Goal: Task Accomplishment & Management: Manage account settings

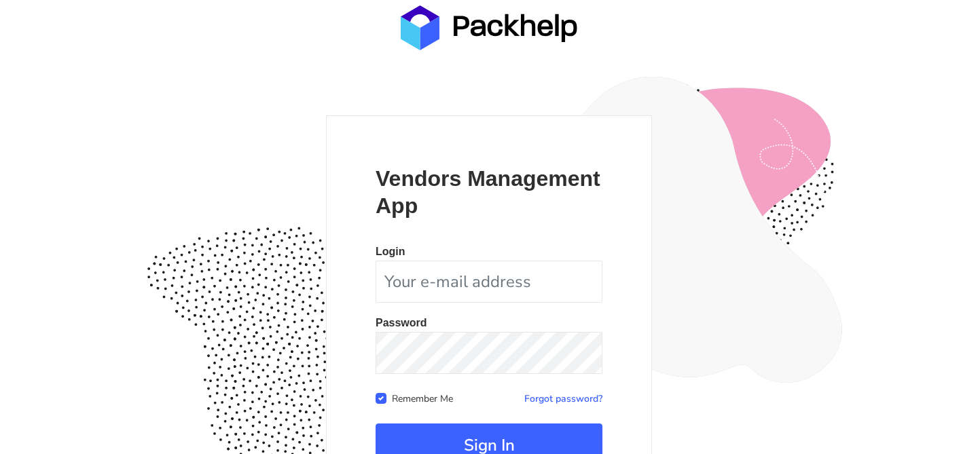
scroll to position [132, 0]
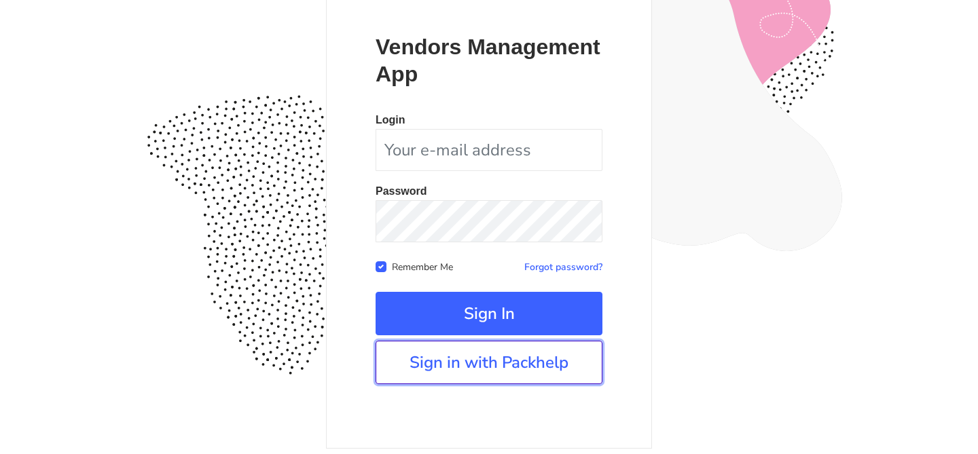
click at [421, 364] on link "Sign in with Packhelp" at bounding box center [489, 362] width 227 height 43
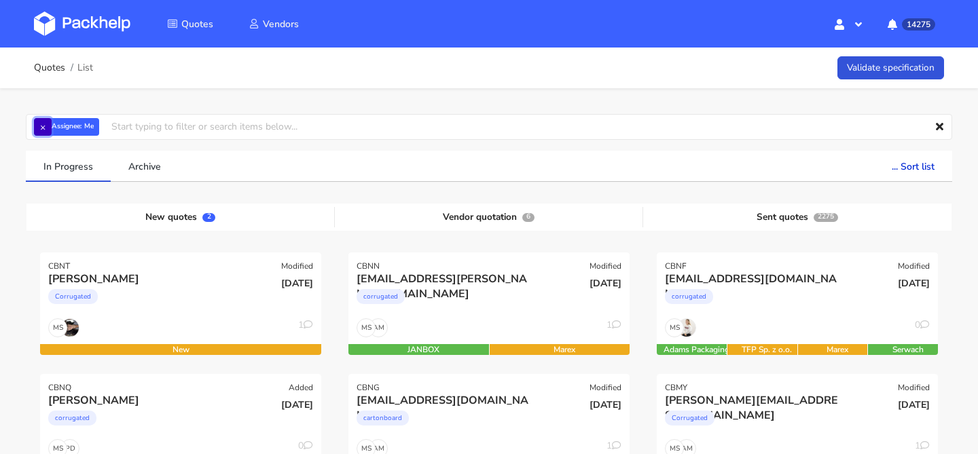
click at [39, 126] on button "×" at bounding box center [43, 127] width 18 height 18
click at [39, 126] on input "text" at bounding box center [489, 127] width 927 height 26
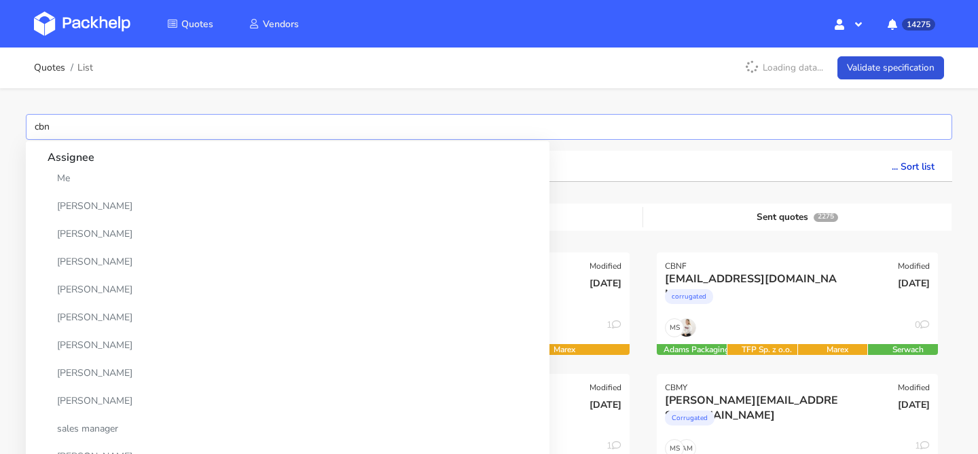
type input "cbno"
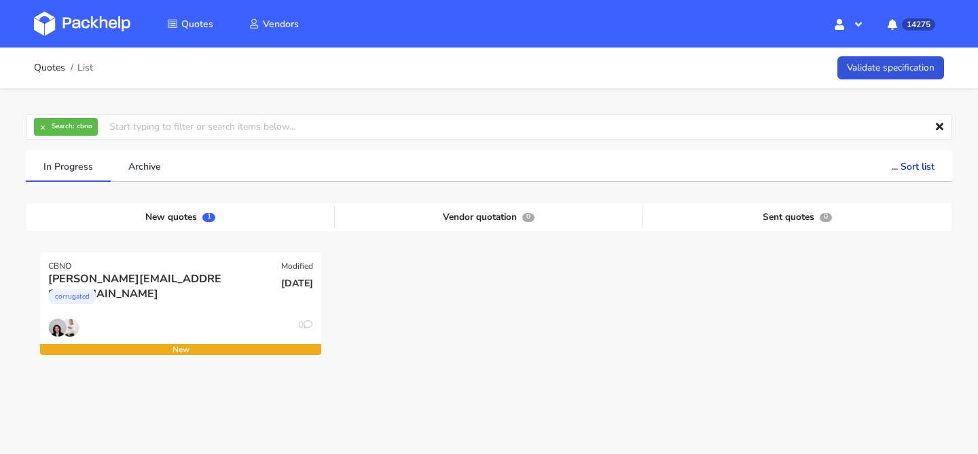
click at [641, 300] on div at bounding box center [489, 313] width 308 height 121
click at [135, 334] on div "0" at bounding box center [180, 332] width 281 height 26
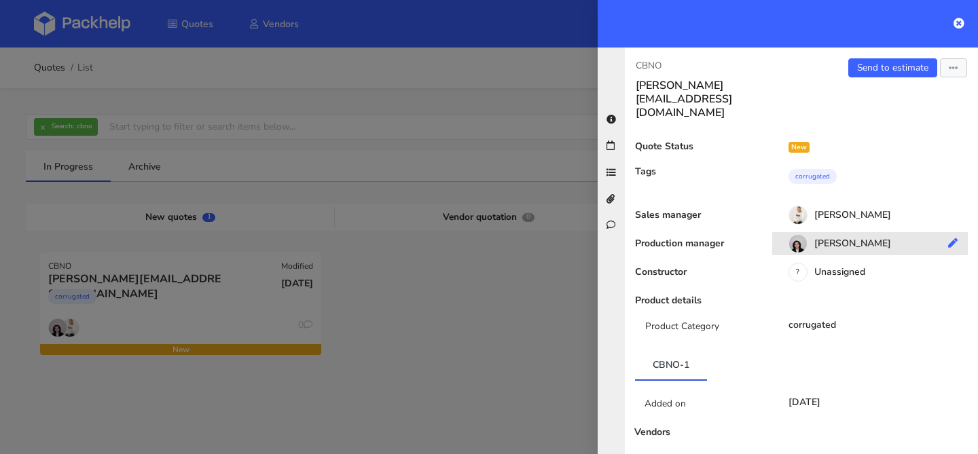
click at [849, 238] on div "Sebastian Markut" at bounding box center [875, 245] width 206 height 15
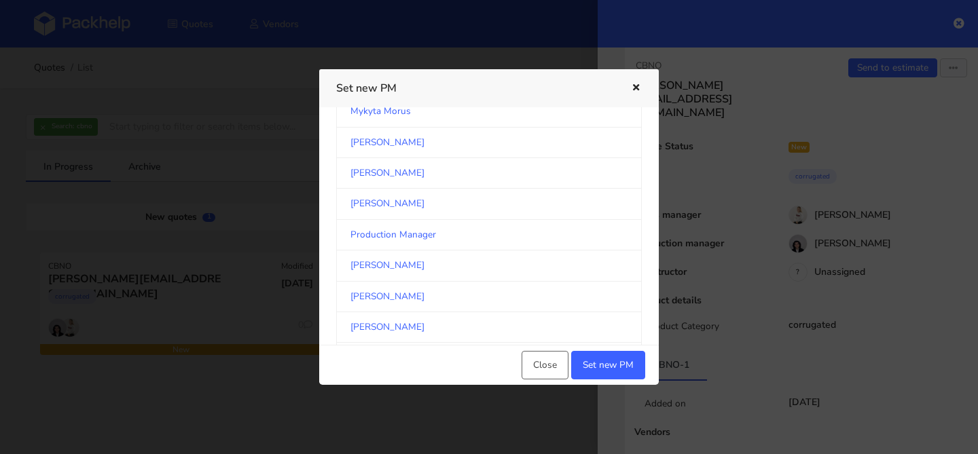
scroll to position [2264, 0]
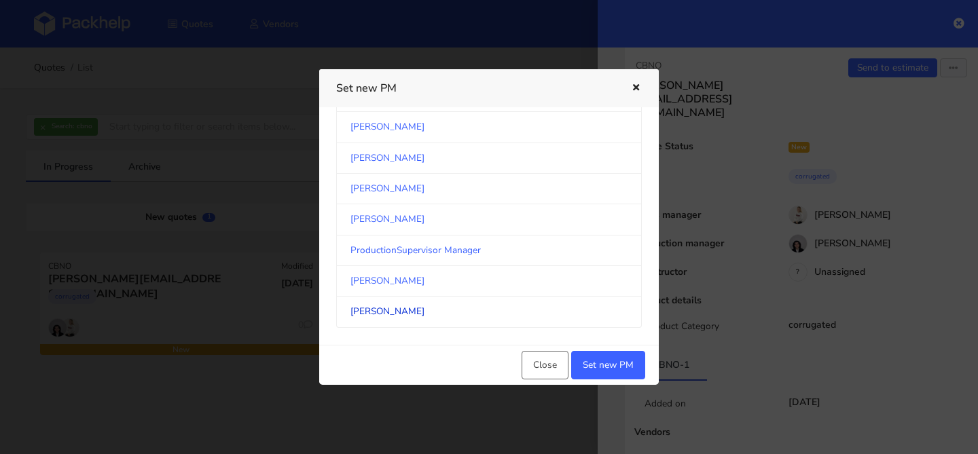
click at [409, 315] on link "[PERSON_NAME]" at bounding box center [489, 312] width 306 height 31
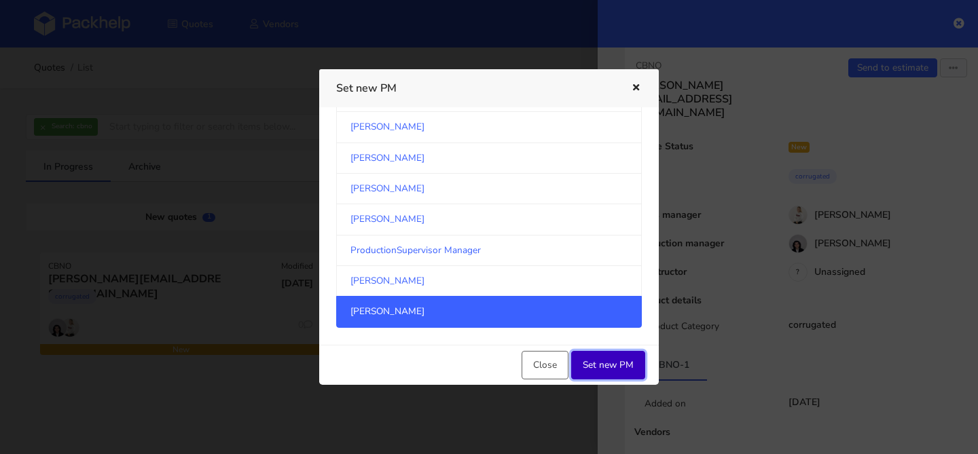
click at [604, 360] on button "Set new PM" at bounding box center [608, 365] width 74 height 29
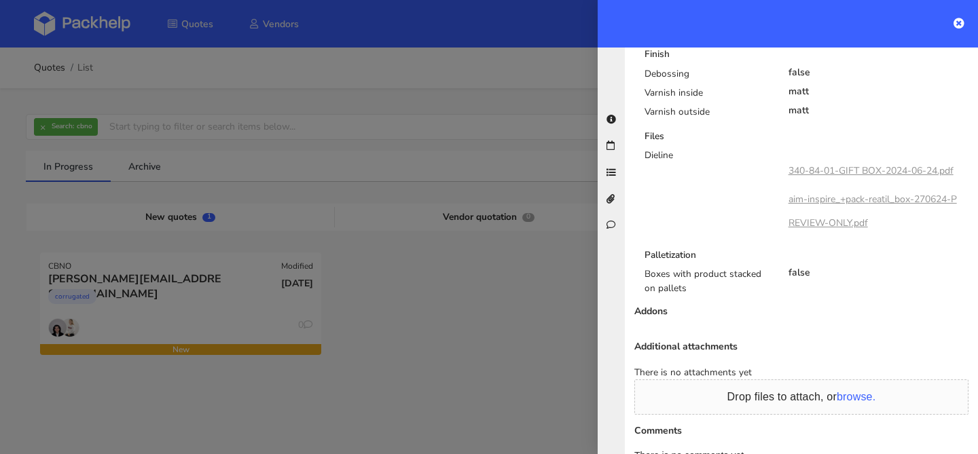
scroll to position [900, 0]
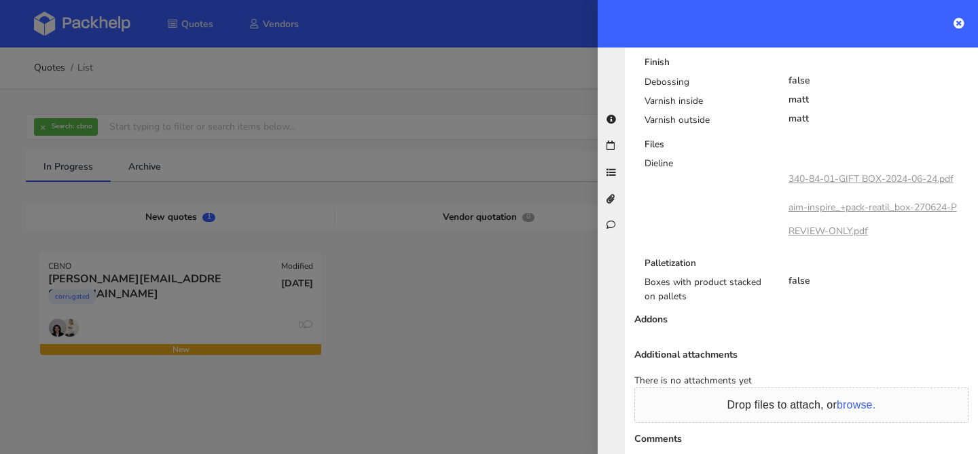
click at [832, 173] on link "340-84-01-GIFT BOX-2024-06-24.pdf" at bounding box center [871, 179] width 165 height 13
click at [828, 201] on link "aim-inspire_+pack-reatil_box-270624-PREVIEW-ONLY.pdf" at bounding box center [873, 219] width 168 height 36
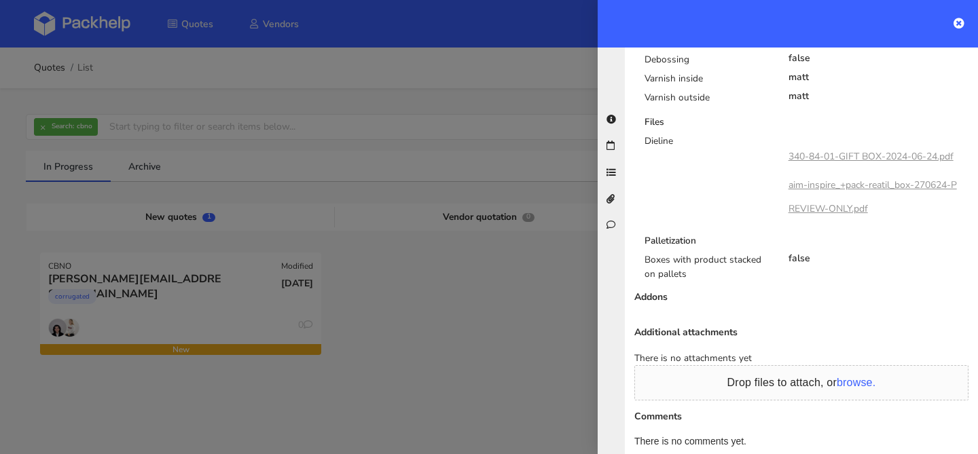
scroll to position [1012, 0]
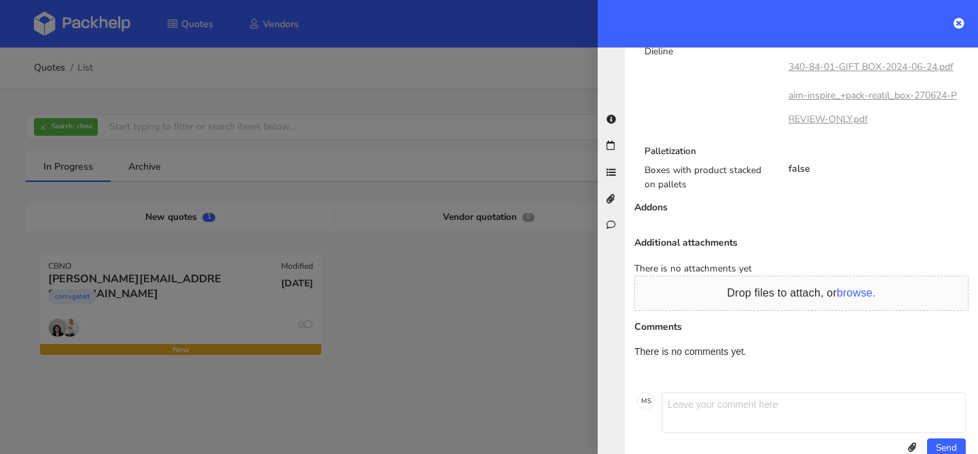
click at [505, 330] on div at bounding box center [489, 227] width 978 height 454
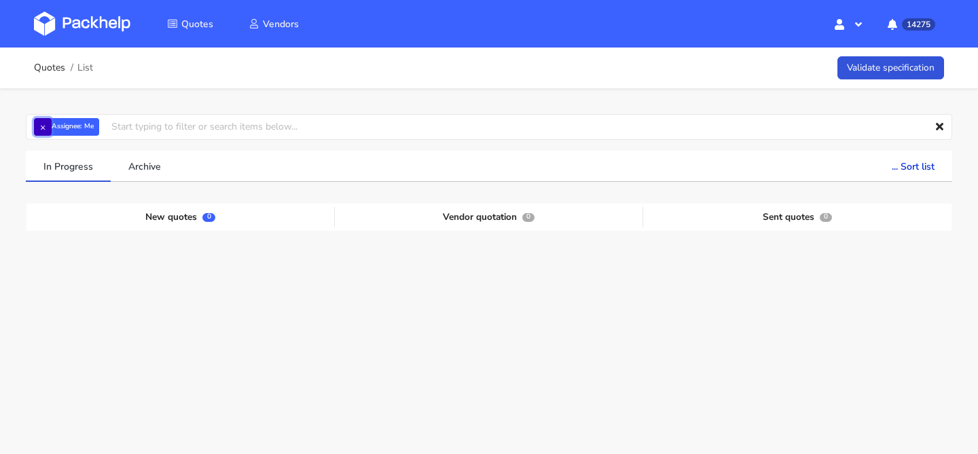
click at [49, 126] on button "×" at bounding box center [43, 127] width 18 height 18
click at [49, 126] on input "text" at bounding box center [489, 127] width 927 height 26
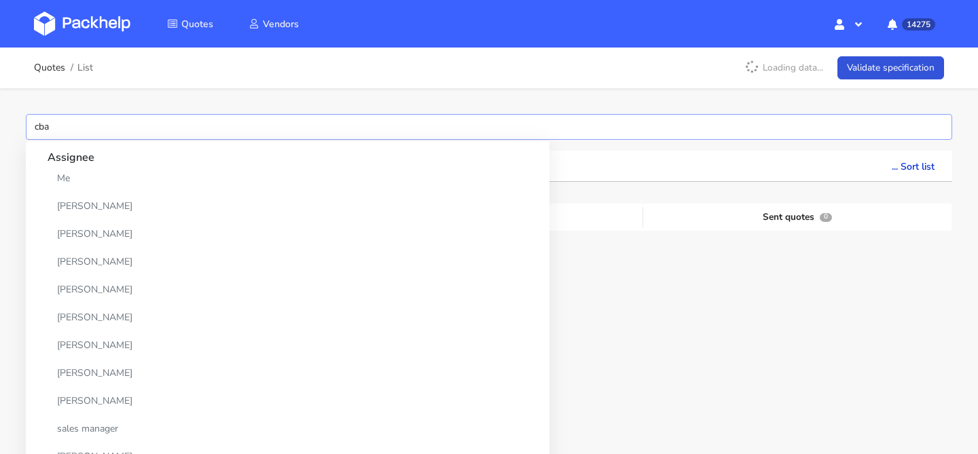
type input "cban"
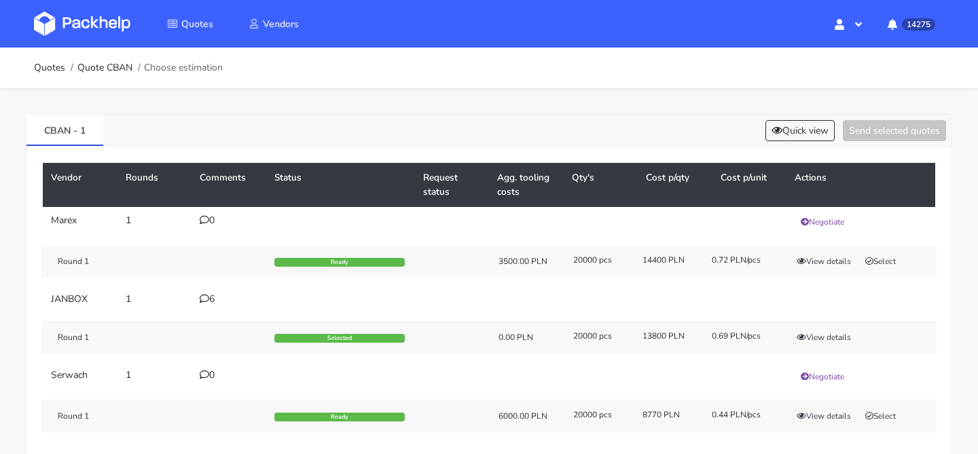
scroll to position [36, 0]
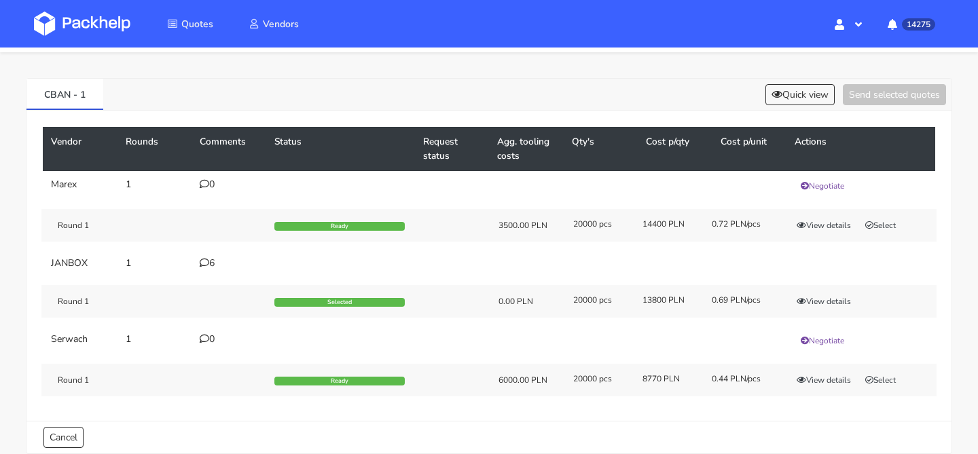
click at [209, 260] on div "6" at bounding box center [229, 263] width 58 height 11
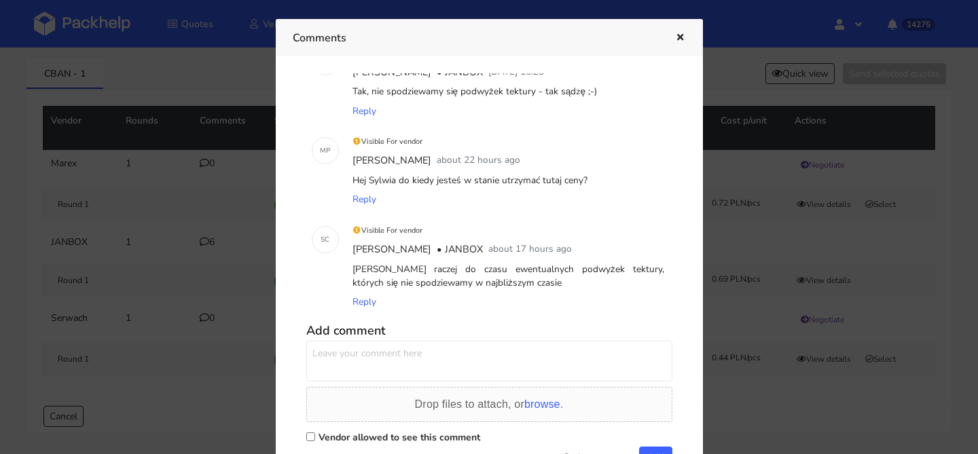
scroll to position [58, 0]
click at [681, 33] on icon "button" at bounding box center [681, 38] width 12 height 10
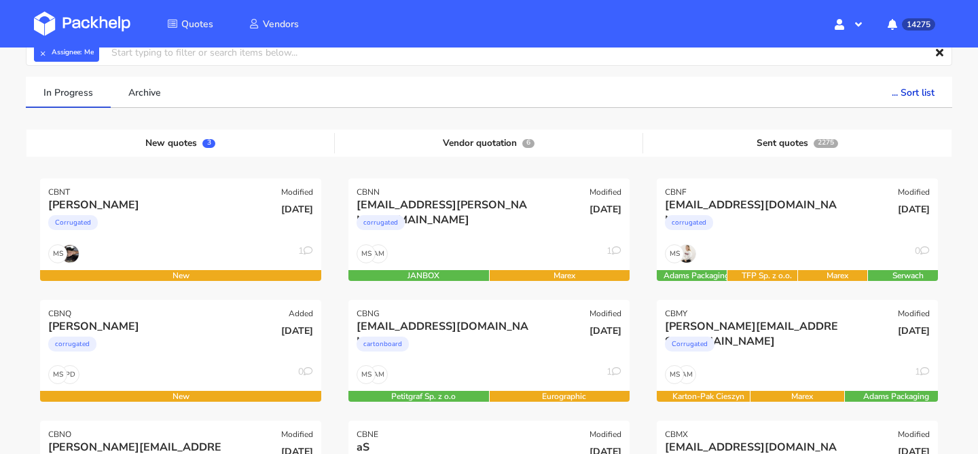
scroll to position [73, 0]
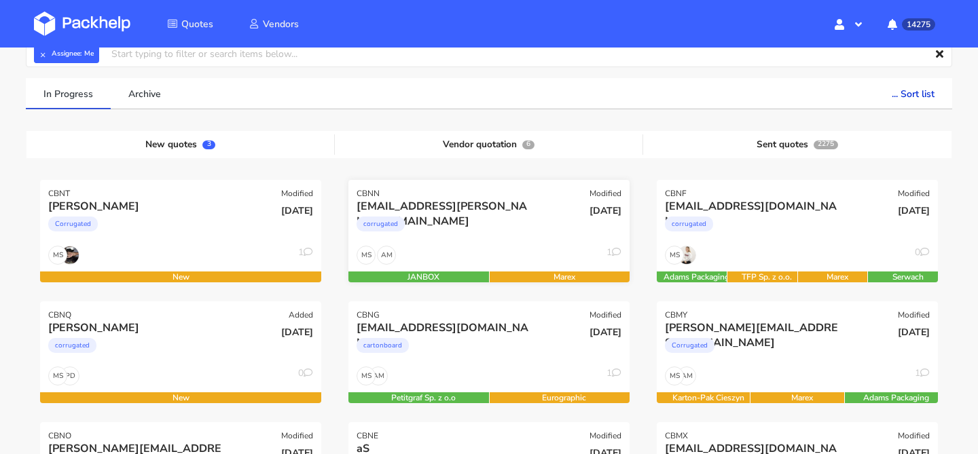
click at [468, 231] on div "corrugated" at bounding box center [447, 227] width 180 height 27
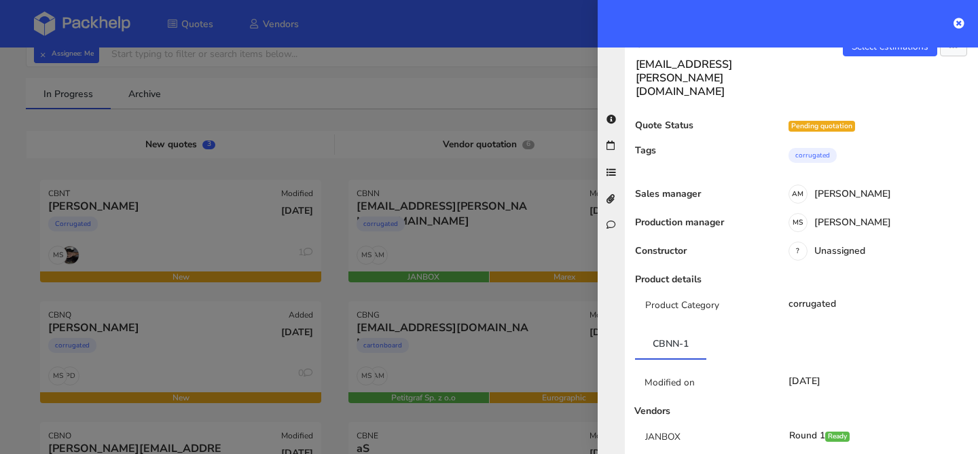
scroll to position [0, 0]
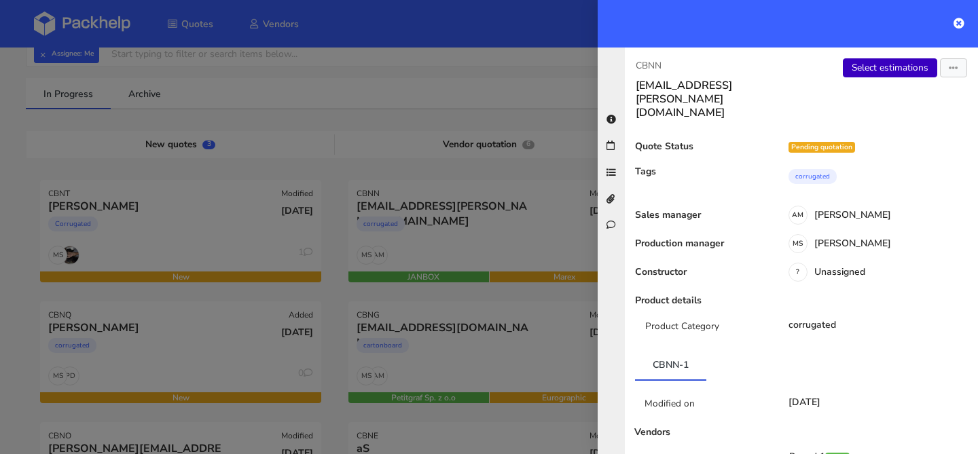
click at [877, 68] on link "Select estimations" at bounding box center [890, 67] width 94 height 19
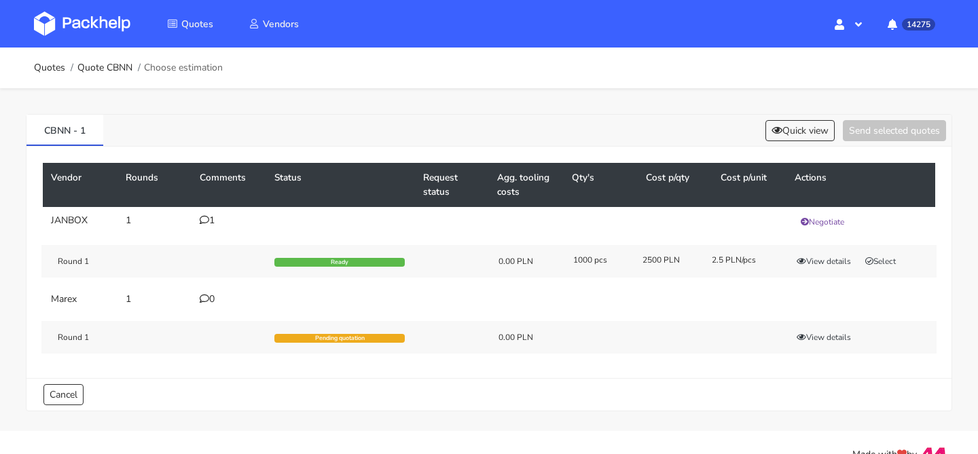
click at [209, 217] on icon at bounding box center [205, 220] width 10 height 10
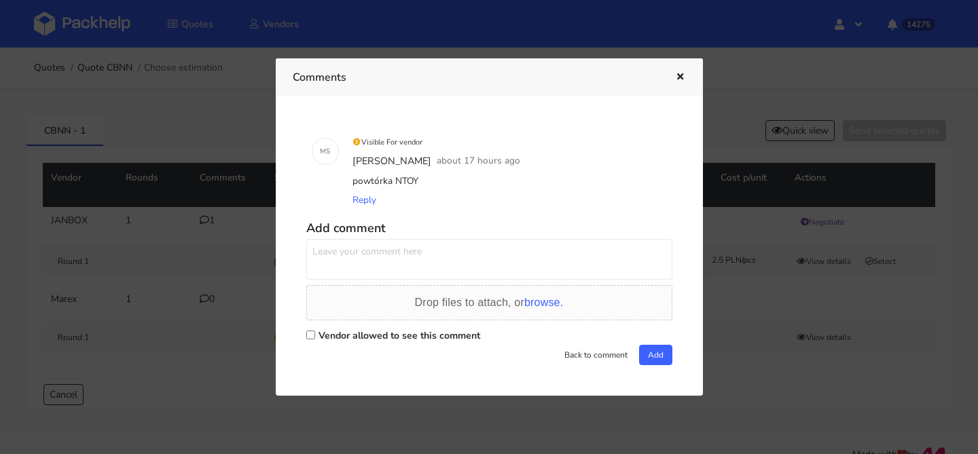
click at [168, 245] on div at bounding box center [489, 227] width 978 height 454
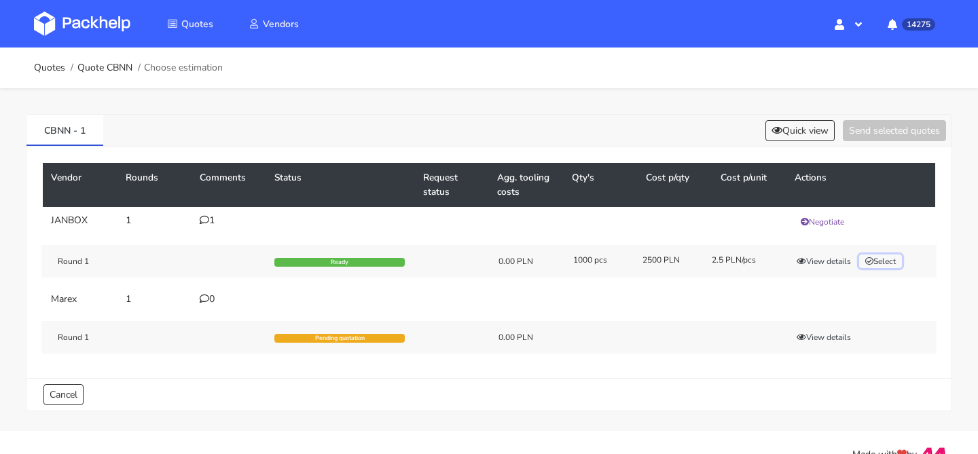
click at [877, 256] on button "Select" at bounding box center [880, 262] width 43 height 14
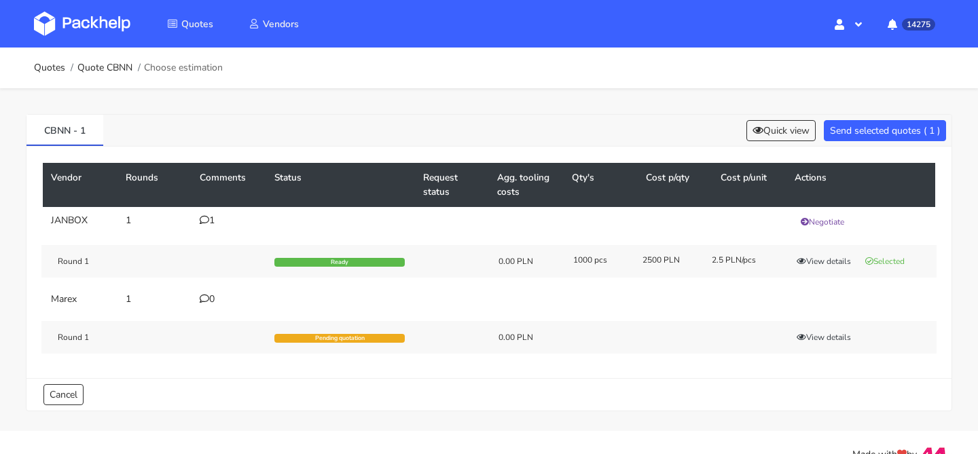
click at [871, 116] on div "CBNN - 1 Quick view Send selected quotes ( 1 )" at bounding box center [488, 131] width 925 height 32
click at [868, 120] on button "Send selected quotes ( 1 )" at bounding box center [885, 130] width 122 height 21
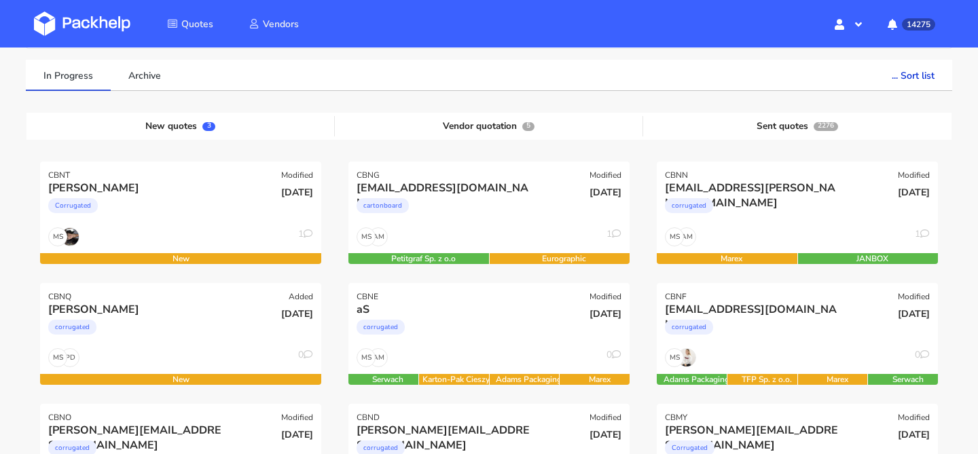
scroll to position [194, 0]
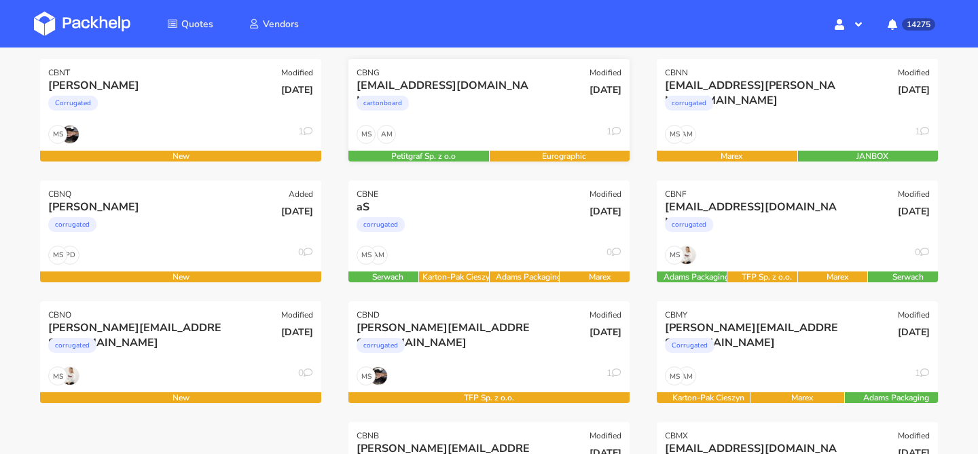
click at [514, 128] on div "AM MS 1" at bounding box center [489, 138] width 281 height 26
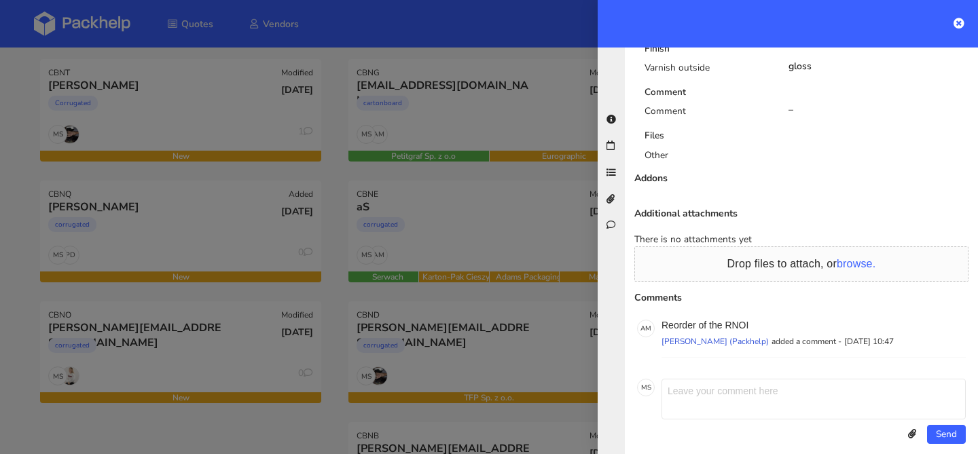
scroll to position [0, 0]
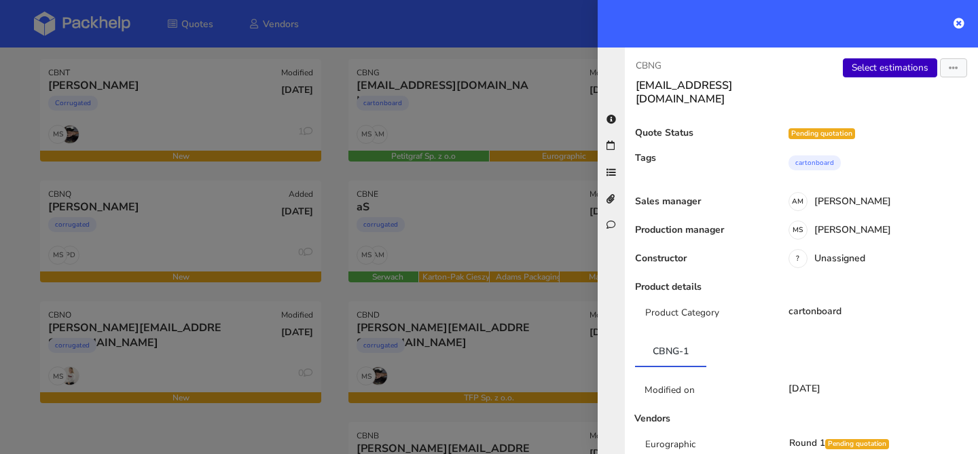
click at [874, 75] on link "Select estimations" at bounding box center [890, 67] width 94 height 19
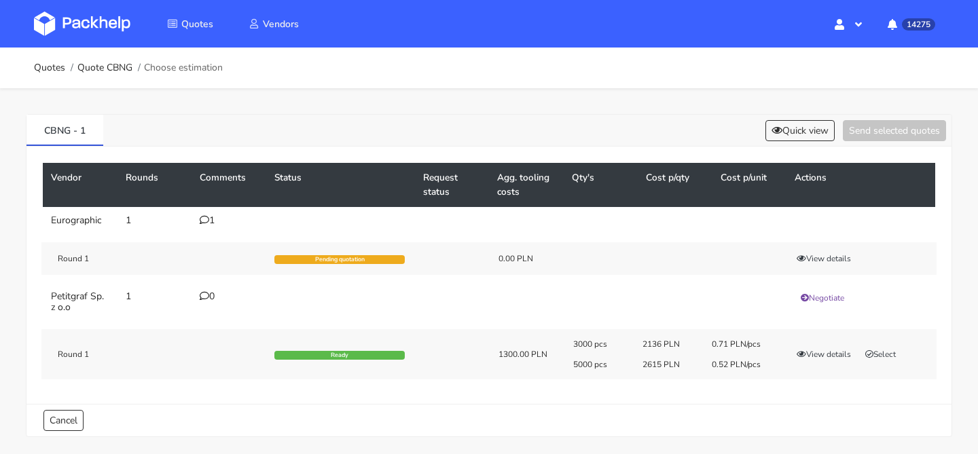
click at [210, 218] on div "1" at bounding box center [229, 220] width 58 height 11
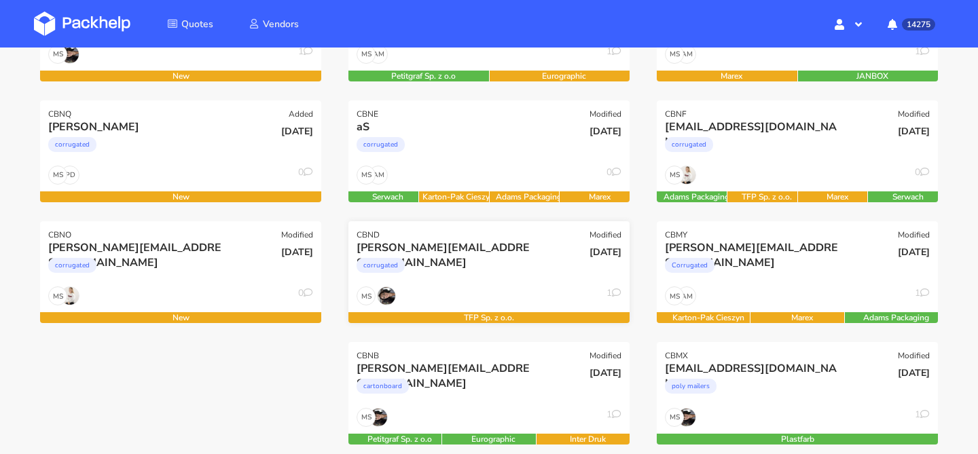
scroll to position [285, 0]
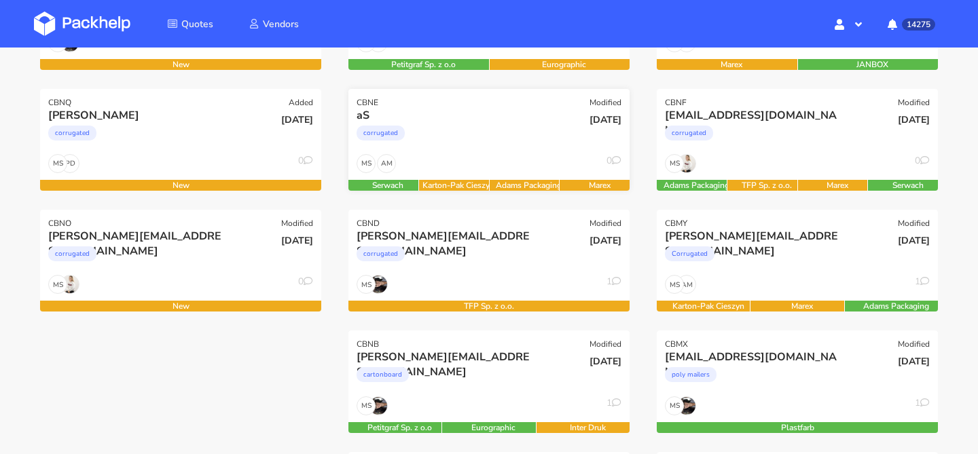
click at [470, 160] on div "AM MS 0" at bounding box center [489, 167] width 281 height 26
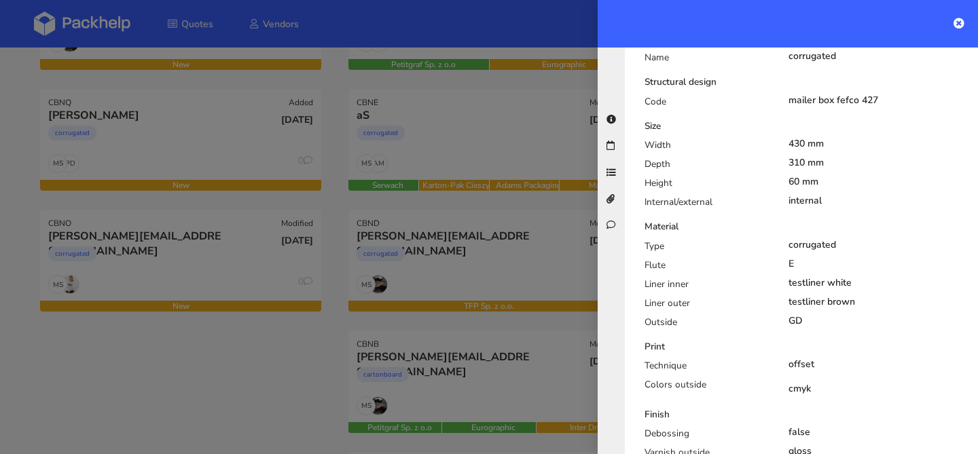
scroll to position [548, 0]
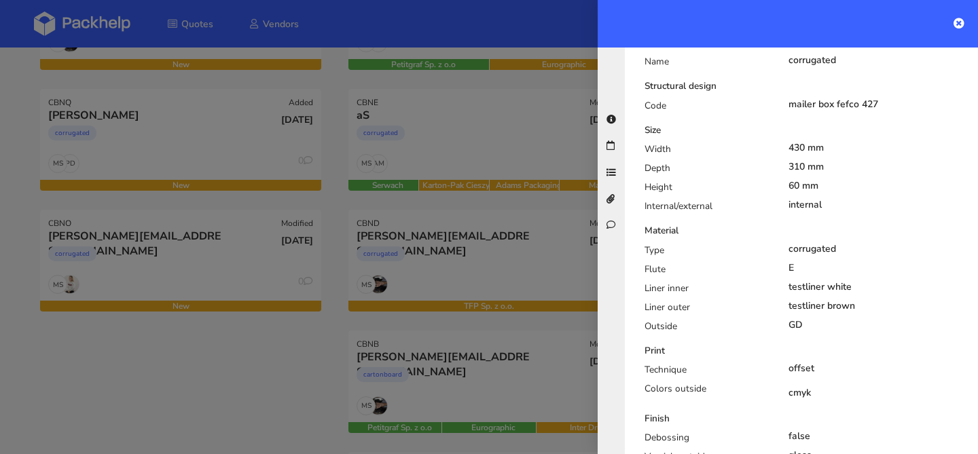
click at [557, 257] on div at bounding box center [489, 227] width 978 height 454
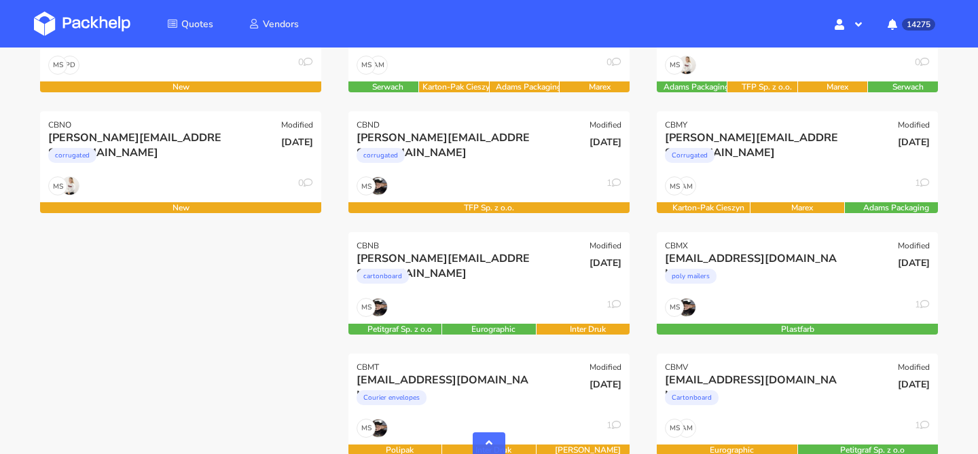
scroll to position [445, 0]
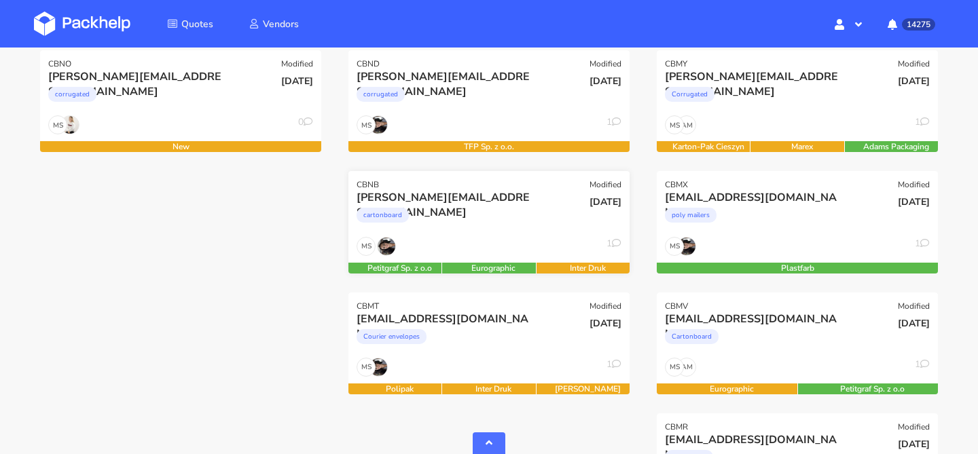
click at [535, 217] on div "cartonboard" at bounding box center [447, 218] width 180 height 27
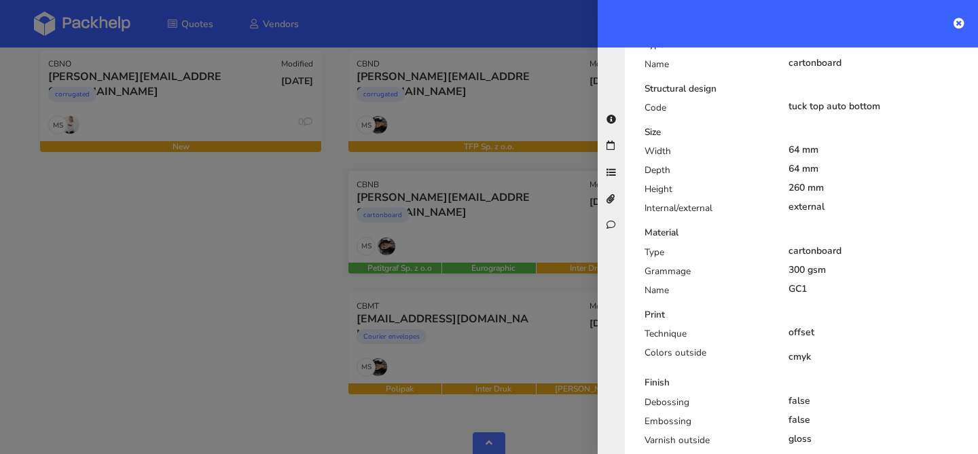
scroll to position [523, 0]
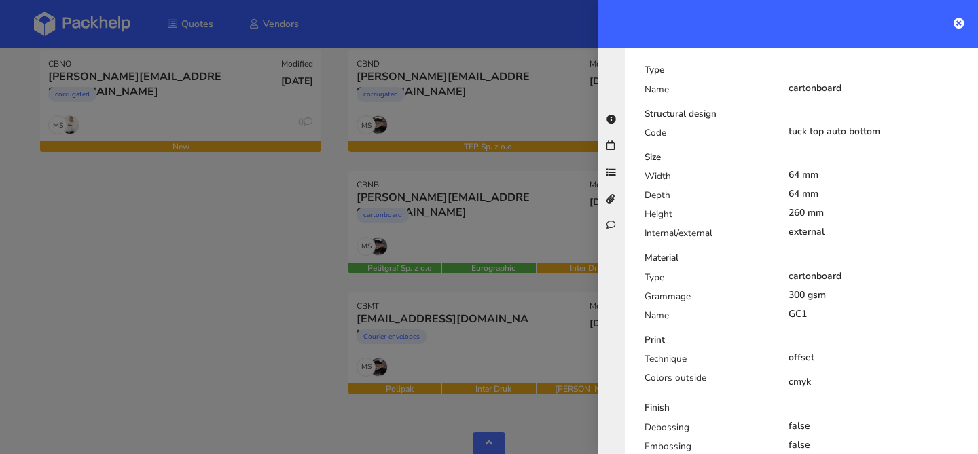
click at [255, 284] on div at bounding box center [489, 227] width 978 height 454
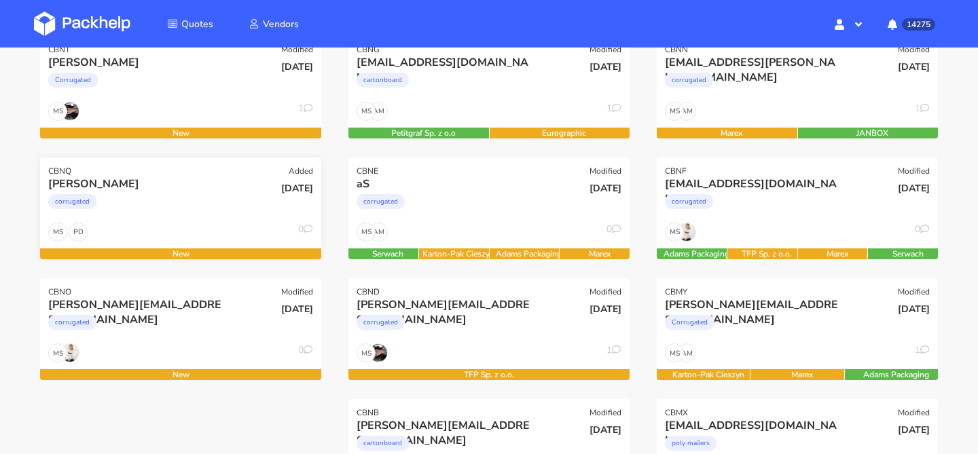
scroll to position [249, 0]
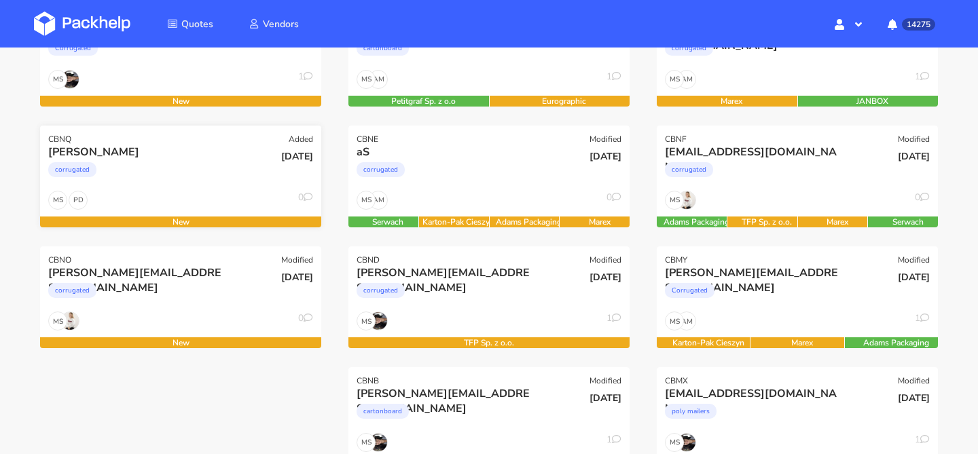
click at [211, 142] on div "CBNQ Added" at bounding box center [180, 135] width 281 height 19
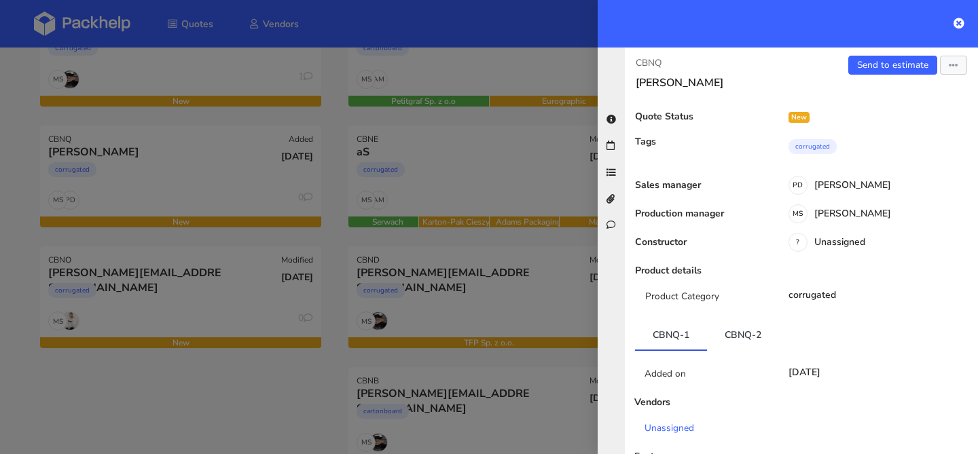
scroll to position [0, 0]
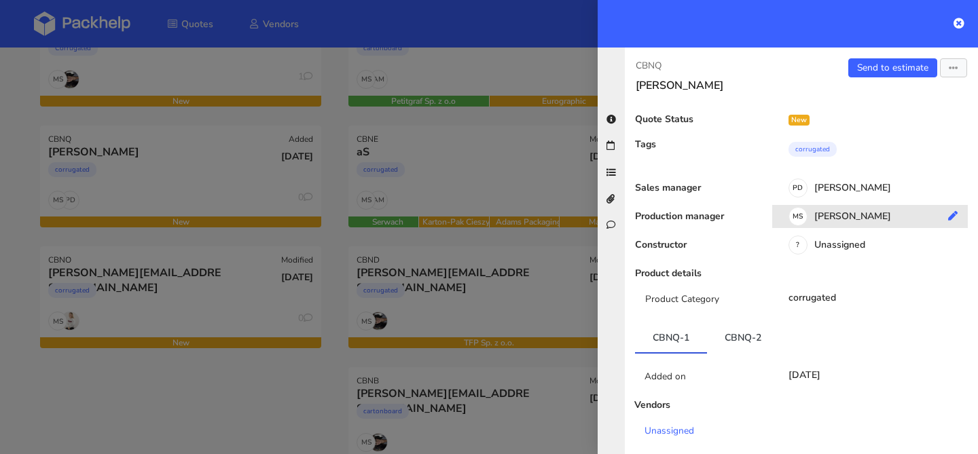
click at [851, 214] on div "MS Maciej Sikora" at bounding box center [875, 218] width 206 height 15
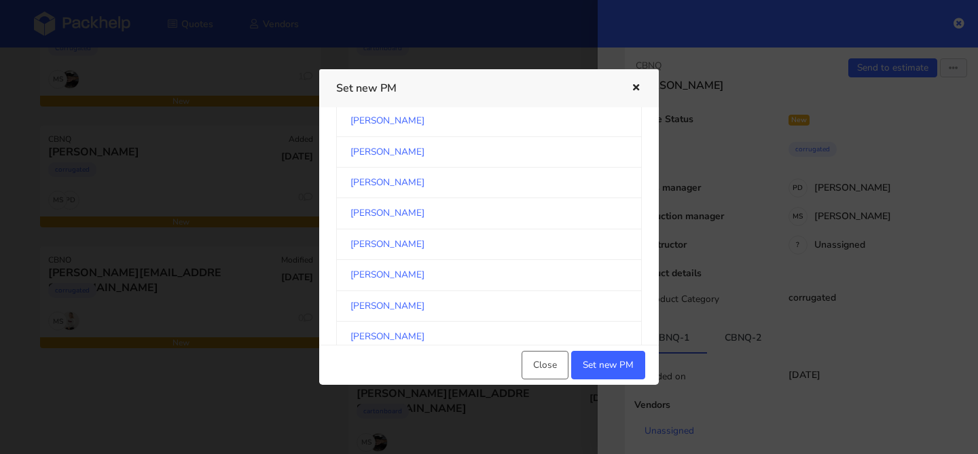
scroll to position [1234, 0]
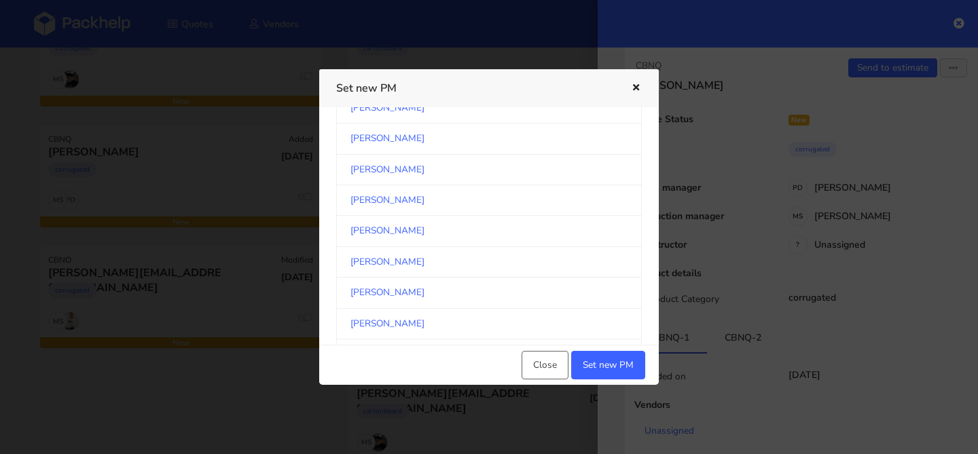
click at [429, 249] on link "[PERSON_NAME]" at bounding box center [489, 262] width 306 height 31
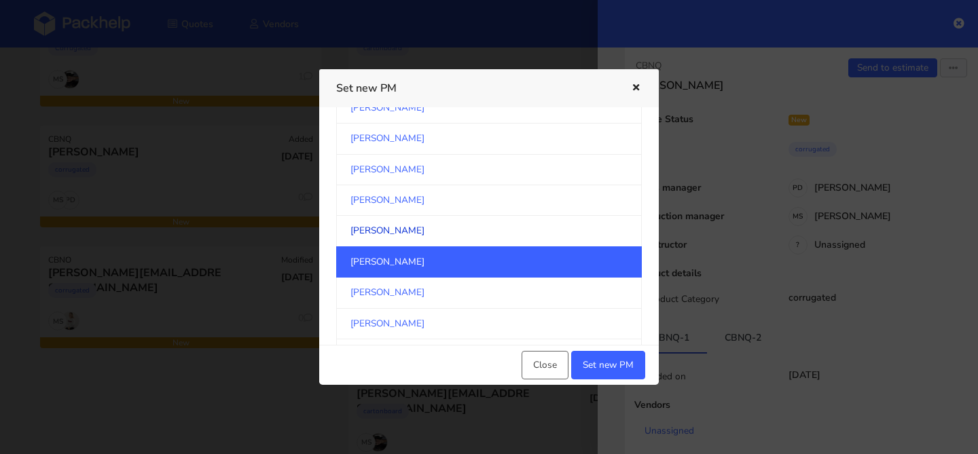
click at [439, 234] on link "[PERSON_NAME]" at bounding box center [489, 231] width 306 height 31
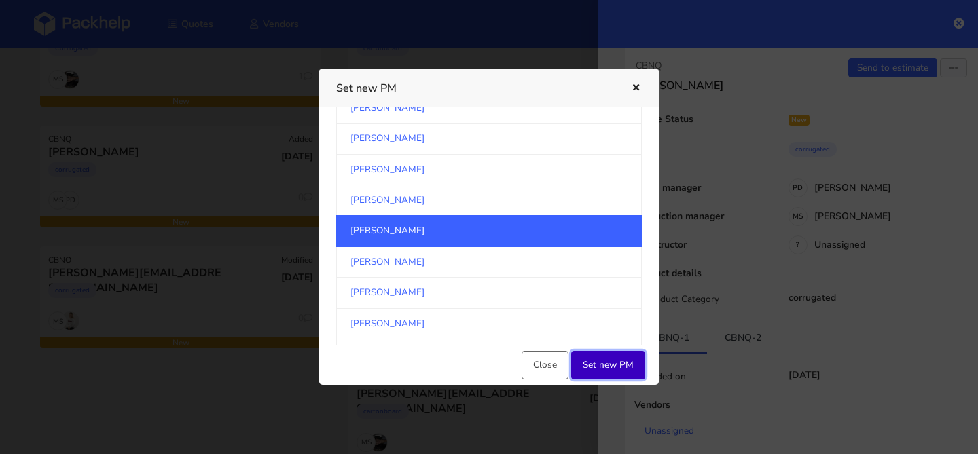
click at [630, 362] on button "Set new PM" at bounding box center [608, 365] width 74 height 29
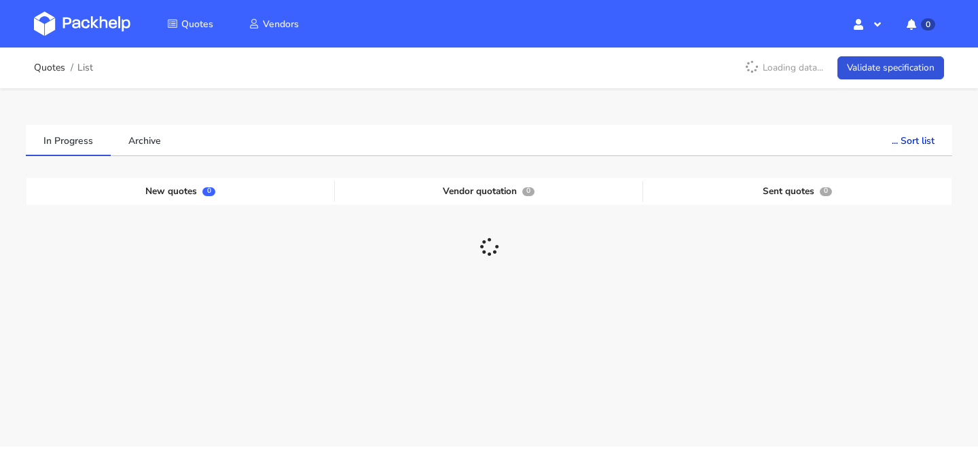
scroll to position [40, 0]
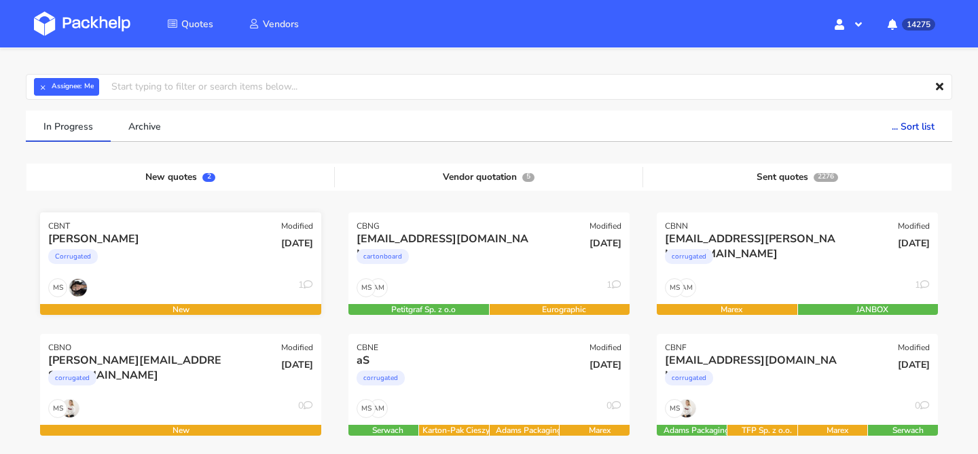
click at [193, 250] on div "Corrugated" at bounding box center [138, 260] width 180 height 27
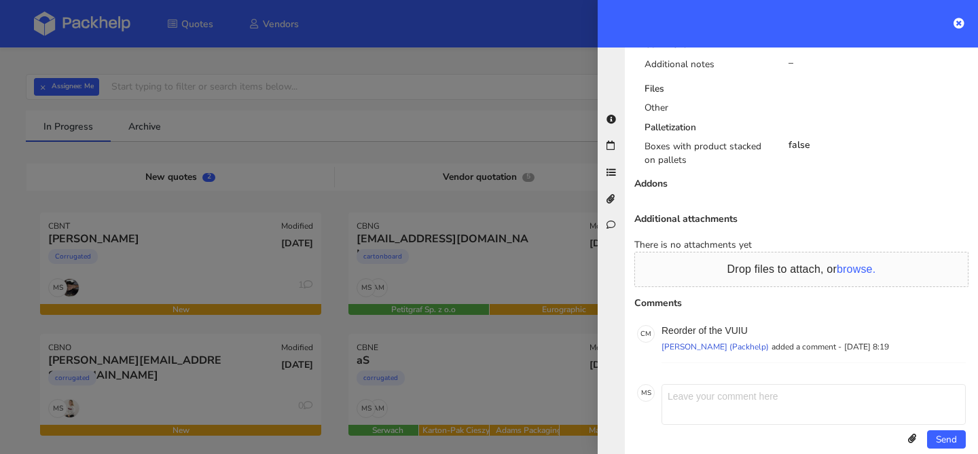
scroll to position [0, 0]
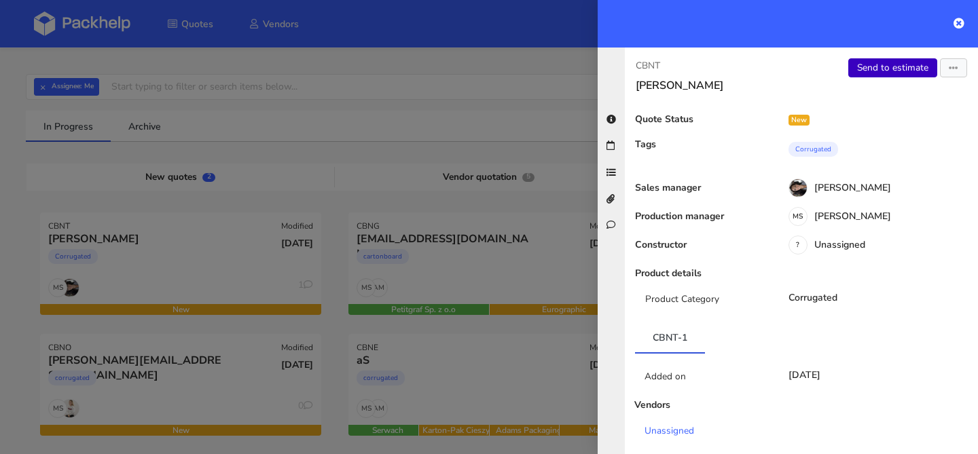
click at [891, 75] on link "Send to estimate" at bounding box center [893, 67] width 89 height 19
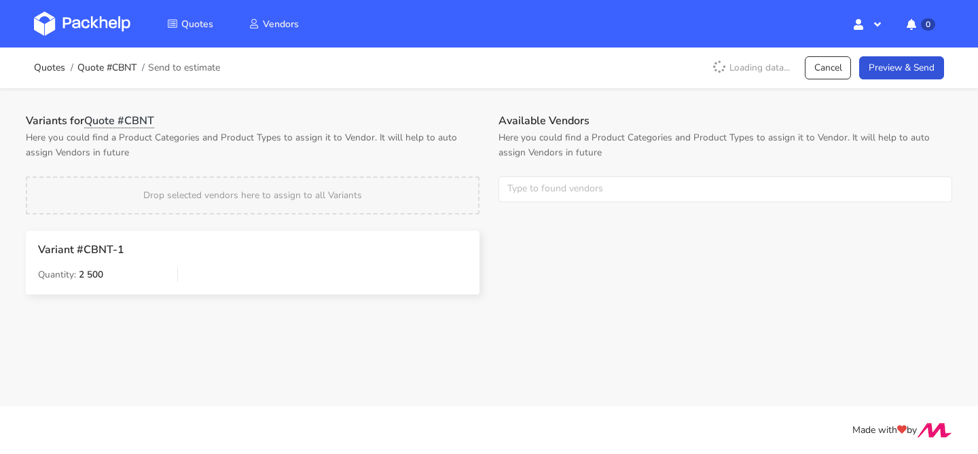
click at [584, 173] on div "Available Vendors Here you could find a Product Categories and Product Types to…" at bounding box center [725, 166] width 473 height 105
click at [571, 186] on input "text" at bounding box center [726, 190] width 454 height 26
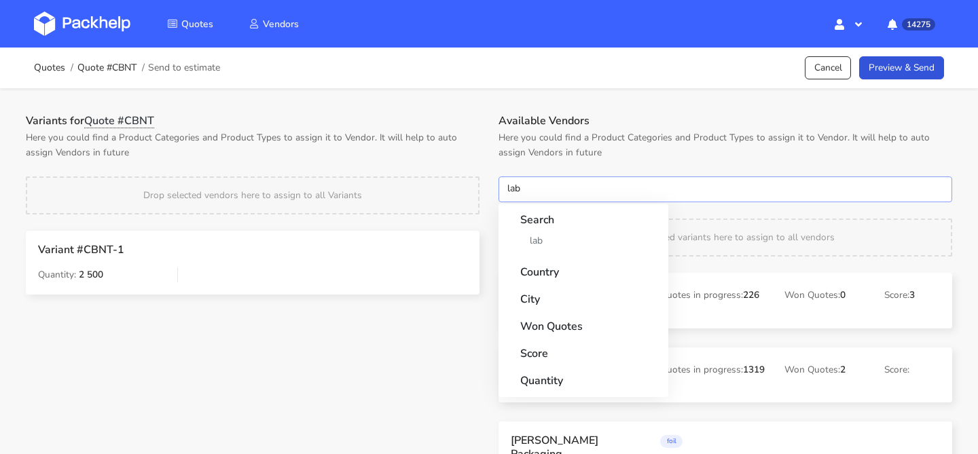
type input "labo"
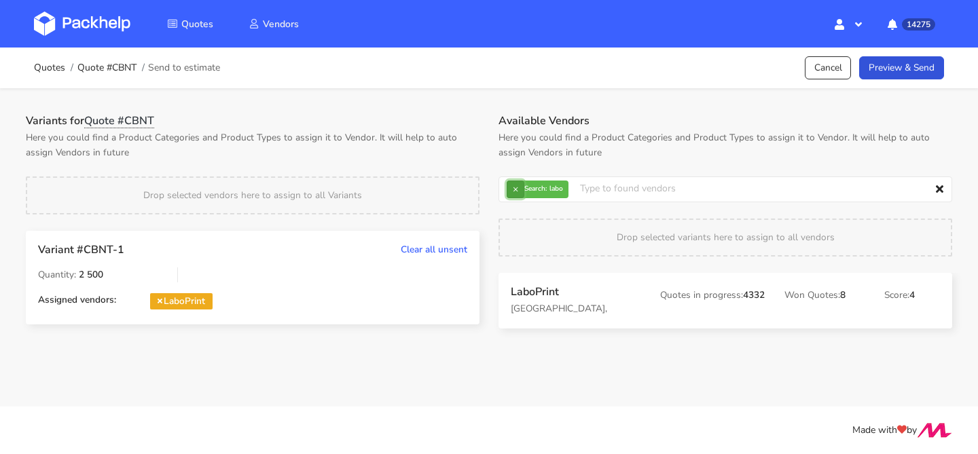
click at [522, 190] on button "×" at bounding box center [516, 190] width 18 height 18
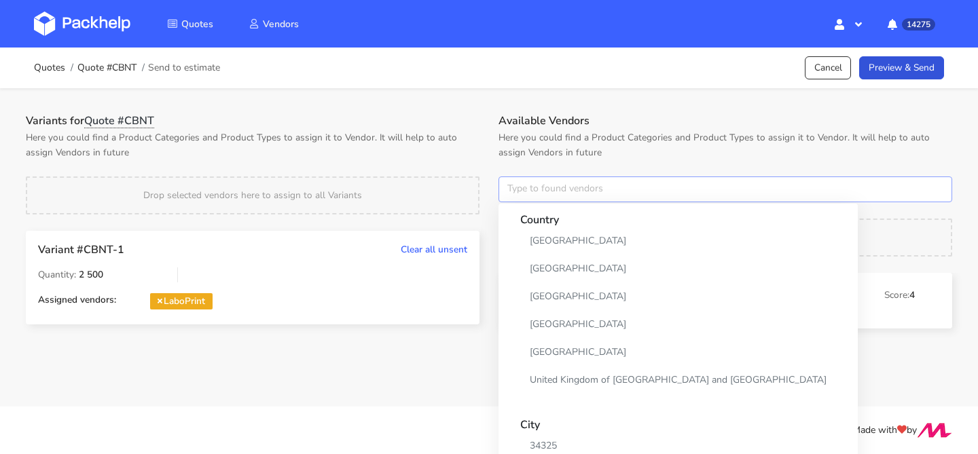
click at [522, 190] on input "text" at bounding box center [726, 190] width 454 height 26
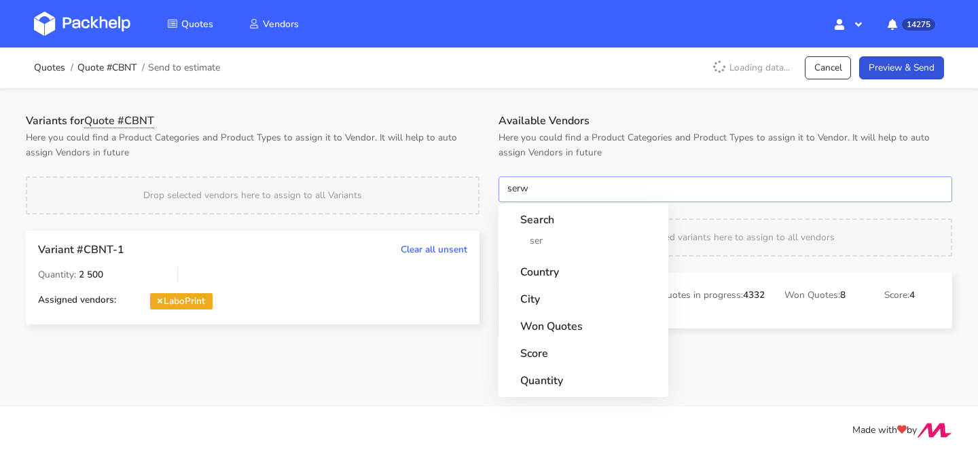
type input "serwa"
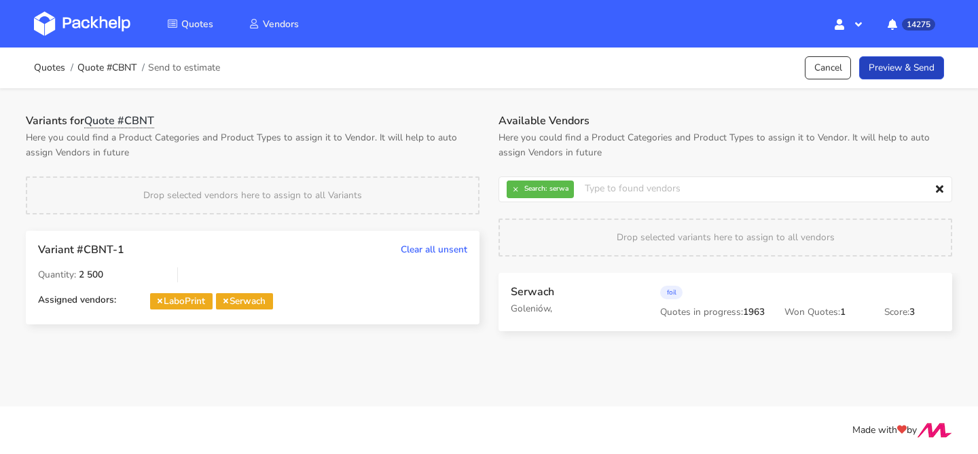
click at [911, 73] on link "Preview & Send" at bounding box center [901, 68] width 85 height 24
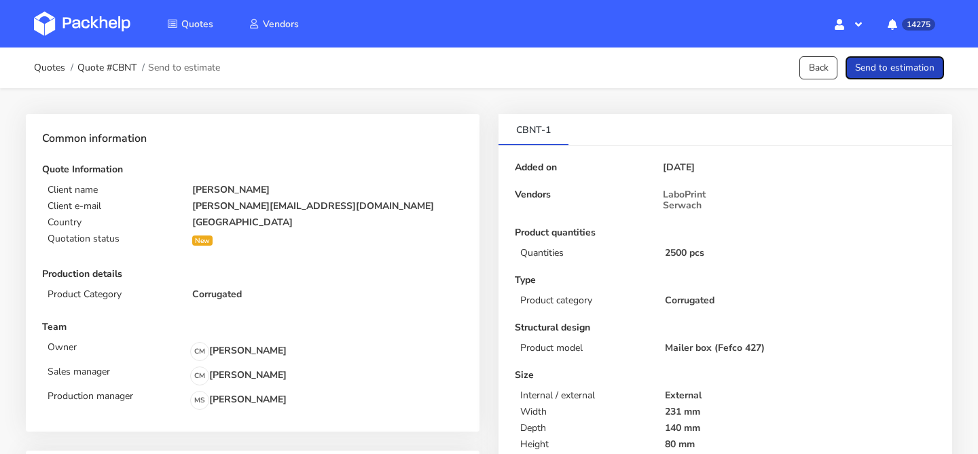
click at [911, 73] on button "Send to estimation" at bounding box center [895, 68] width 99 height 24
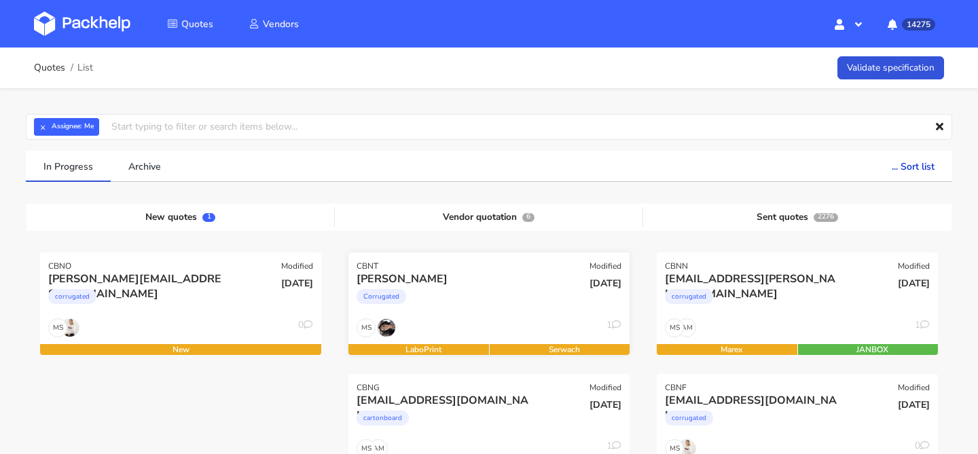
click at [482, 301] on div "Corrugated" at bounding box center [447, 300] width 180 height 27
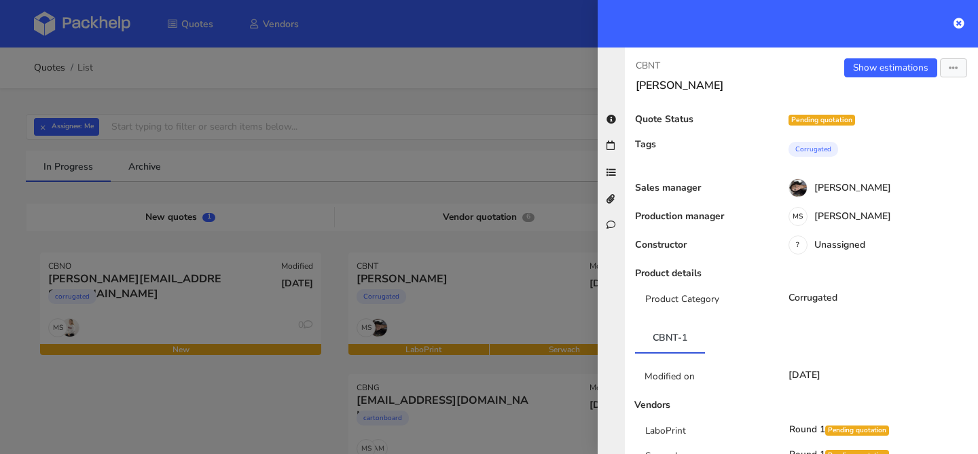
click at [884, 82] on div "Show estimations Send to estimate View quote Edit quote Missing data Reject quo…" at bounding box center [890, 75] width 177 height 34
click at [888, 74] on link "Show estimations" at bounding box center [890, 67] width 93 height 19
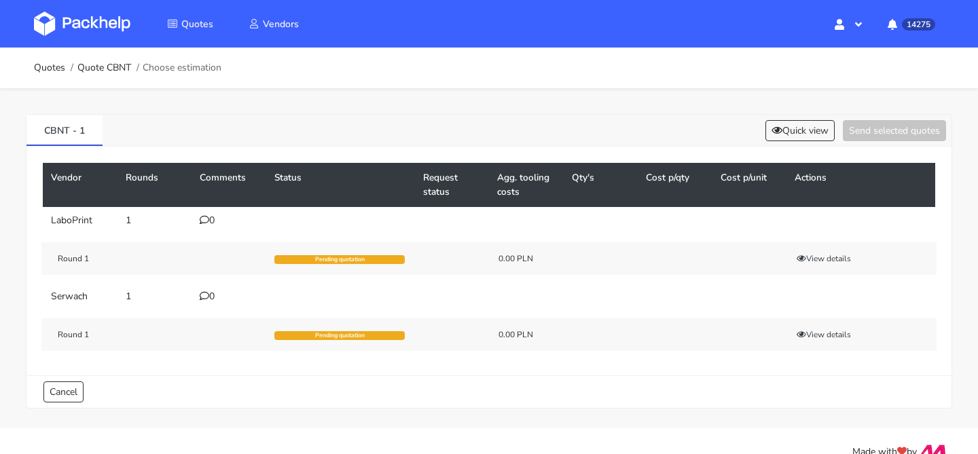
click at [216, 226] on div "0" at bounding box center [229, 220] width 58 height 11
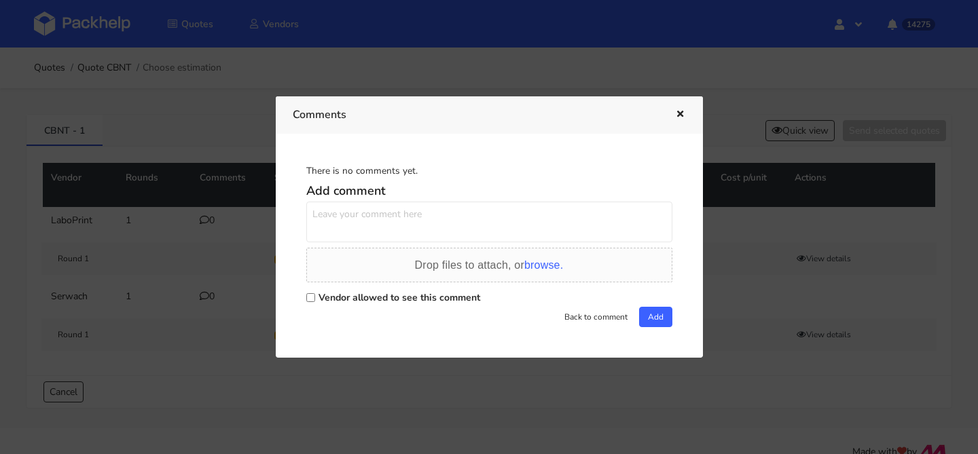
click at [342, 228] on textarea at bounding box center [489, 222] width 366 height 41
paste textarea "R019235118"
type textarea "powtórka R019235118 VUIU"
click at [319, 296] on label "Vendor allowed to see this comment" at bounding box center [400, 297] width 162 height 13
click at [315, 296] on input "Vendor allowed to see this comment" at bounding box center [310, 297] width 9 height 9
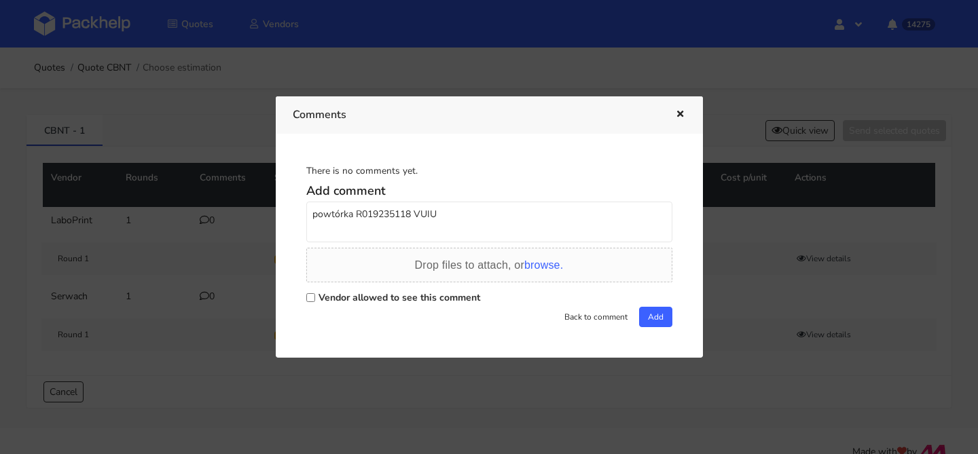
checkbox input "true"
click at [658, 320] on button "Add" at bounding box center [655, 317] width 33 height 20
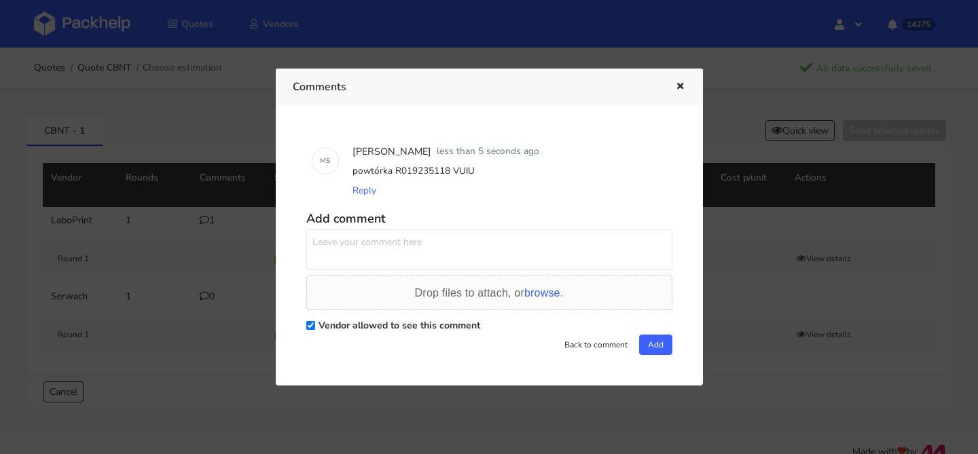
click at [679, 94] on button "button" at bounding box center [678, 87] width 15 height 18
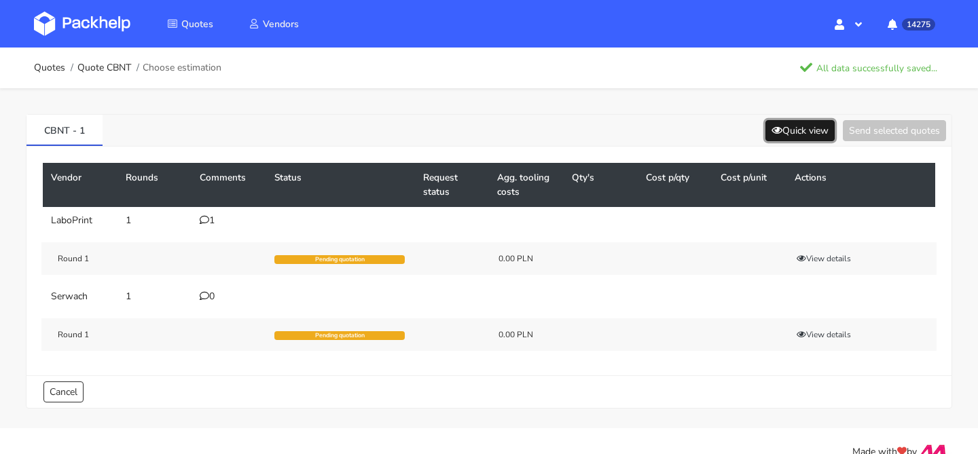
click at [777, 132] on button "Quick view" at bounding box center [800, 130] width 69 height 21
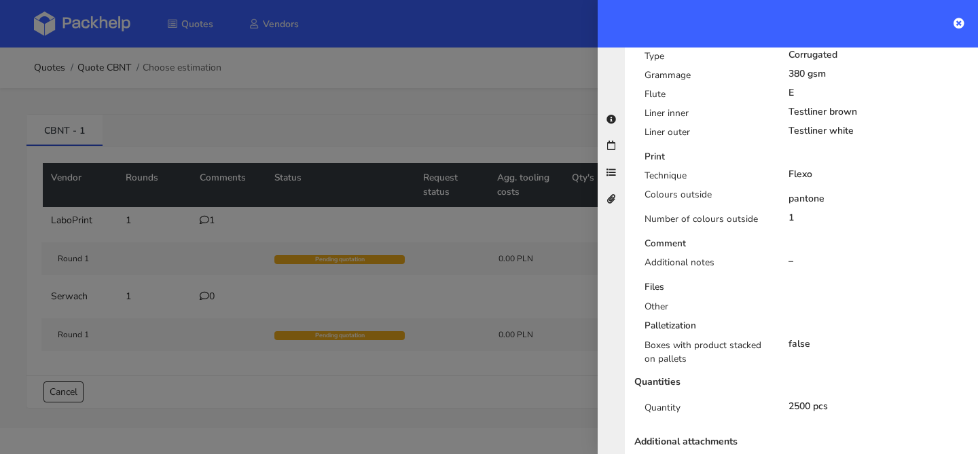
scroll to position [540, 0]
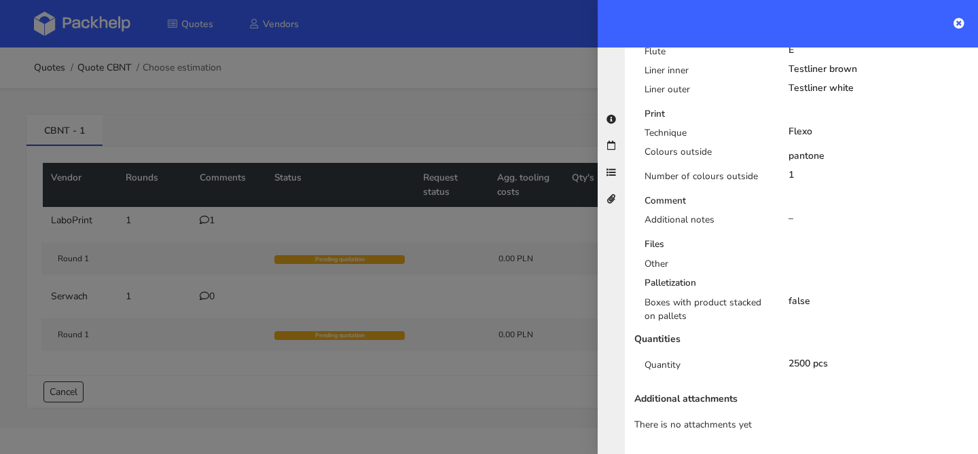
click at [358, 164] on div at bounding box center [489, 227] width 978 height 454
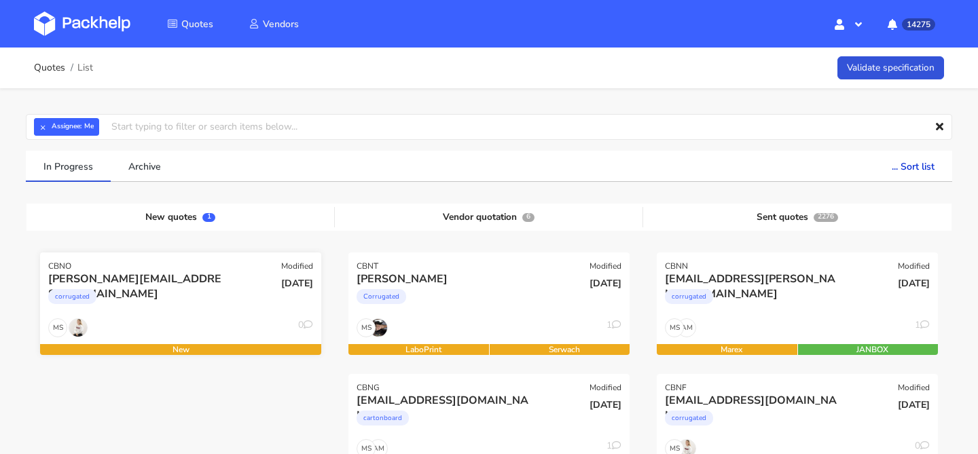
click at [196, 315] on div "[PERSON_NAME][EMAIL_ADDRESS][DOMAIN_NAME] corrugated" at bounding box center [134, 295] width 190 height 46
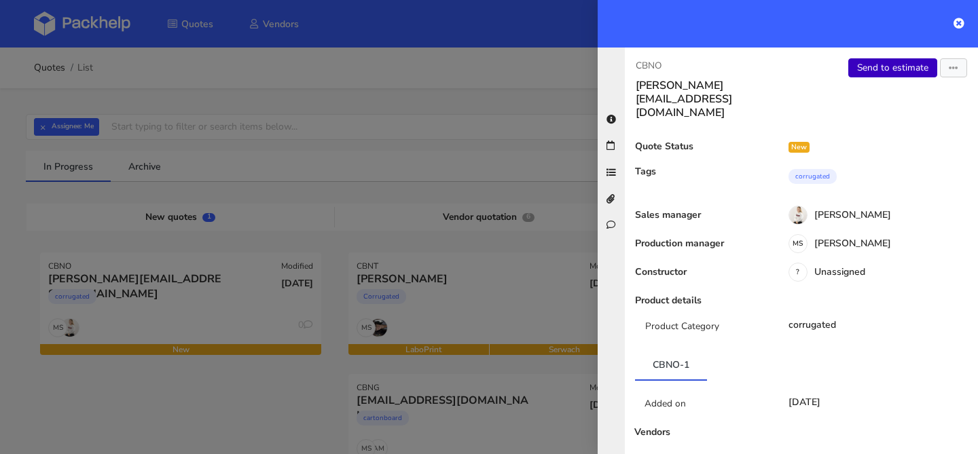
click at [885, 65] on link "Send to estimate" at bounding box center [893, 67] width 89 height 19
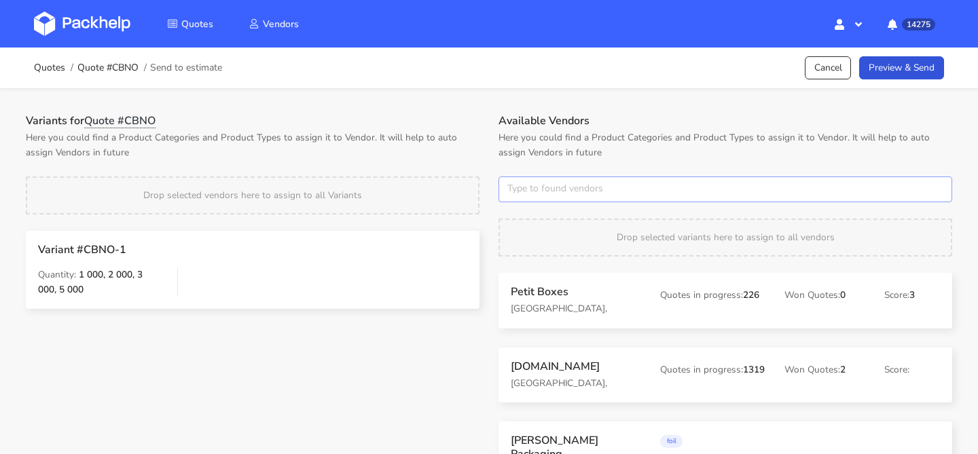
click at [560, 192] on input "text" at bounding box center [726, 190] width 454 height 26
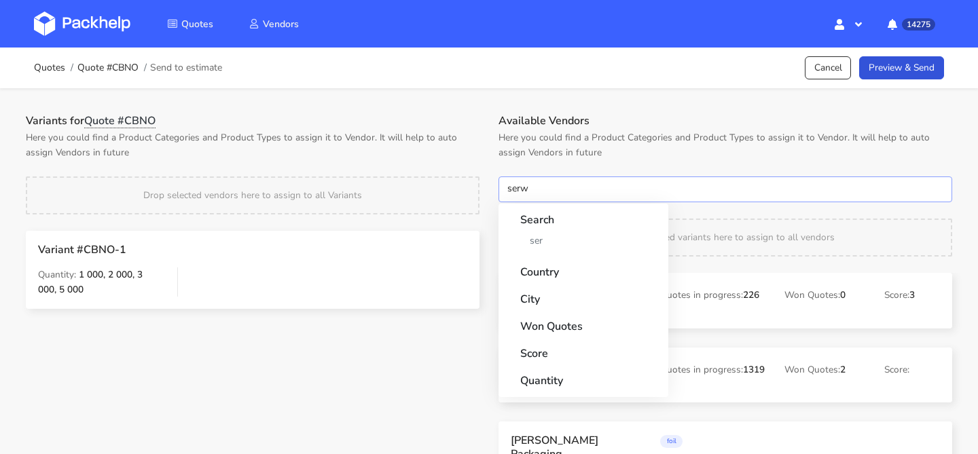
type input "serwa"
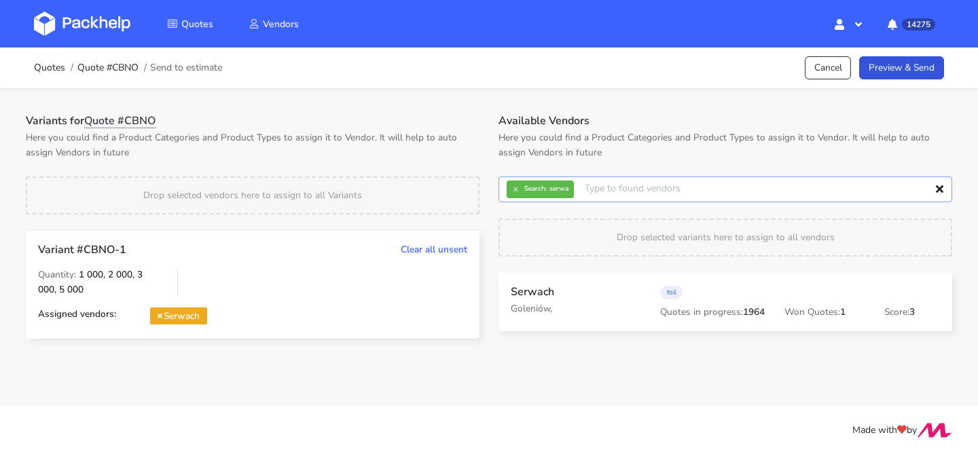
click at [514, 198] on input "text" at bounding box center [726, 190] width 454 height 26
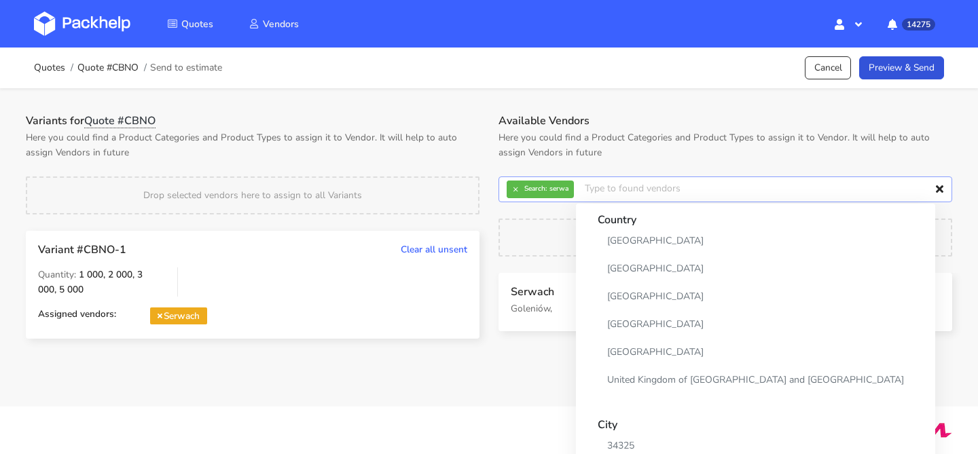
click at [514, 198] on input "text" at bounding box center [726, 190] width 454 height 26
click at [519, 192] on button "×" at bounding box center [516, 190] width 18 height 18
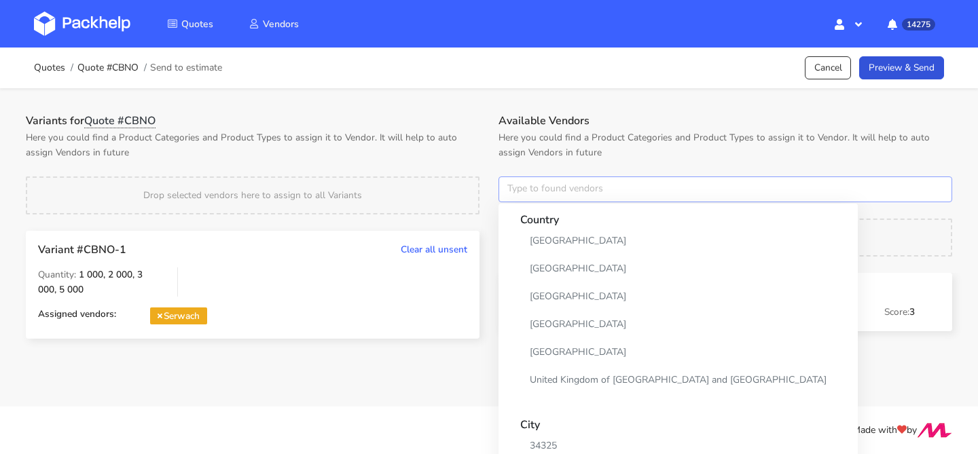
click at [519, 192] on input "text" at bounding box center [726, 190] width 454 height 26
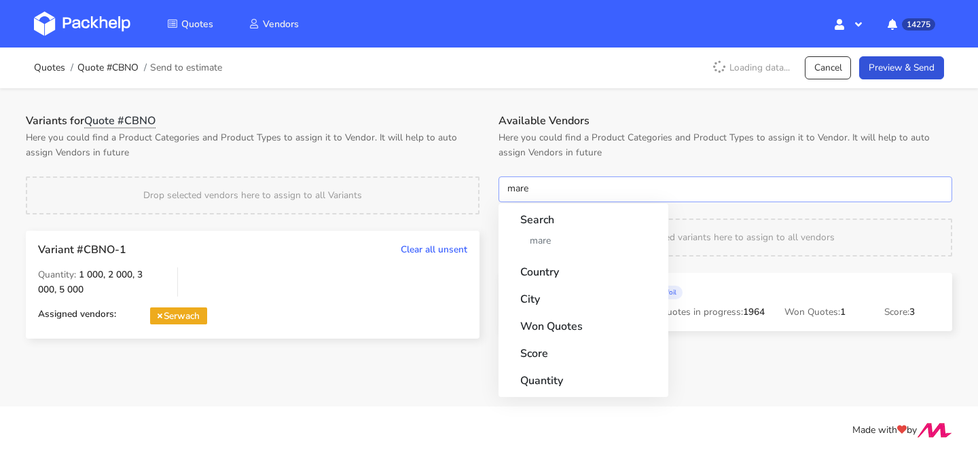
type input "marex"
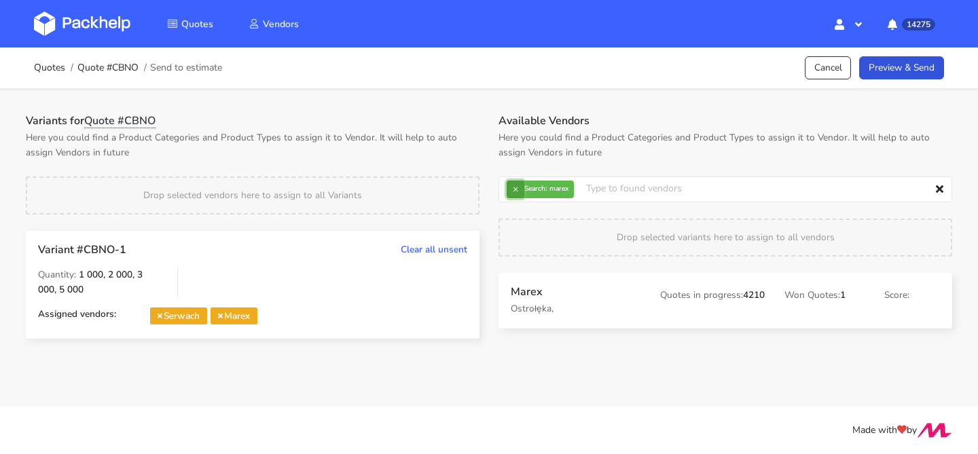
click at [522, 186] on button "×" at bounding box center [516, 190] width 18 height 18
click at [522, 186] on input "text" at bounding box center [726, 190] width 454 height 26
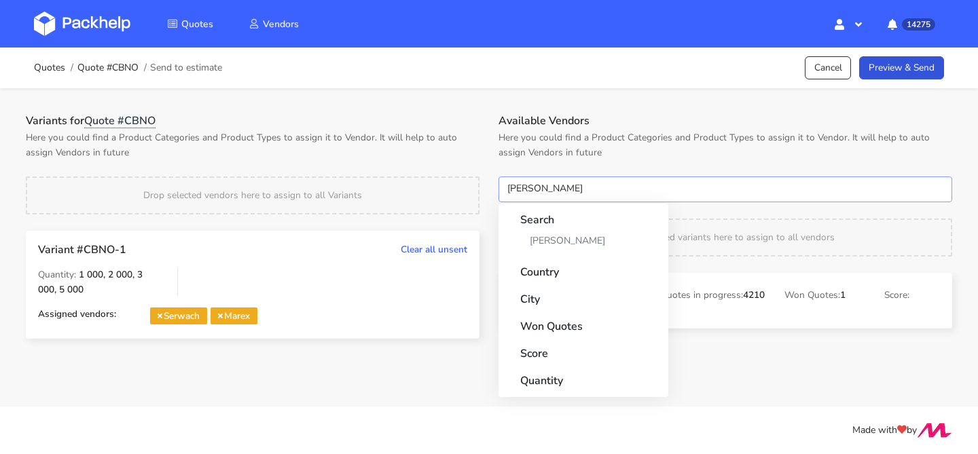
type input "adams"
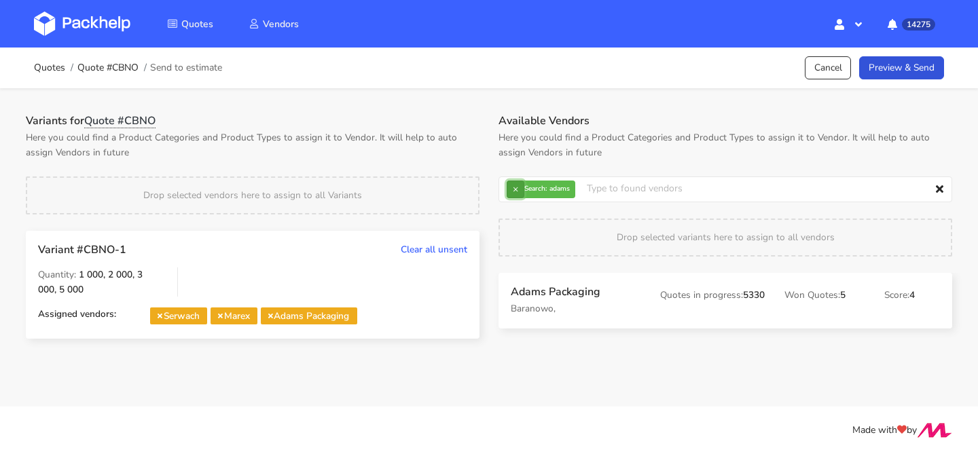
click at [523, 192] on button "×" at bounding box center [516, 190] width 18 height 18
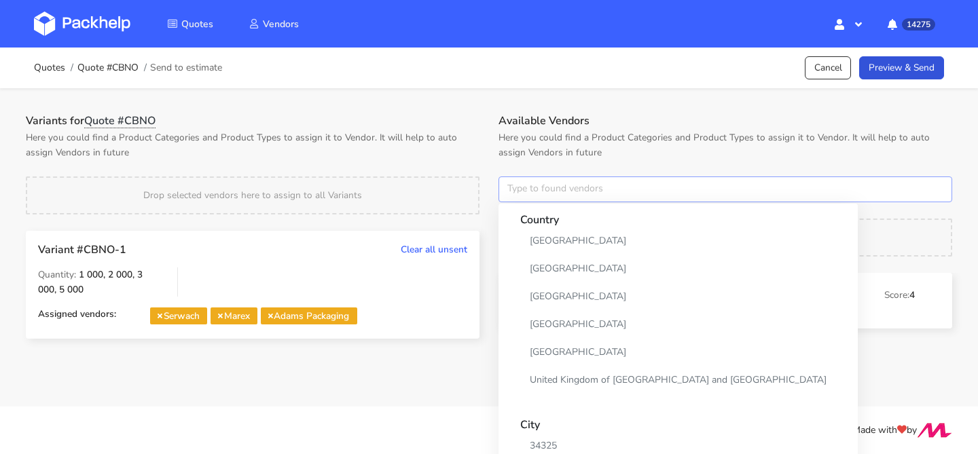
click at [523, 192] on input "text" at bounding box center [726, 190] width 454 height 26
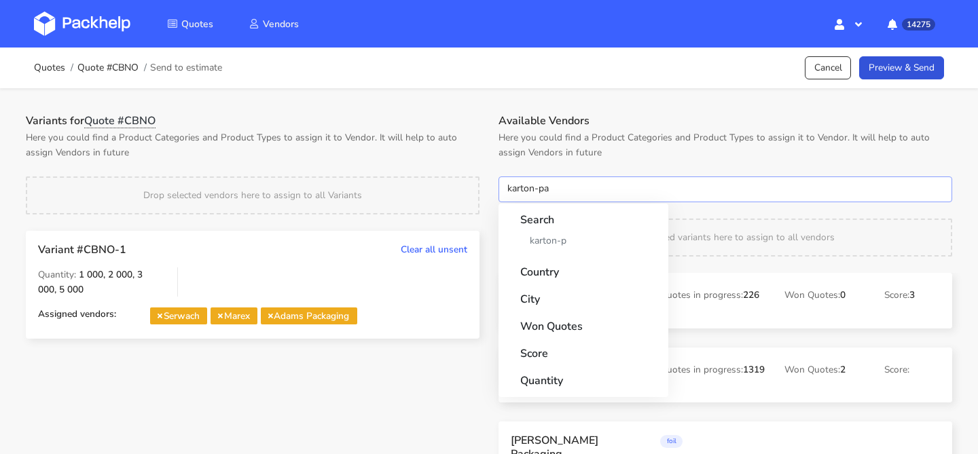
type input "karton-pak"
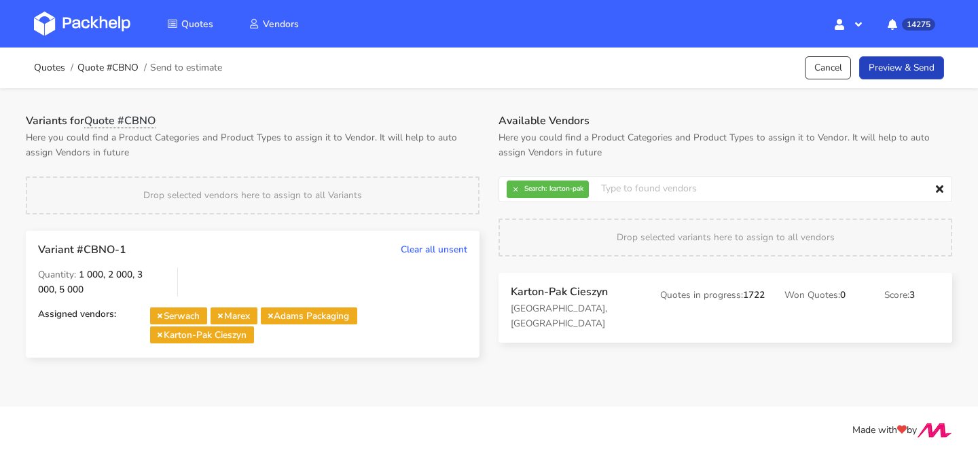
click at [925, 73] on link "Preview & Send" at bounding box center [901, 68] width 85 height 24
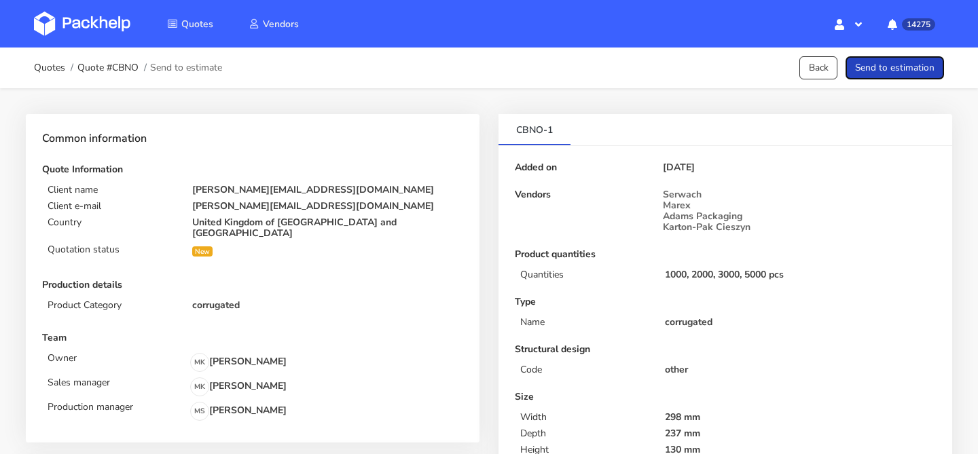
click at [925, 73] on button "Send to estimation" at bounding box center [895, 68] width 99 height 24
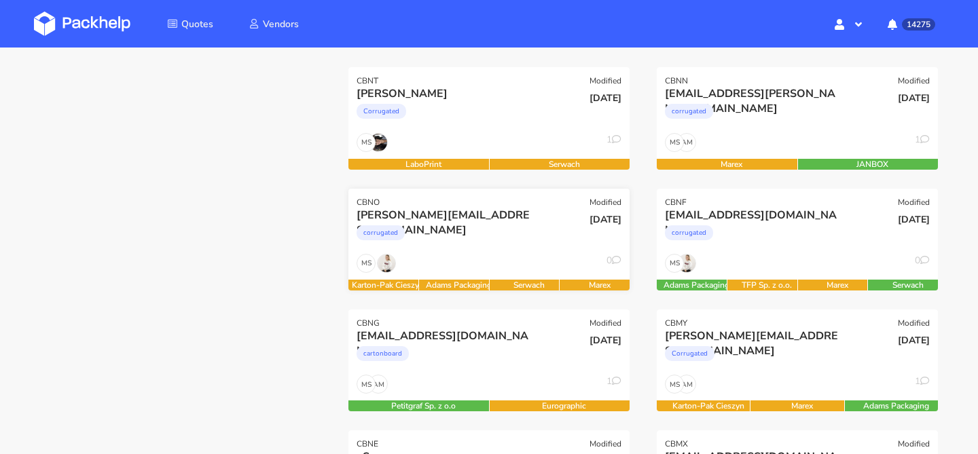
scroll to position [188, 0]
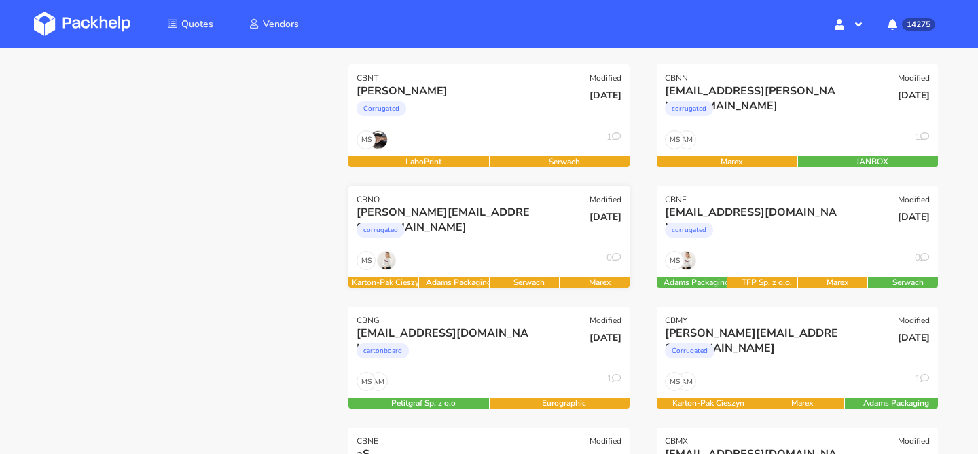
click at [500, 251] on div "[PERSON_NAME][EMAIL_ADDRESS][DOMAIN_NAME] corrugated" at bounding box center [442, 228] width 190 height 46
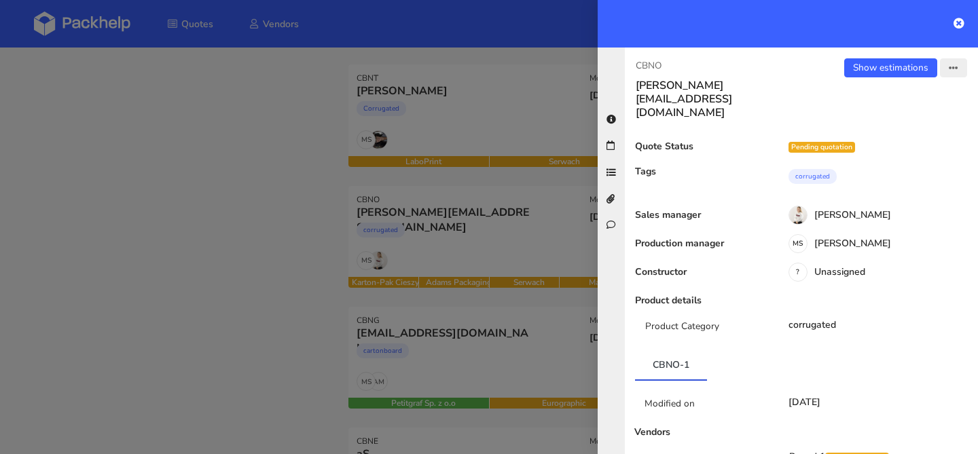
click at [959, 70] on button "button" at bounding box center [953, 67] width 27 height 19
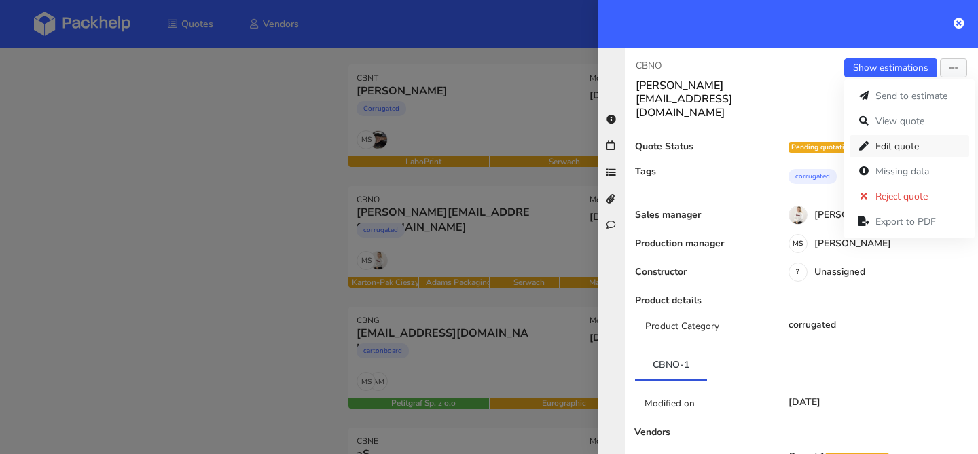
click at [906, 144] on link "Edit quote" at bounding box center [910, 146] width 120 height 22
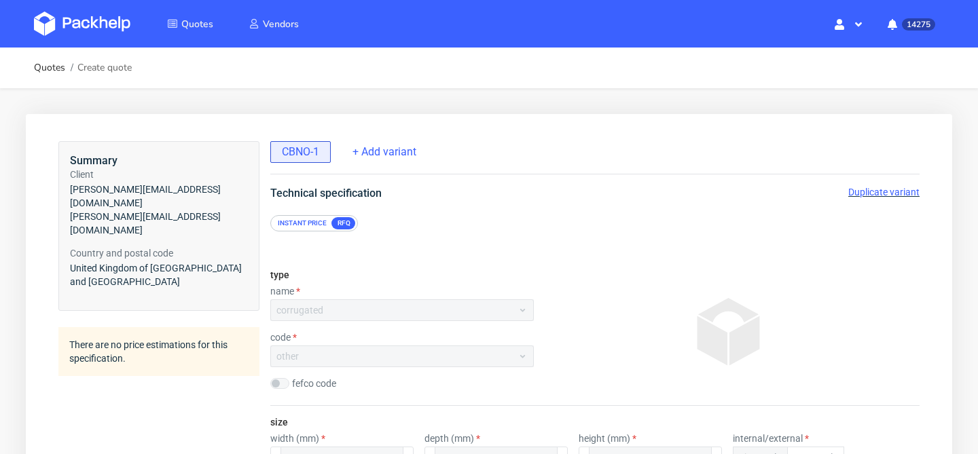
click at [871, 190] on span "Duplicate variant" at bounding box center [884, 192] width 71 height 11
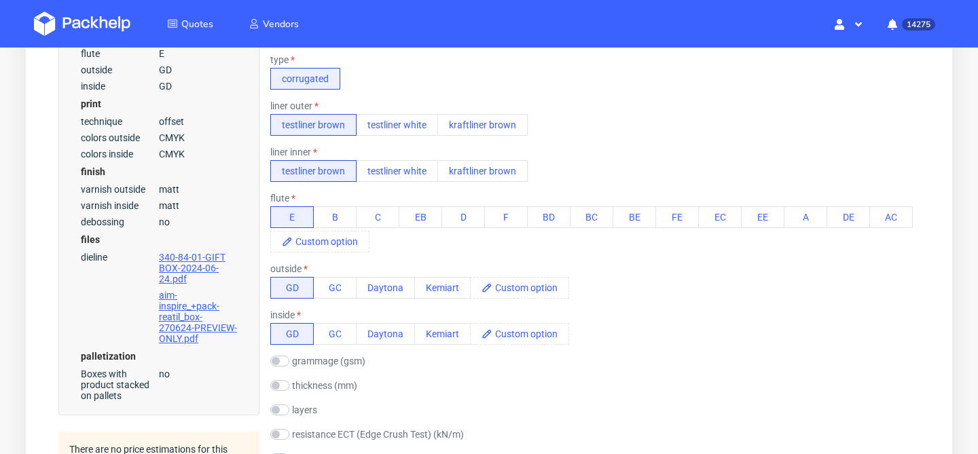
scroll to position [501, 0]
click at [410, 175] on button "testliner white" at bounding box center [397, 173] width 82 height 22
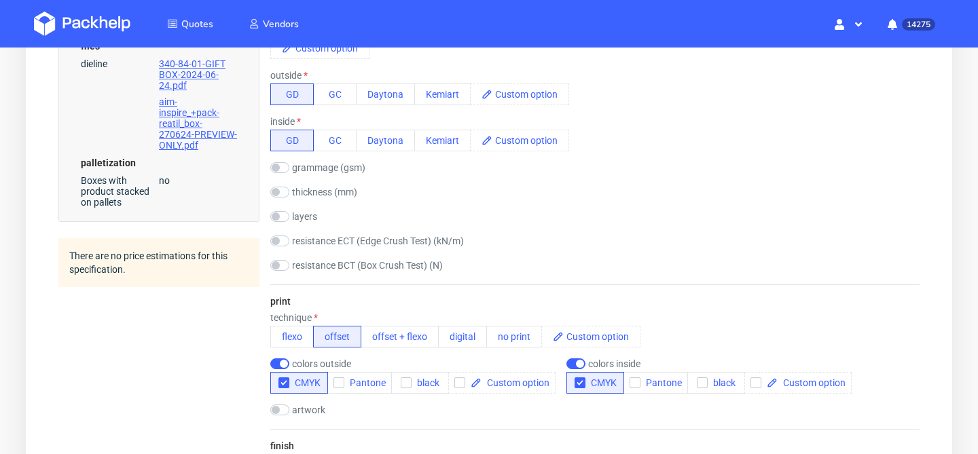
scroll to position [700, 0]
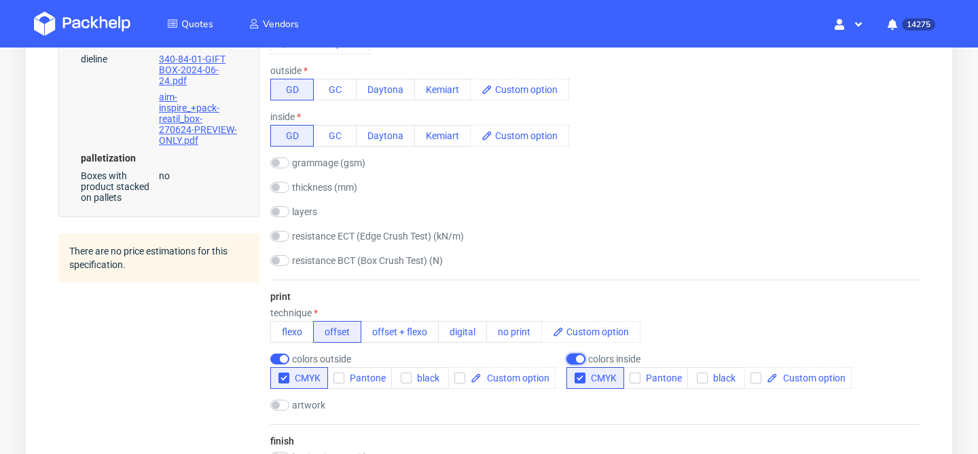
click at [582, 362] on input "checkbox" at bounding box center [576, 359] width 19 height 11
checkbox input "false"
click at [283, 117] on input "checkbox" at bounding box center [279, 116] width 19 height 11
checkbox input "false"
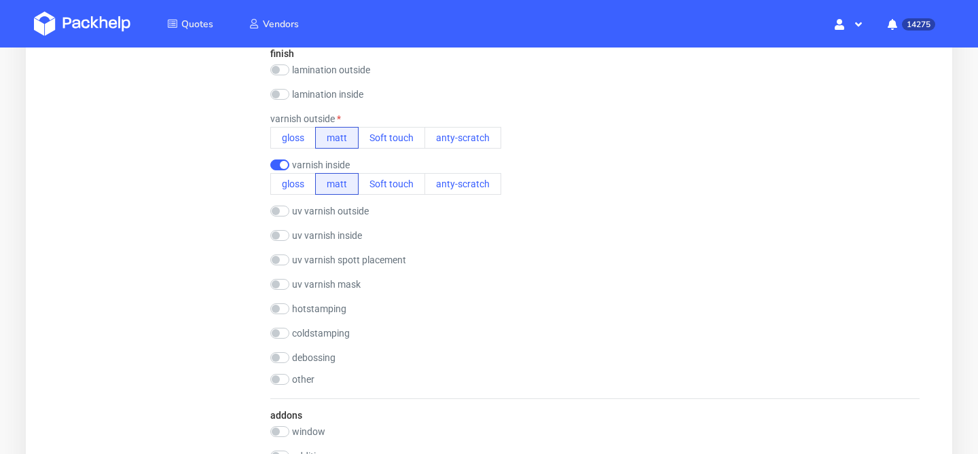
scroll to position [1065, 0]
click at [283, 167] on input "checkbox" at bounding box center [279, 167] width 19 height 11
checkbox input "false"
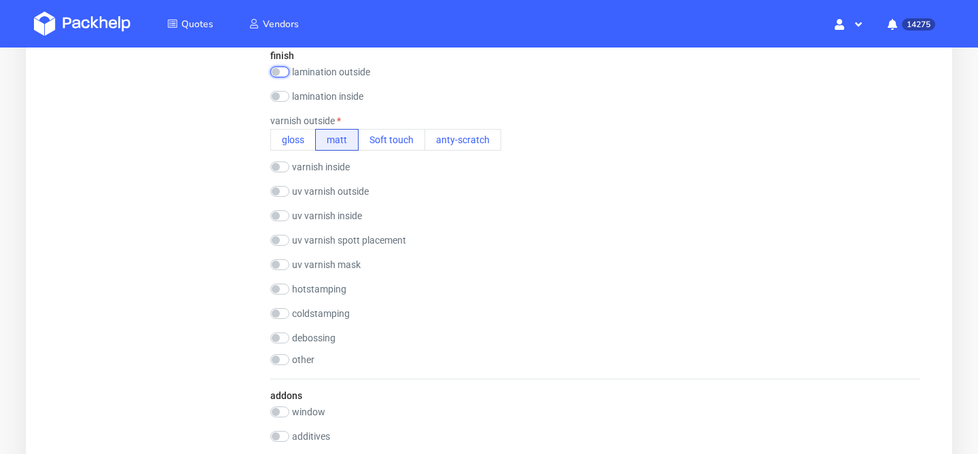
click at [282, 75] on input "checkbox" at bounding box center [279, 72] width 19 height 11
checkbox input "true"
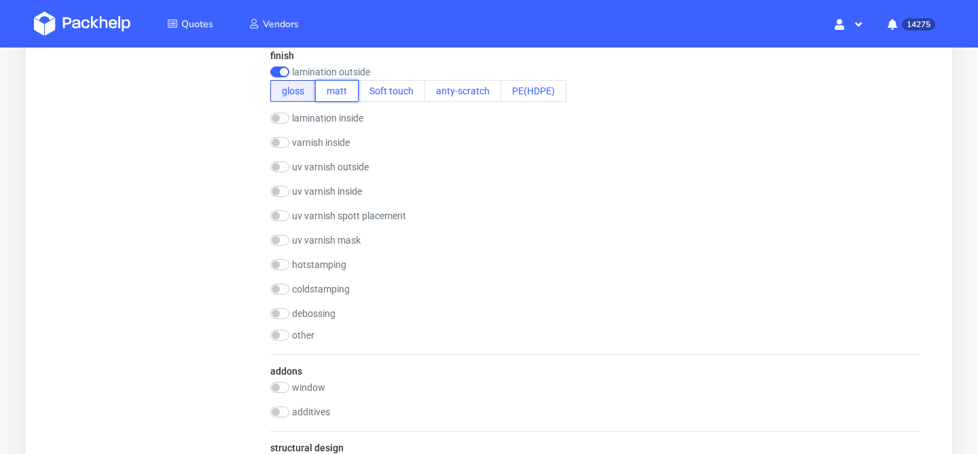
click at [342, 94] on button "matt" at bounding box center [336, 91] width 43 height 22
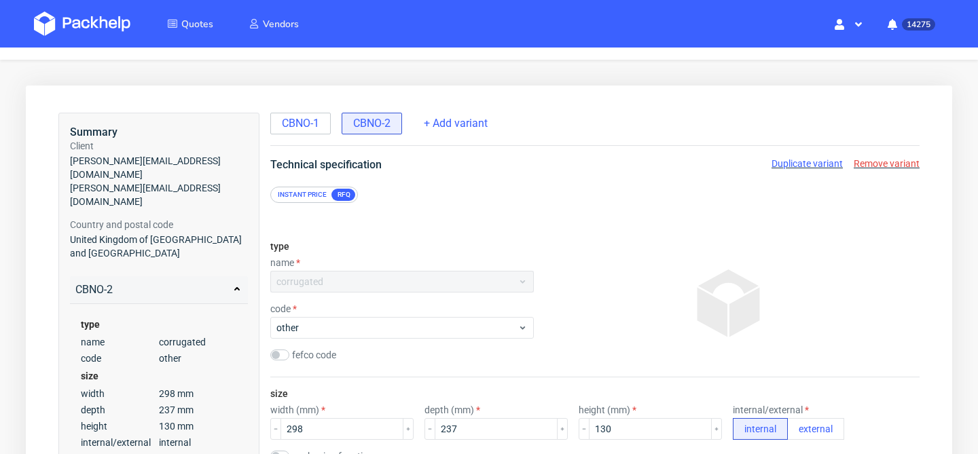
scroll to position [0, 0]
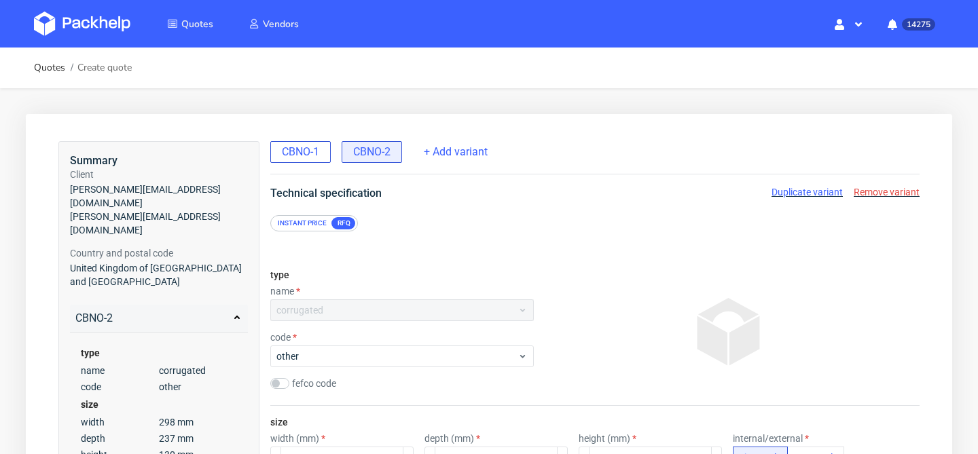
click at [300, 151] on span "CBNO-1" at bounding box center [300, 152] width 37 height 15
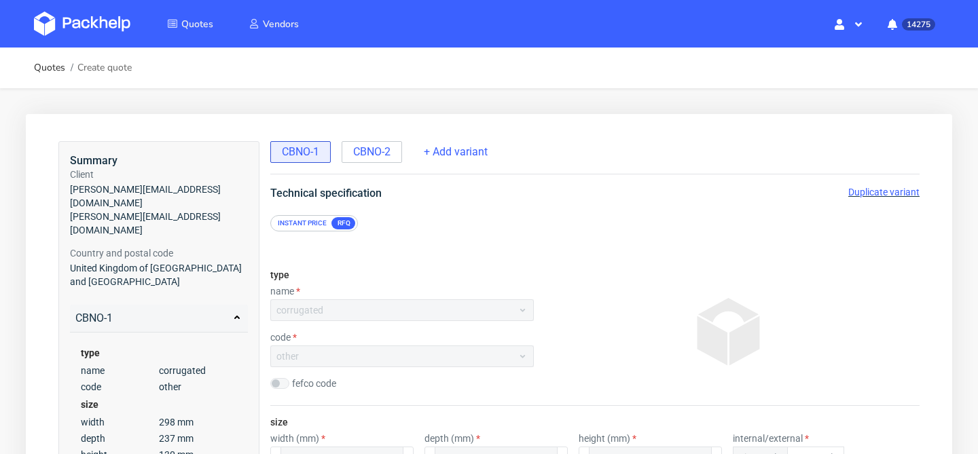
click at [900, 194] on span "Duplicate variant" at bounding box center [884, 192] width 71 height 11
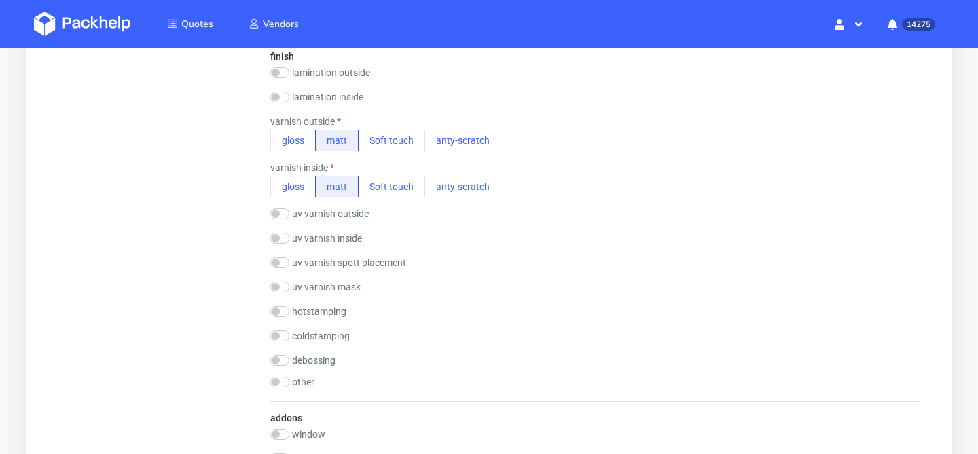
scroll to position [1088, 0]
click at [283, 69] on input "checkbox" at bounding box center [279, 70] width 19 height 11
checkbox input "true"
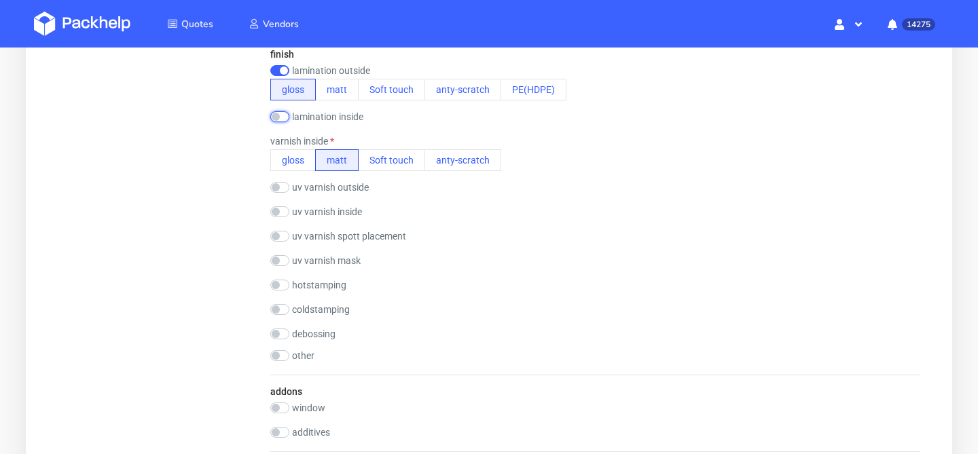
click at [276, 115] on input "checkbox" at bounding box center [279, 116] width 19 height 11
checkbox input "true"
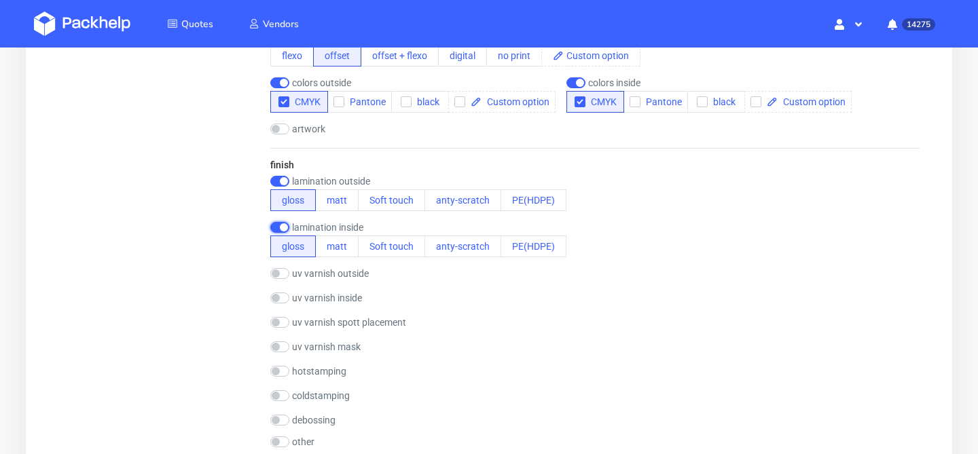
scroll to position [874, 0]
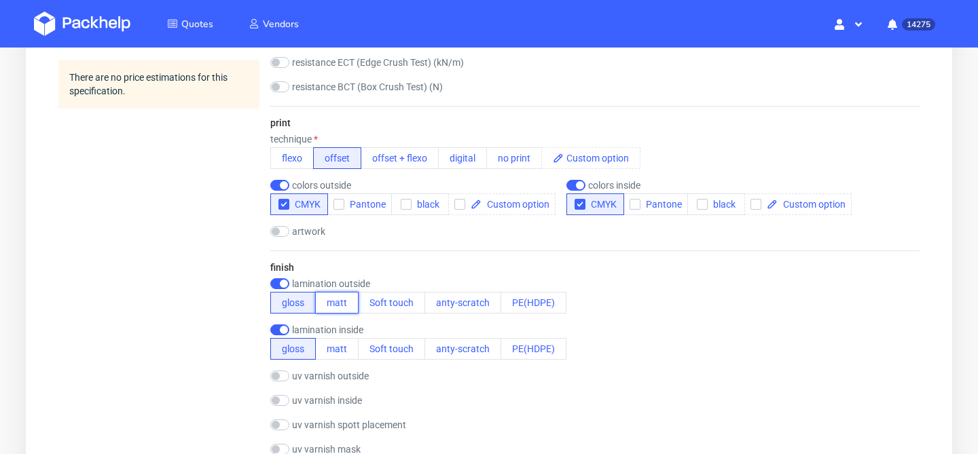
click at [338, 301] on button "matt" at bounding box center [336, 303] width 43 height 22
click at [340, 355] on button "matt" at bounding box center [336, 349] width 43 height 22
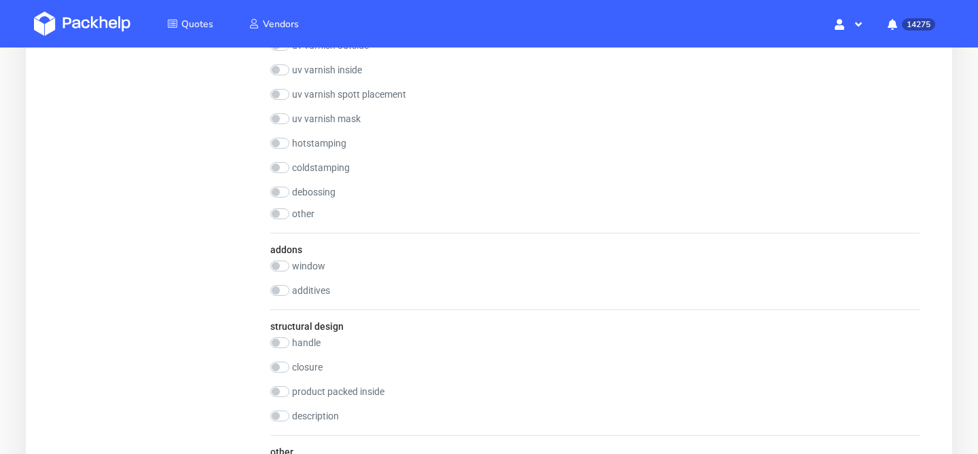
scroll to position [1878, 0]
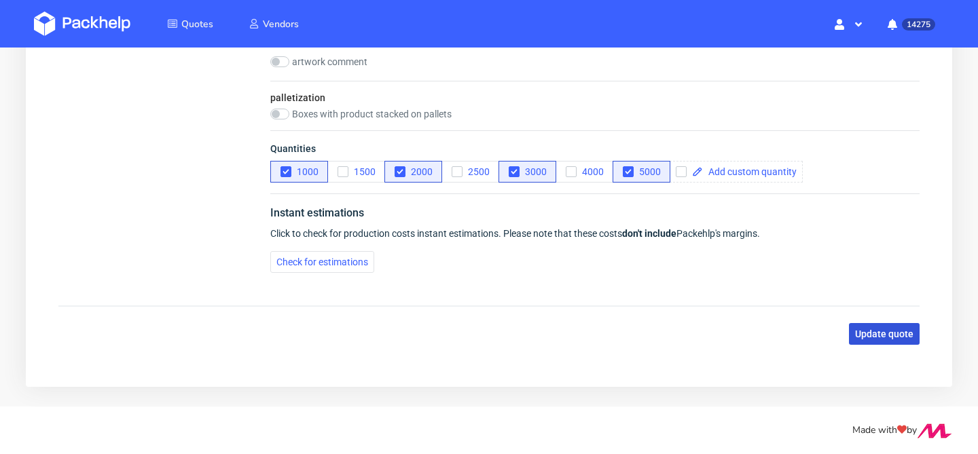
click at [906, 336] on span "Update quote" at bounding box center [884, 334] width 58 height 10
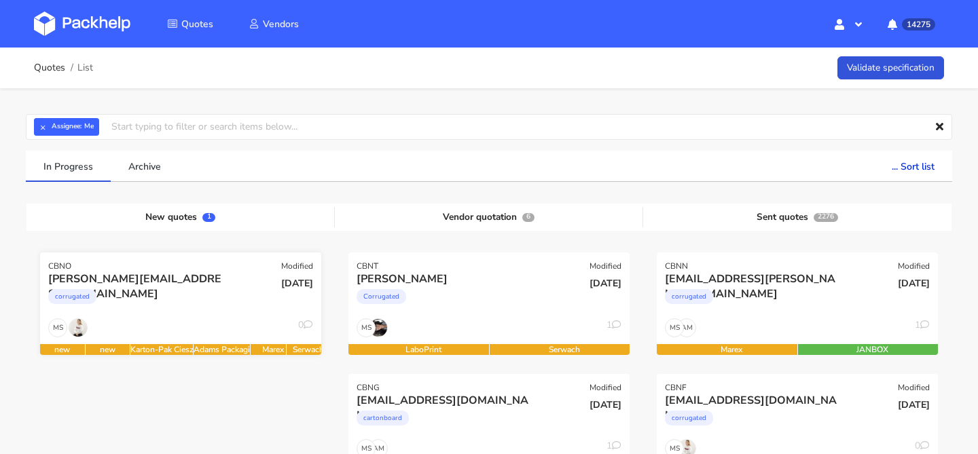
click at [192, 317] on div "[PERSON_NAME][EMAIL_ADDRESS][DOMAIN_NAME] corrugated" at bounding box center [134, 295] width 190 height 46
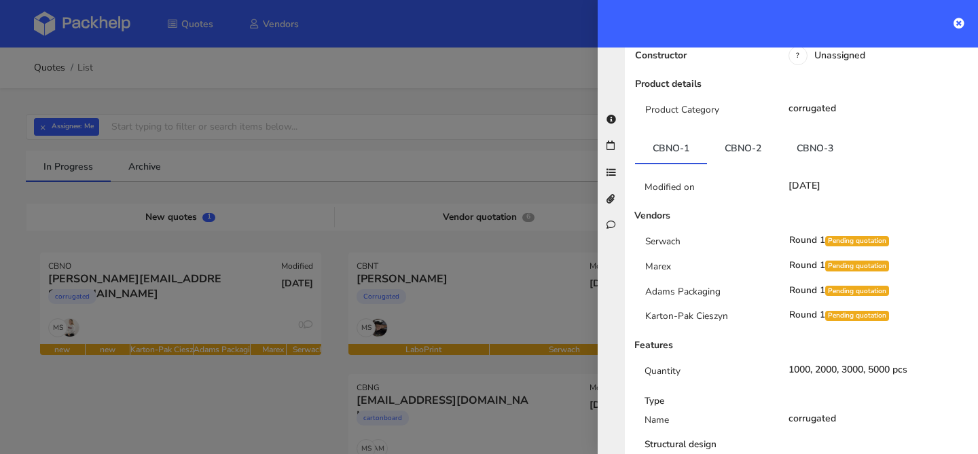
scroll to position [292, 0]
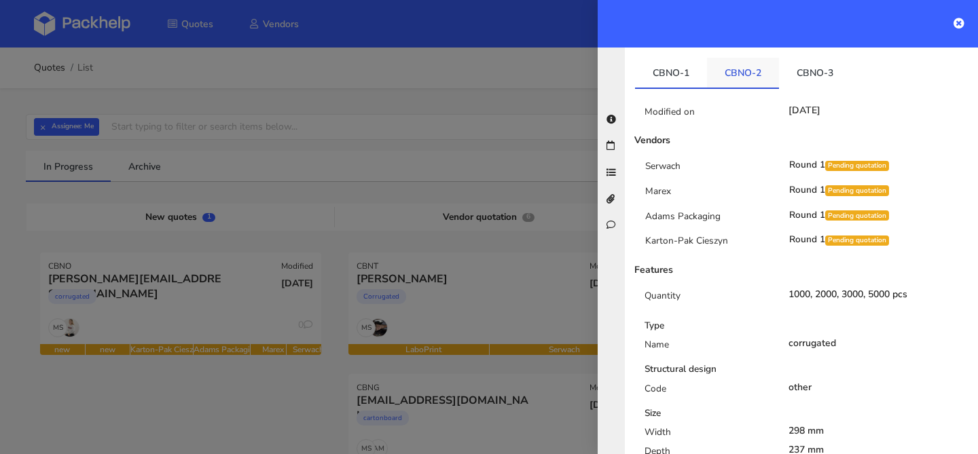
click at [748, 60] on li "CBNO-2" at bounding box center [743, 73] width 72 height 31
click at [748, 58] on link "CBNO-2" at bounding box center [743, 73] width 72 height 30
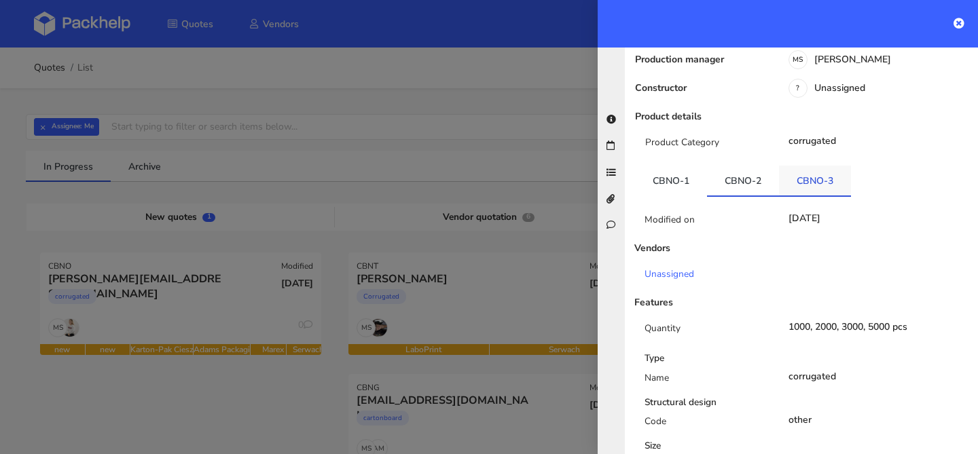
click at [793, 166] on link "CBNO-3" at bounding box center [815, 181] width 72 height 30
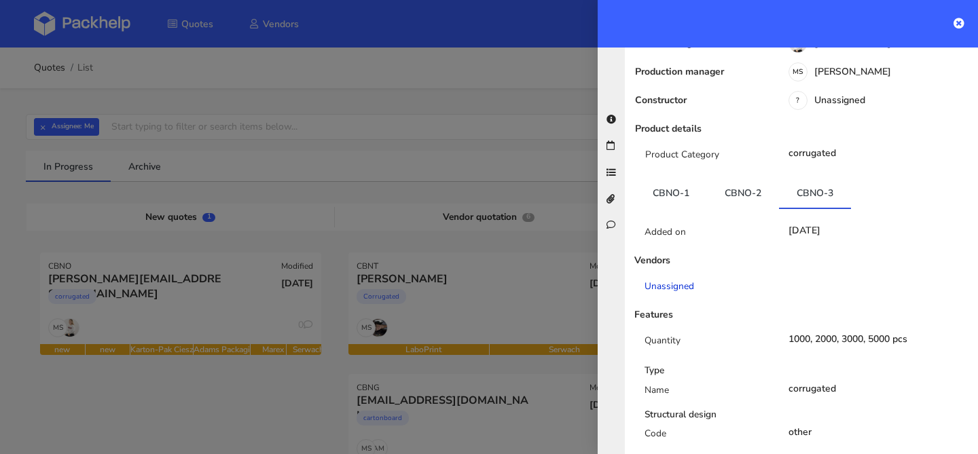
scroll to position [0, 0]
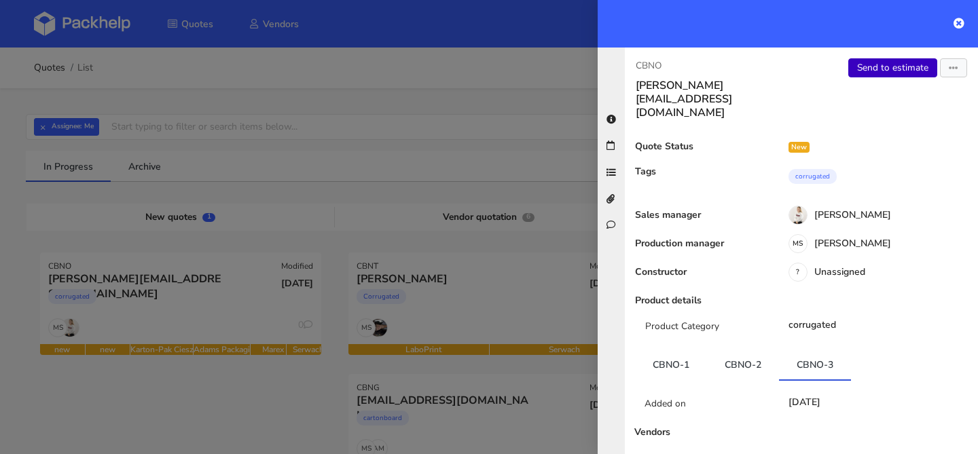
click at [877, 71] on link "Send to estimate" at bounding box center [893, 67] width 89 height 19
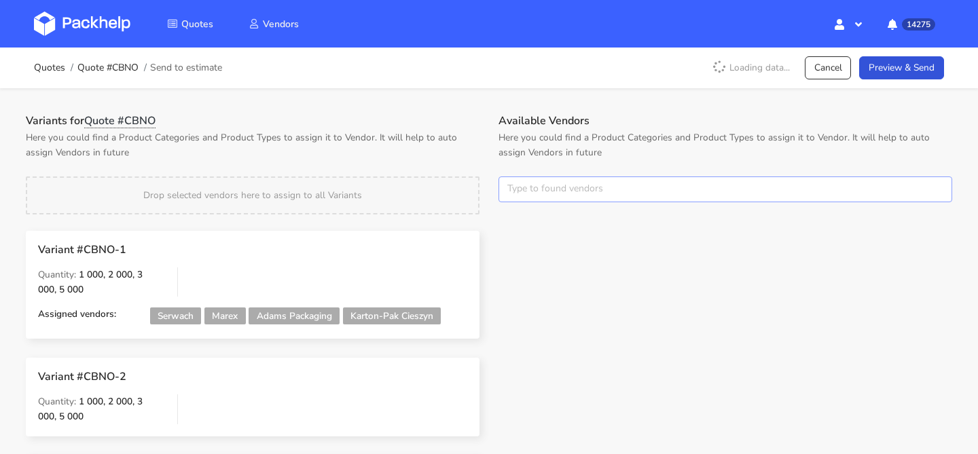
click at [541, 194] on input "text" at bounding box center [726, 190] width 454 height 26
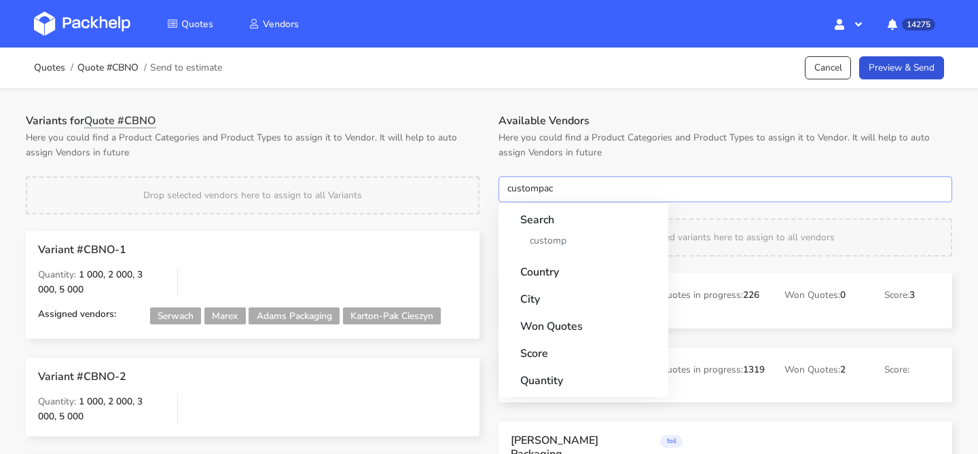
type input "custompack"
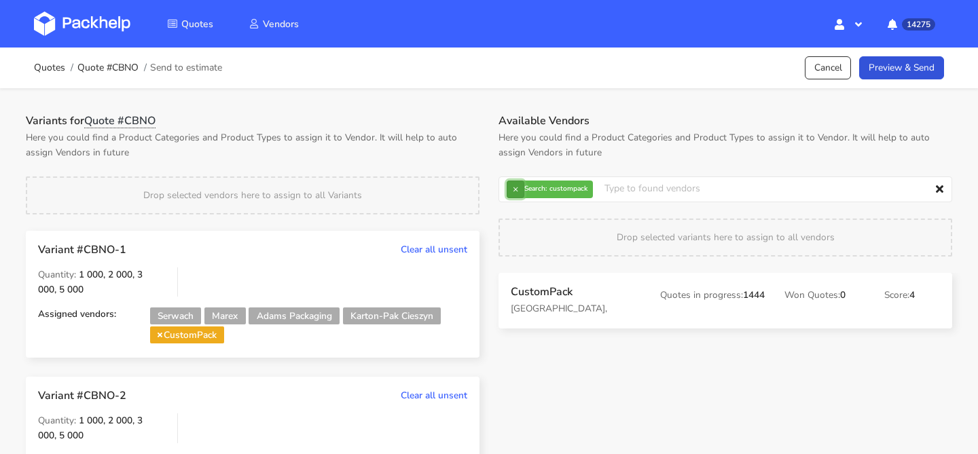
click at [512, 187] on button "×" at bounding box center [516, 190] width 18 height 18
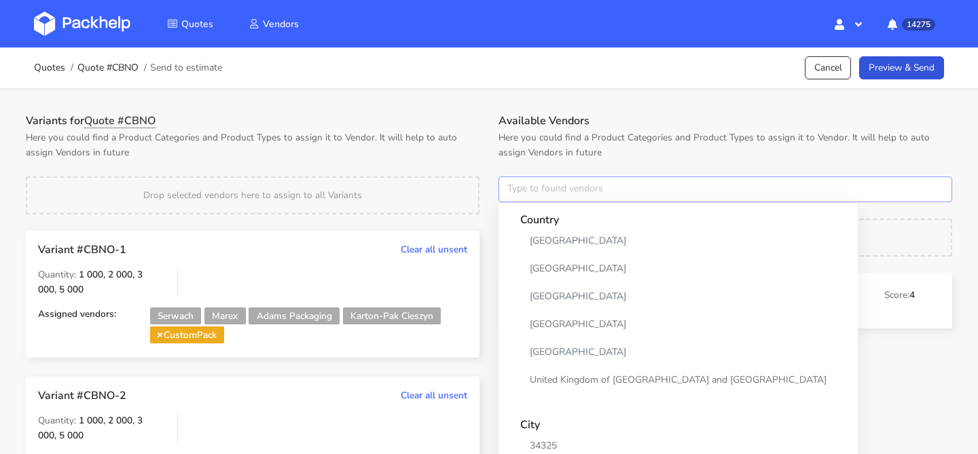
click at [512, 187] on input "text" at bounding box center [726, 190] width 454 height 26
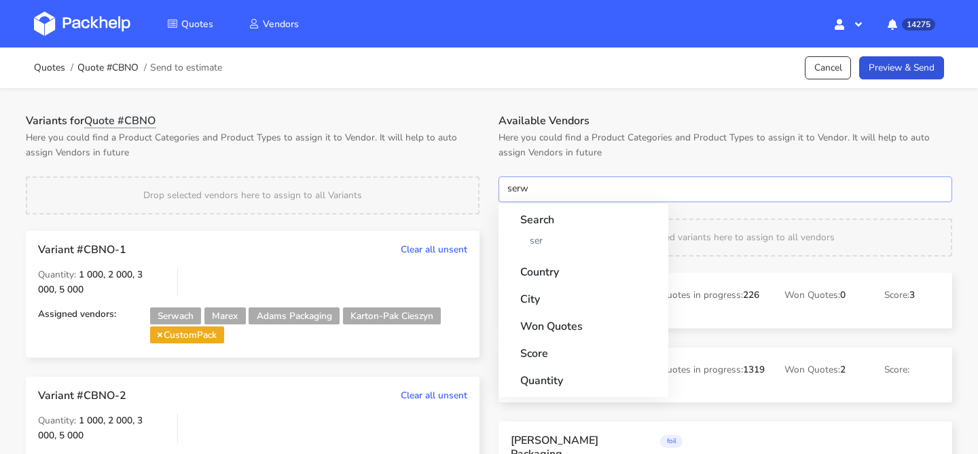
type input "serwa"
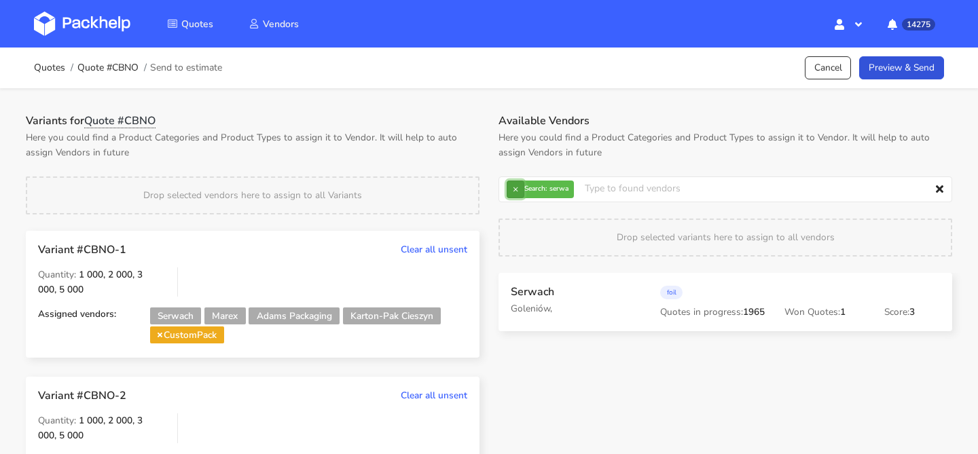
click at [517, 187] on button "×" at bounding box center [516, 190] width 18 height 18
click at [524, 187] on input "text" at bounding box center [726, 190] width 454 height 26
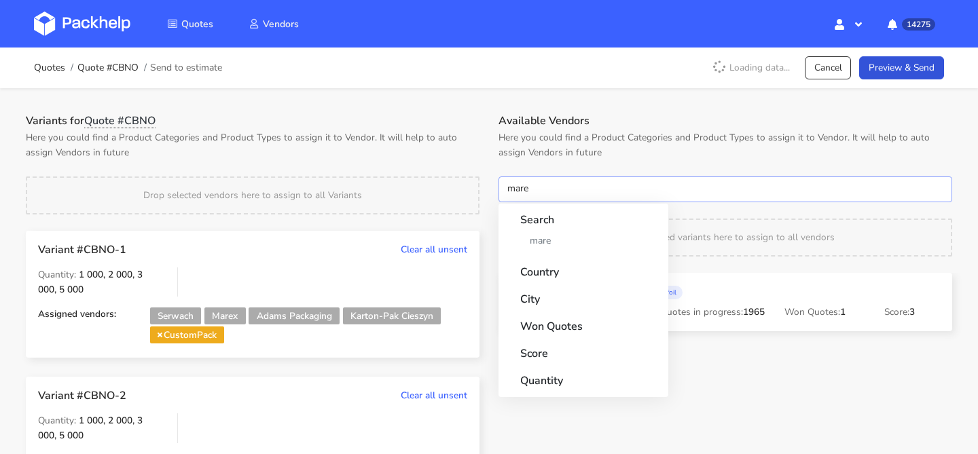
type input "marex"
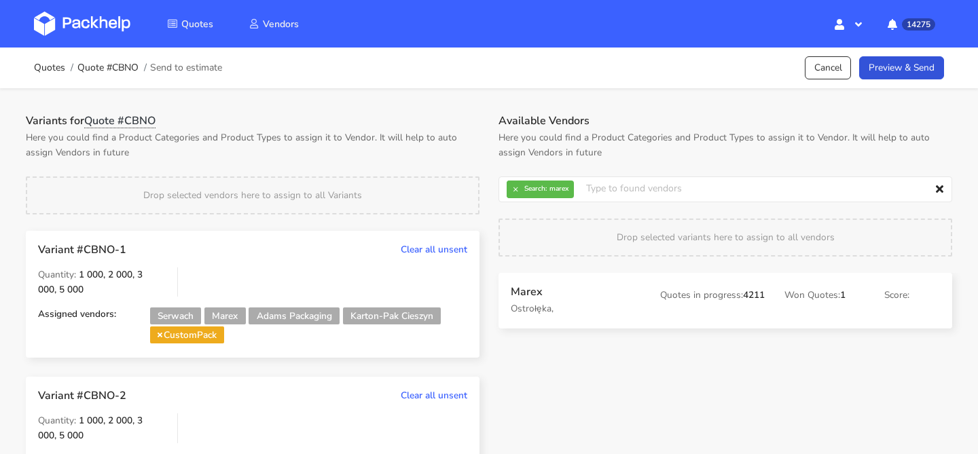
click at [524, 187] on strong "Search:" at bounding box center [535, 188] width 22 height 7
click at [520, 187] on button "×" at bounding box center [516, 190] width 18 height 18
click at [520, 187] on input "text" at bounding box center [726, 190] width 454 height 26
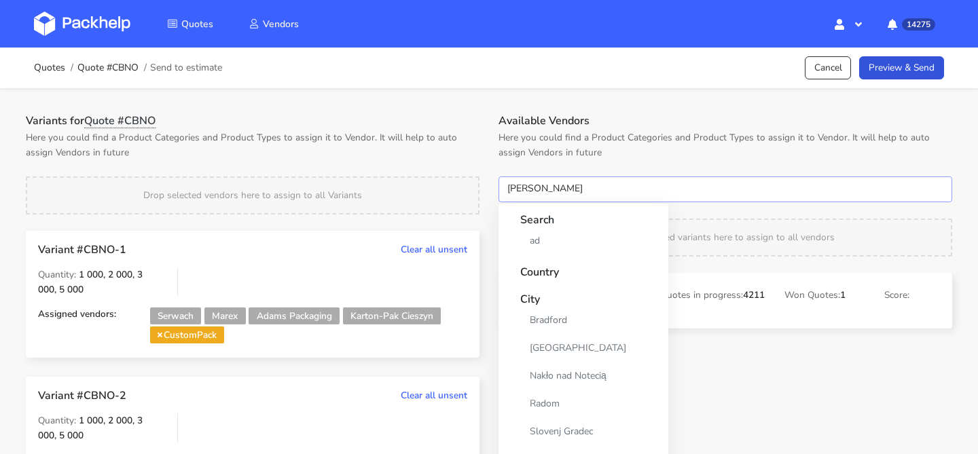
type input "adams"
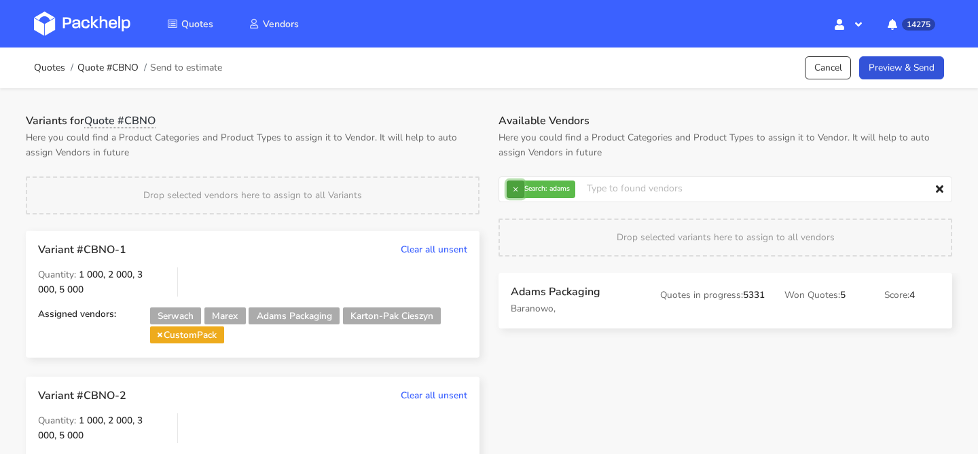
click at [518, 184] on button "×" at bounding box center [516, 190] width 18 height 18
click at [518, 184] on input "text" at bounding box center [726, 190] width 454 height 26
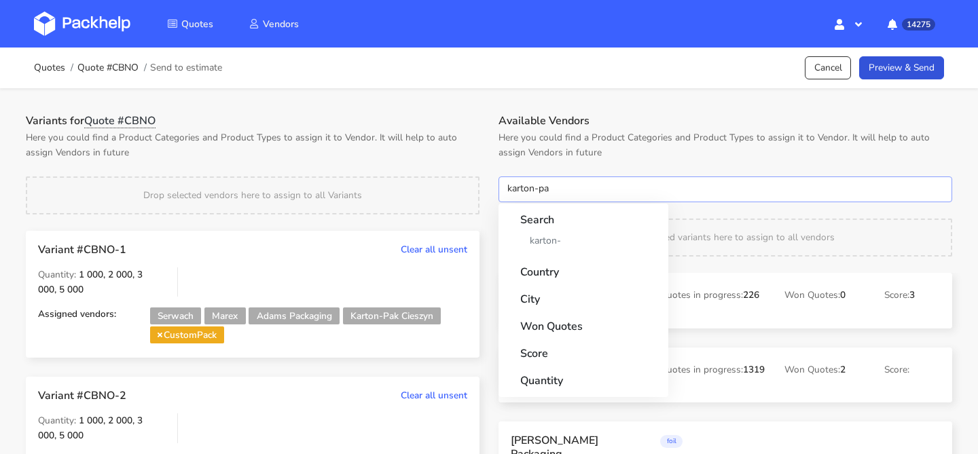
type input "karton-pak"
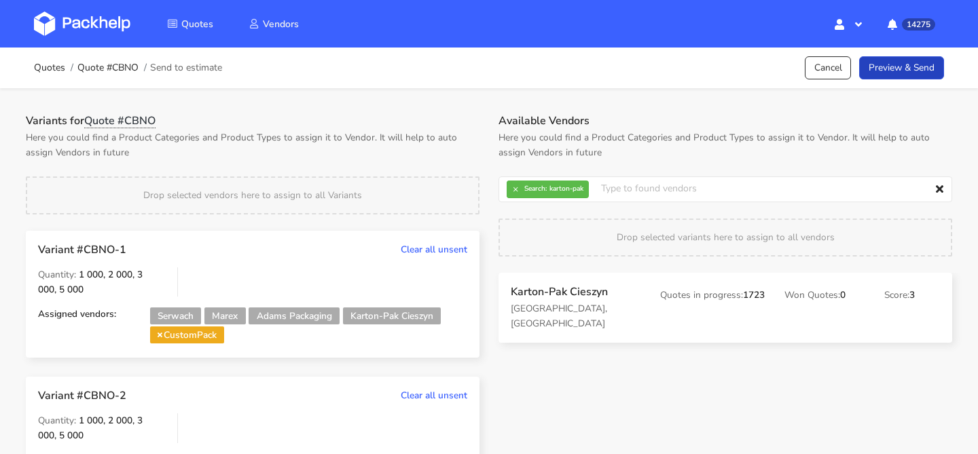
click at [921, 76] on link "Preview & Send" at bounding box center [901, 68] width 85 height 24
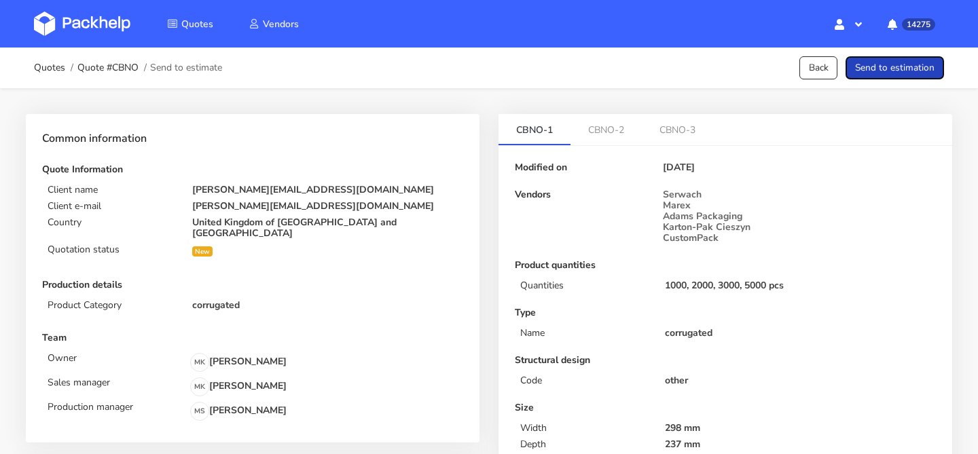
click at [921, 76] on button "Send to estimation" at bounding box center [895, 68] width 99 height 24
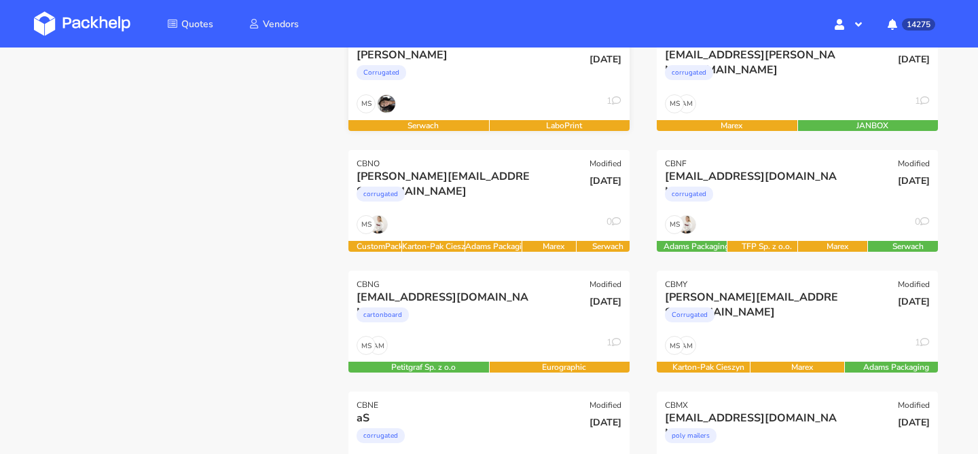
scroll to position [233, 0]
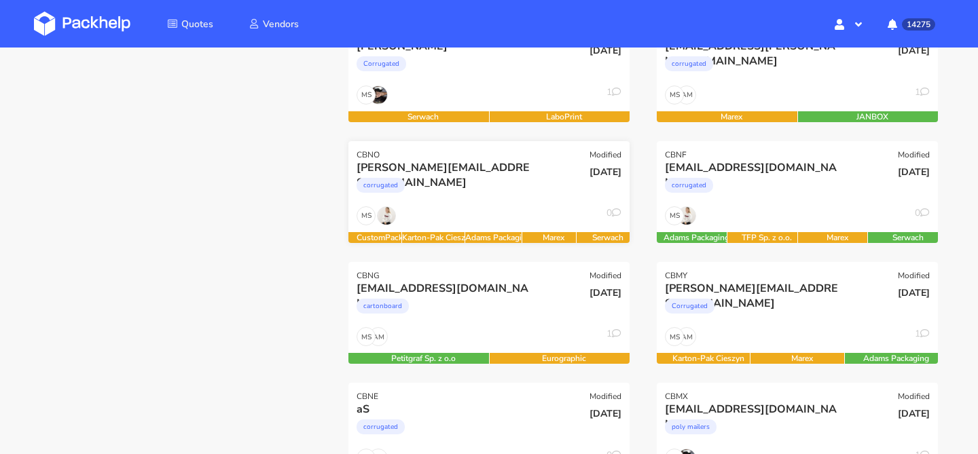
click at [501, 221] on div "MS 0" at bounding box center [489, 220] width 281 height 26
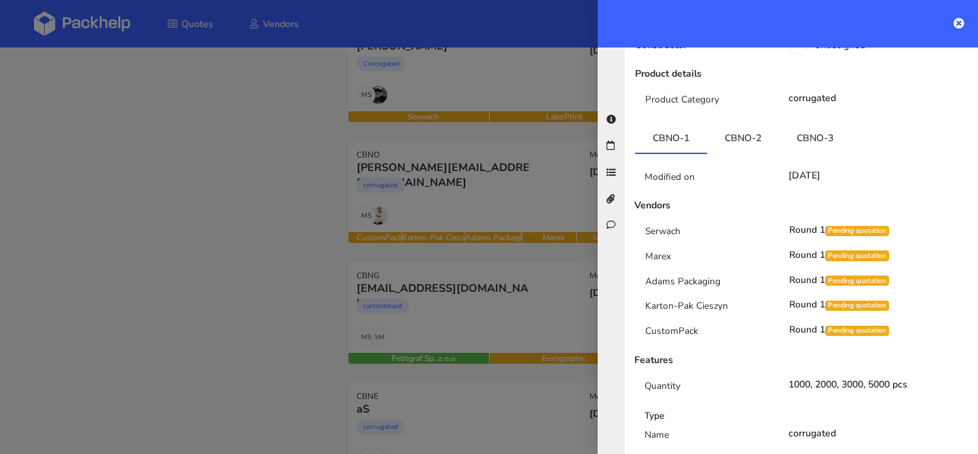
scroll to position [237, 0]
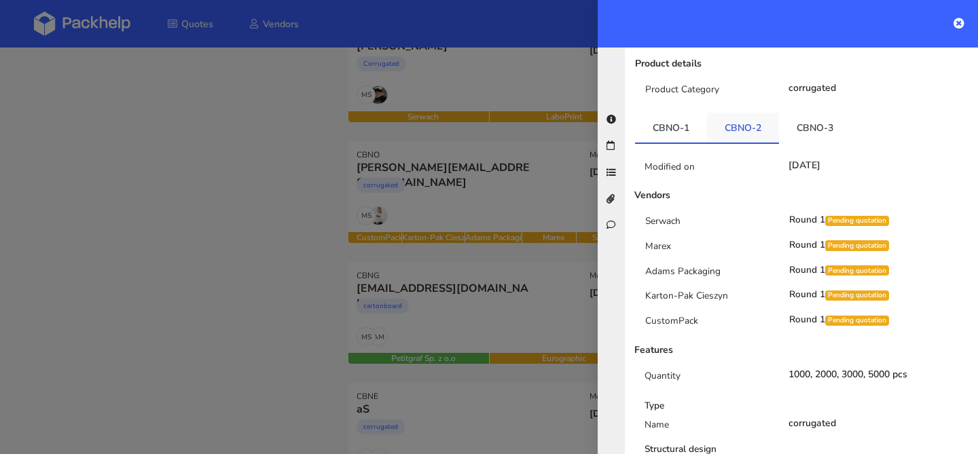
click at [749, 113] on link "CBNO-2" at bounding box center [743, 128] width 72 height 30
click at [804, 113] on link "CBNO-3" at bounding box center [815, 128] width 72 height 30
click at [413, 205] on div at bounding box center [489, 227] width 978 height 454
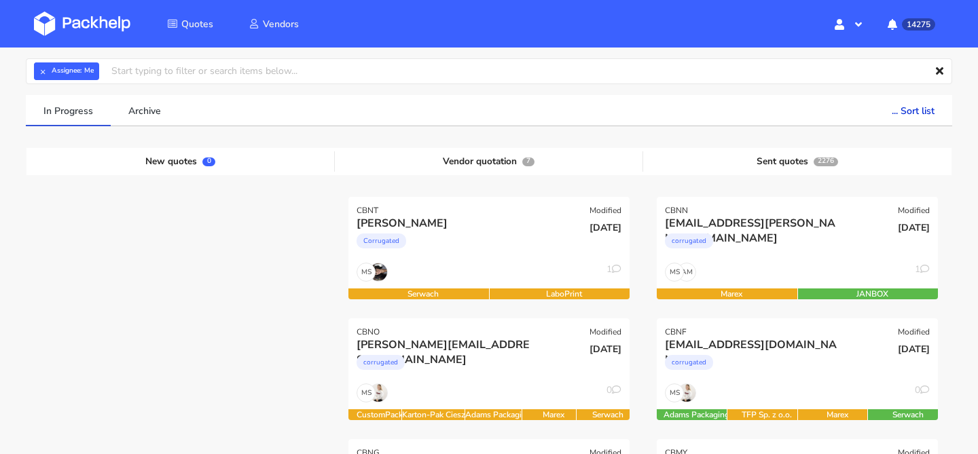
scroll to position [0, 0]
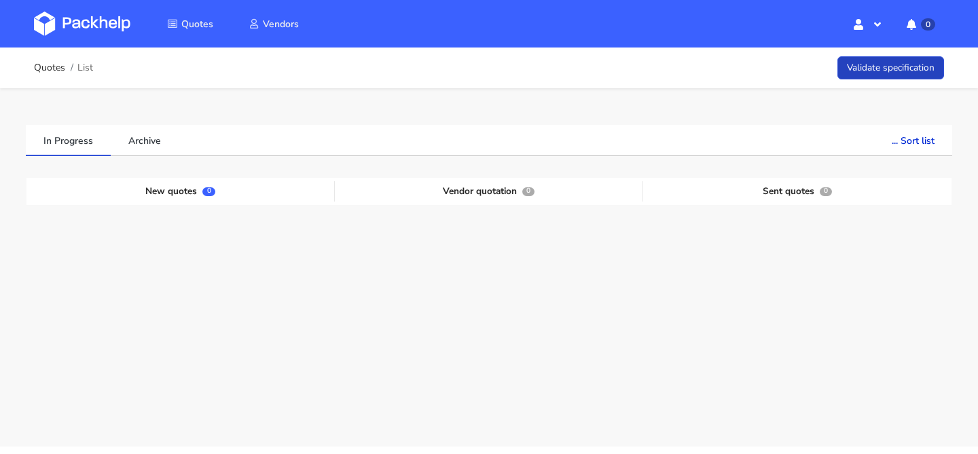
click at [887, 71] on link "Validate specification" at bounding box center [891, 68] width 107 height 24
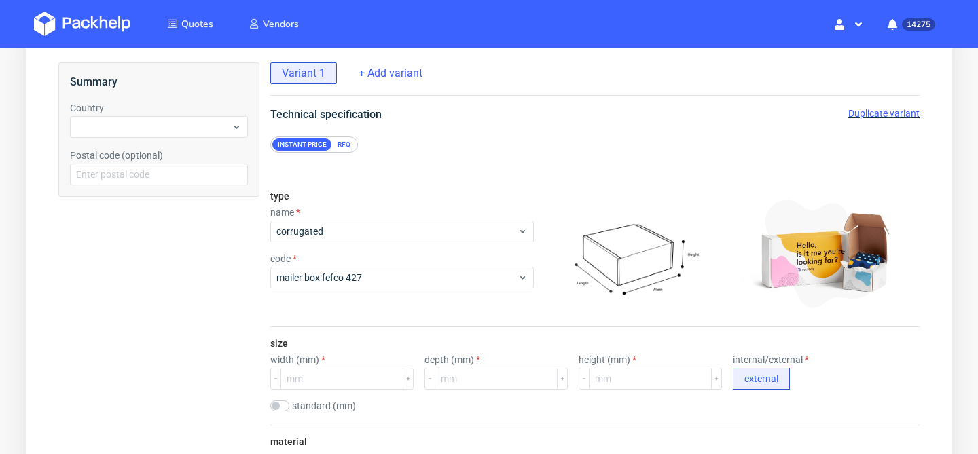
scroll to position [118, 0]
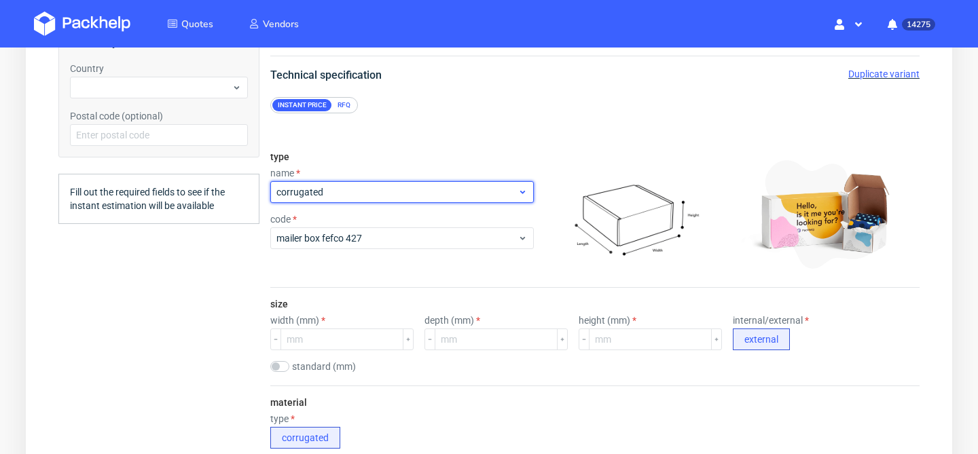
click at [366, 196] on span "corrugated" at bounding box center [396, 192] width 241 height 14
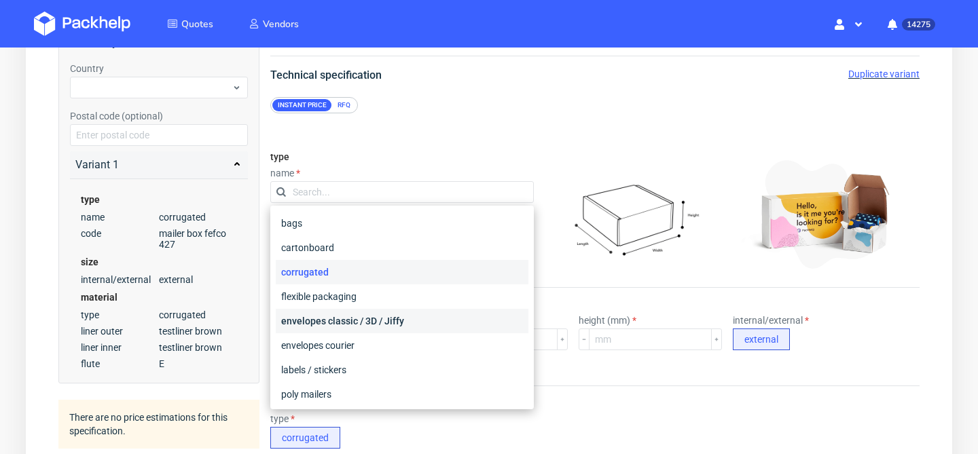
click at [342, 321] on div "envelopes classic / 3D / Jiffy" at bounding box center [402, 321] width 253 height 24
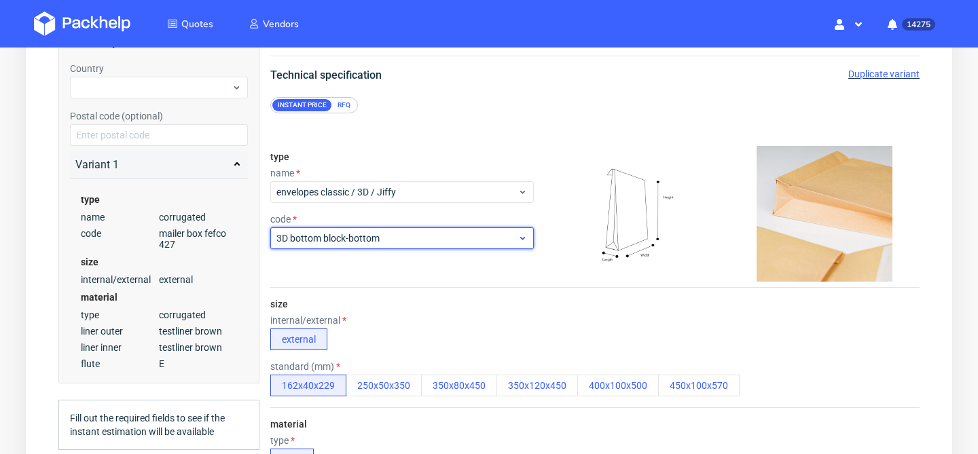
click at [342, 245] on span "3D bottom block-bottom" at bounding box center [396, 239] width 241 height 14
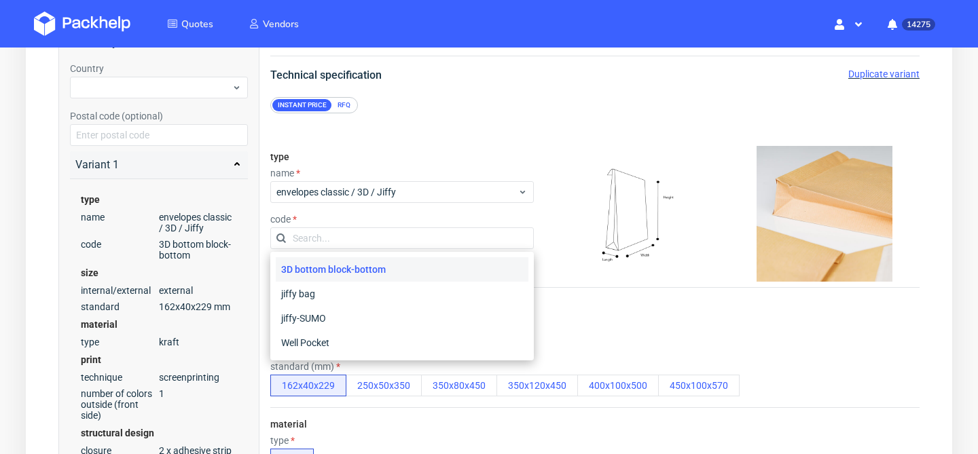
click at [331, 272] on div "3D bottom block-bottom" at bounding box center [402, 269] width 253 height 24
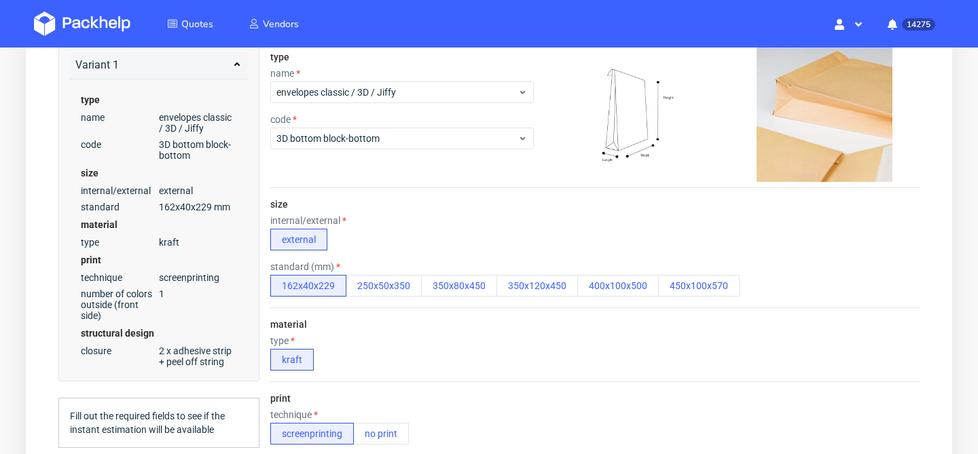
scroll to position [231, 0]
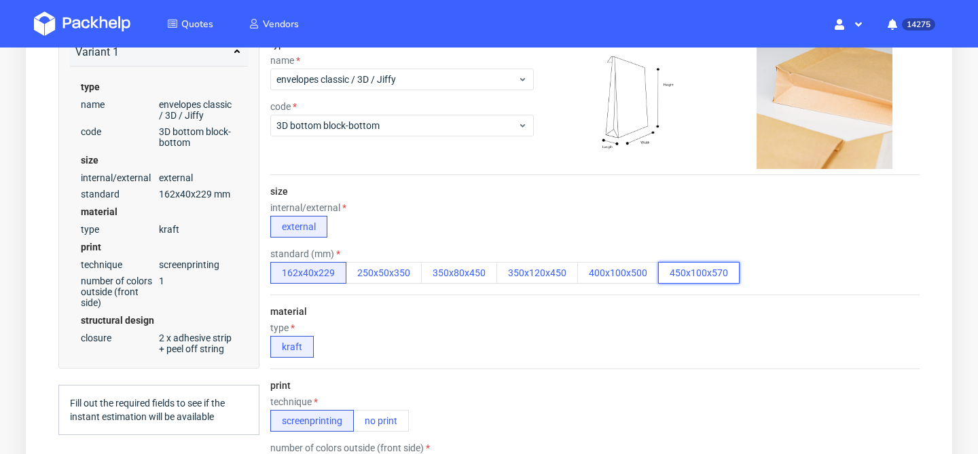
click at [684, 274] on button "450x100x570" at bounding box center [699, 273] width 82 height 22
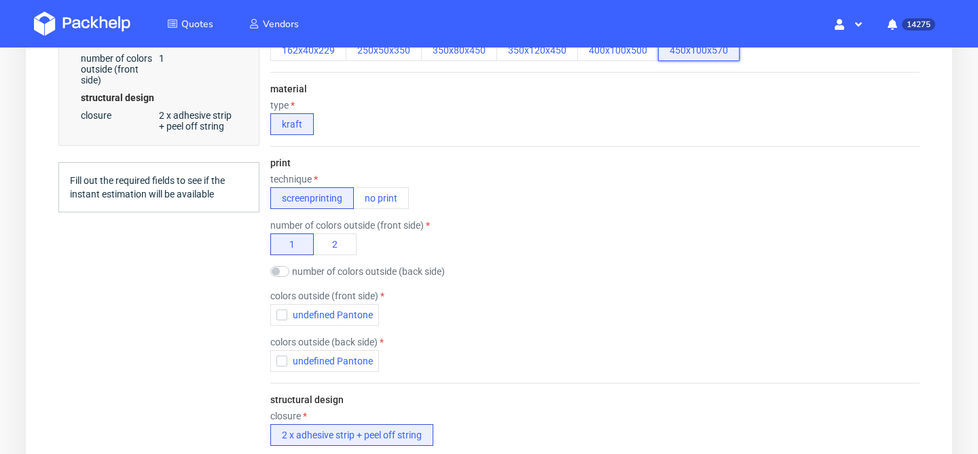
scroll to position [458, 0]
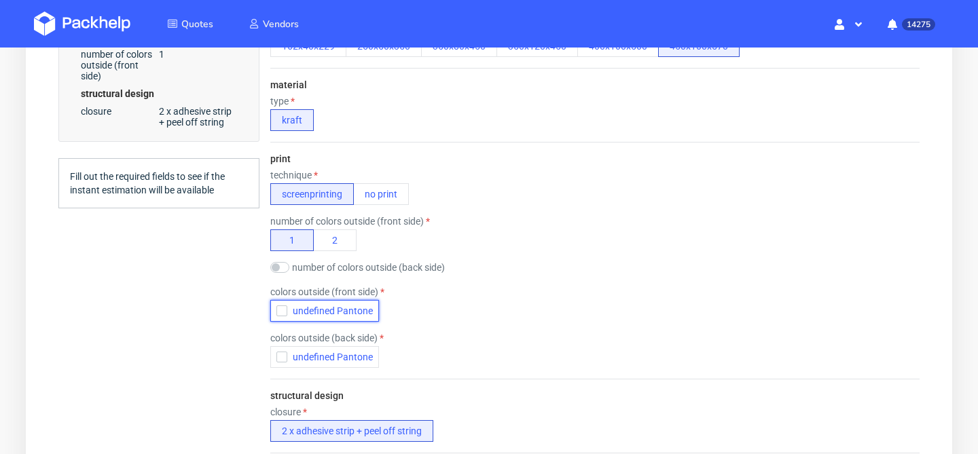
click at [312, 309] on span "undefined Pantone" at bounding box center [330, 311] width 86 height 11
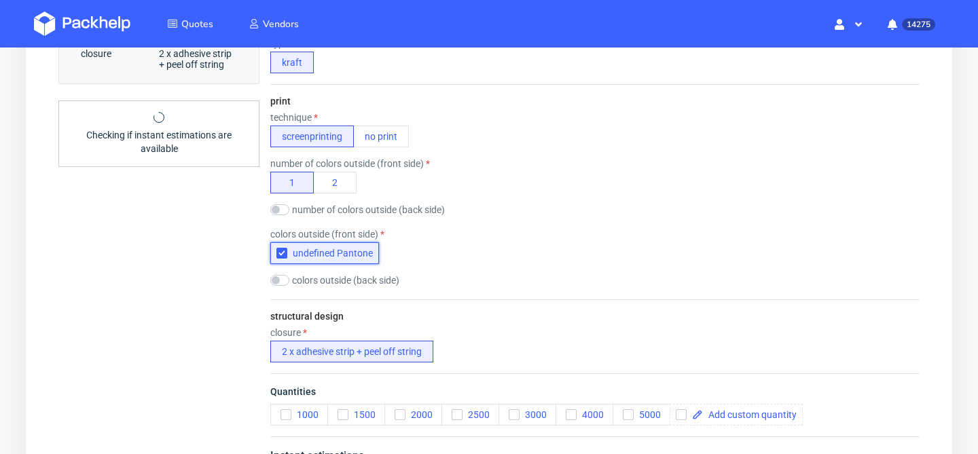
scroll to position [698, 0]
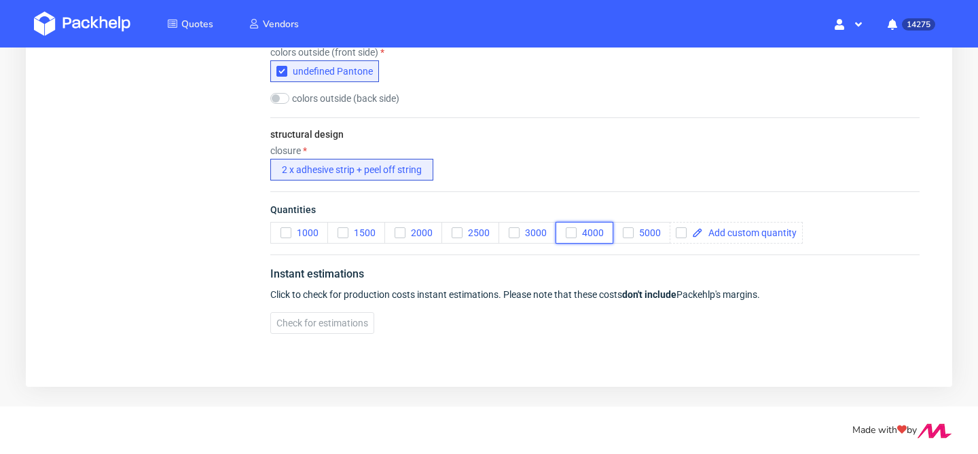
click at [562, 230] on button "4000" at bounding box center [585, 233] width 58 height 22
click at [557, 230] on button "4000" at bounding box center [585, 233] width 58 height 22
click at [582, 230] on span "4000" at bounding box center [590, 233] width 27 height 11
click at [371, 321] on button "Check for estimations" at bounding box center [322, 323] width 104 height 22
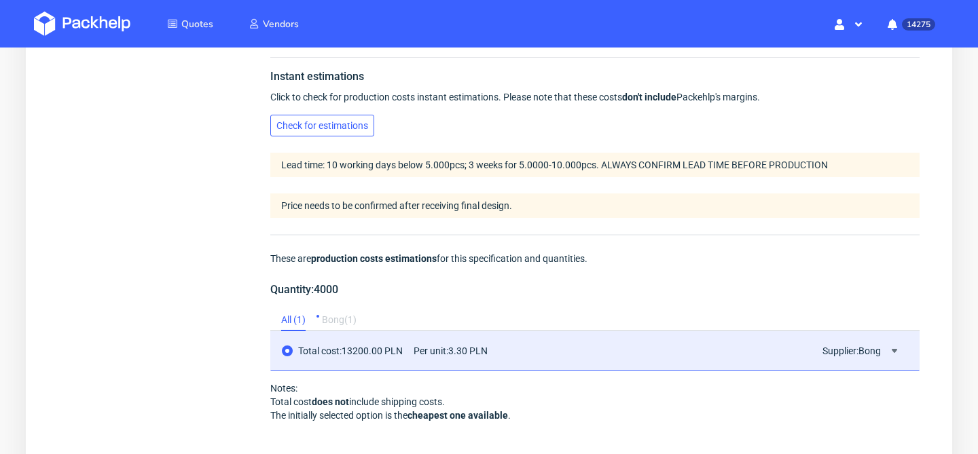
scroll to position [897, 0]
click at [349, 317] on div "Bong ( 1 )" at bounding box center [339, 319] width 35 height 22
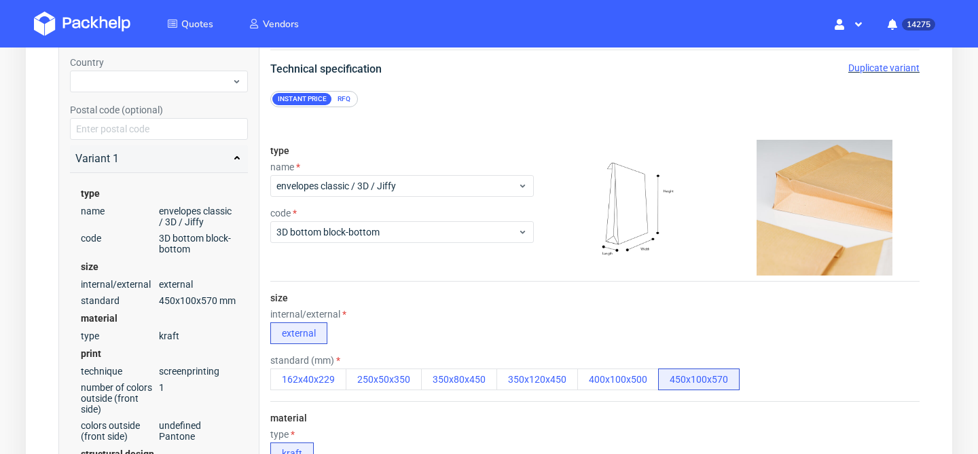
scroll to position [0, 0]
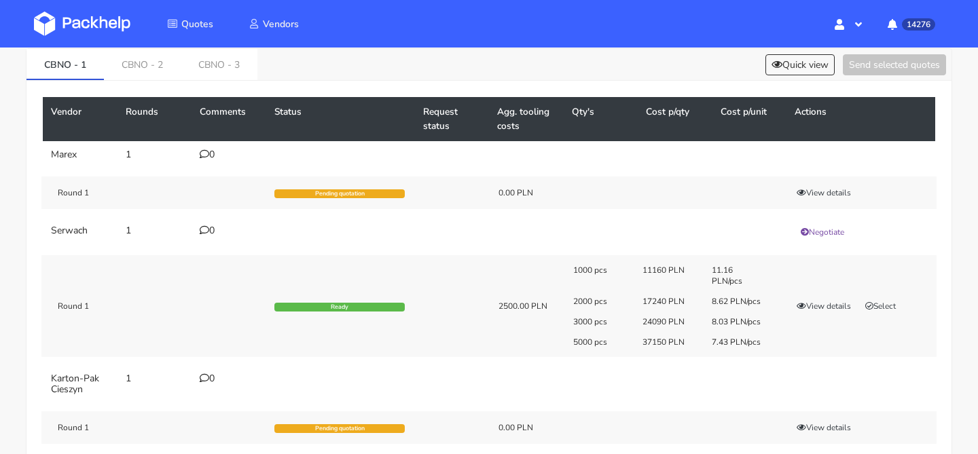
scroll to position [49, 0]
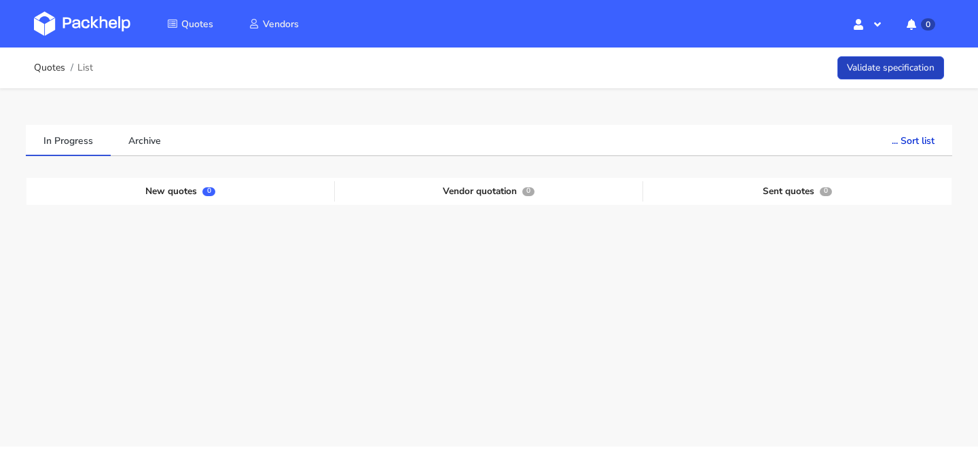
click at [898, 60] on link "Validate specification" at bounding box center [891, 68] width 107 height 24
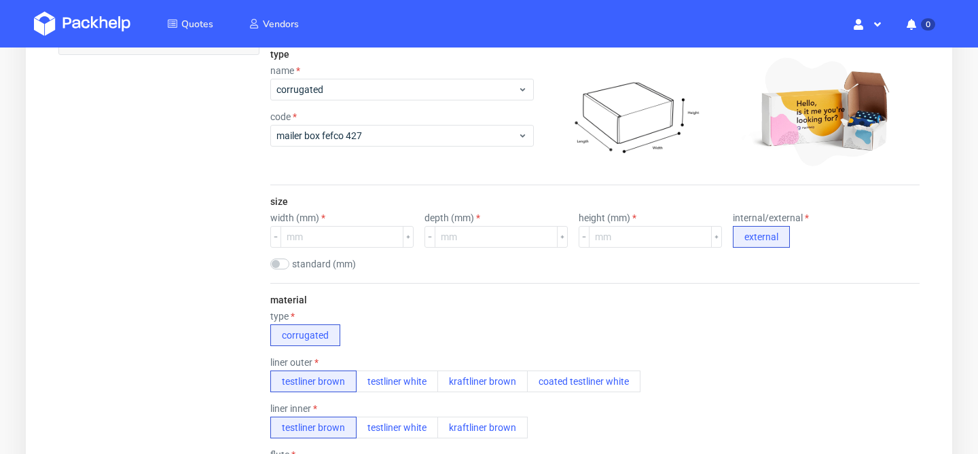
scroll to position [225, 0]
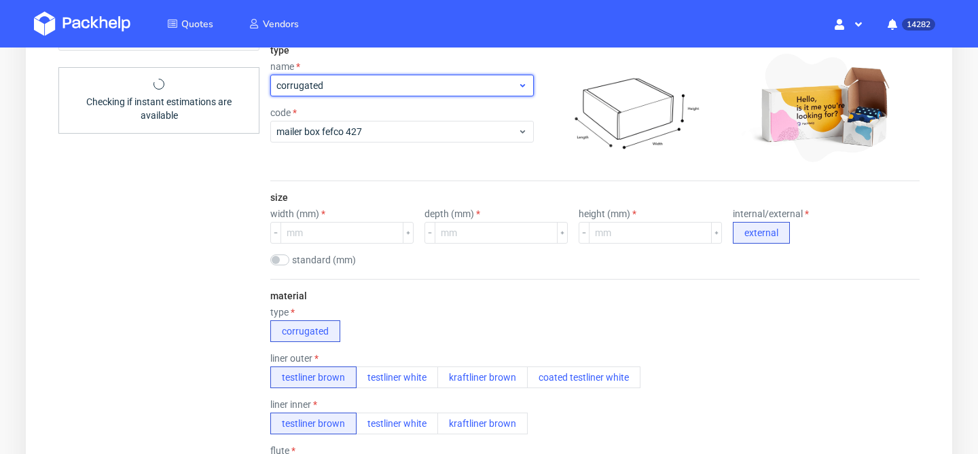
click at [363, 91] on span "corrugated" at bounding box center [396, 86] width 241 height 14
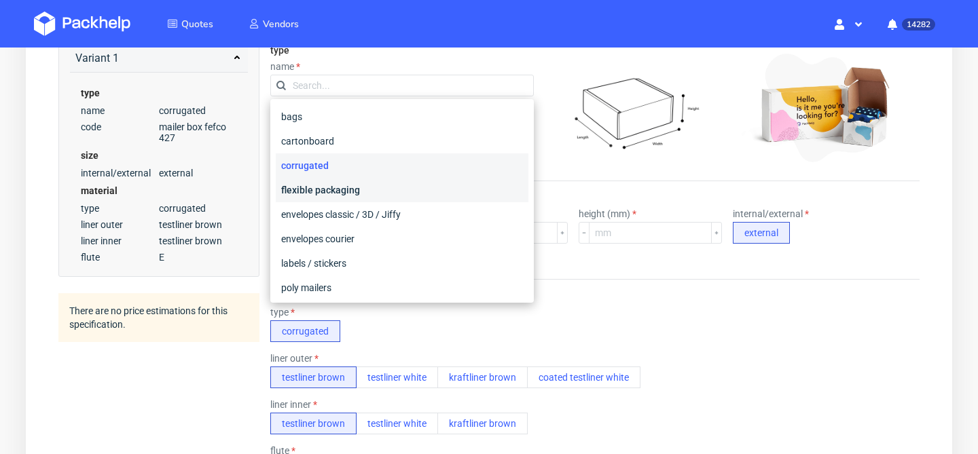
click at [337, 189] on div "flexible packaging" at bounding box center [402, 190] width 253 height 24
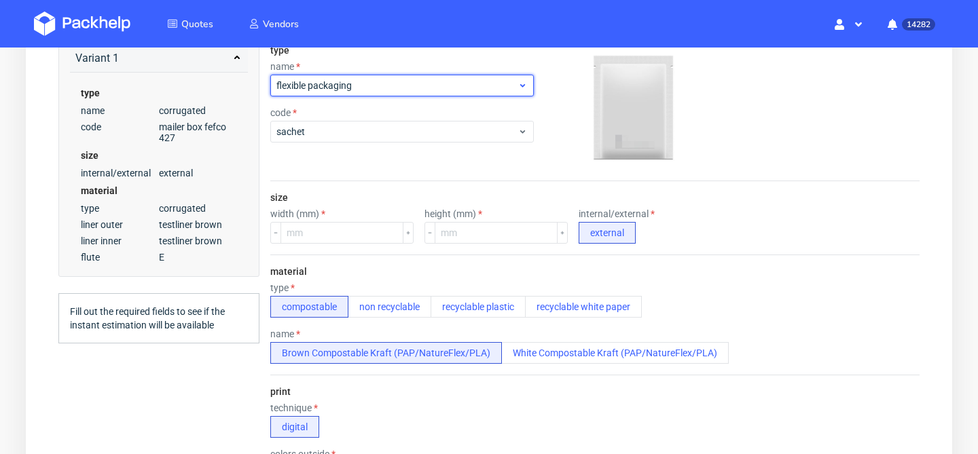
click at [376, 90] on span "flexible packaging" at bounding box center [396, 86] width 241 height 14
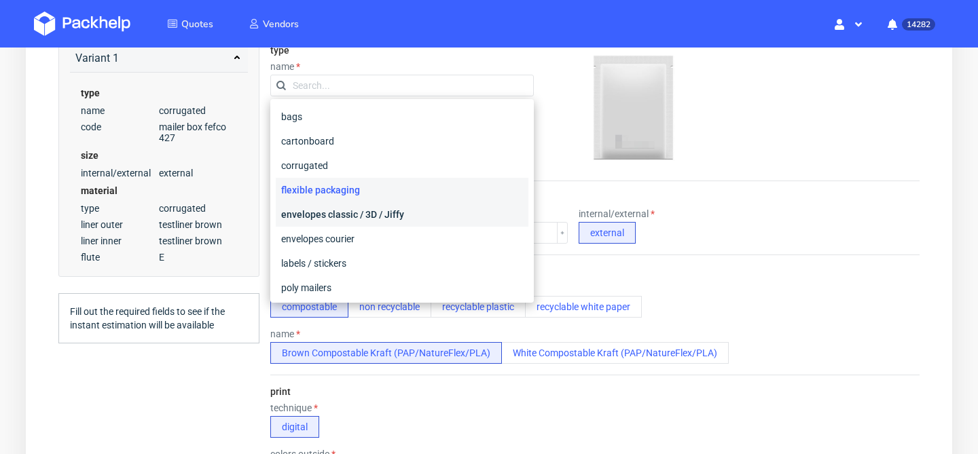
click at [322, 213] on div "envelopes classic / 3D / Jiffy" at bounding box center [402, 214] width 253 height 24
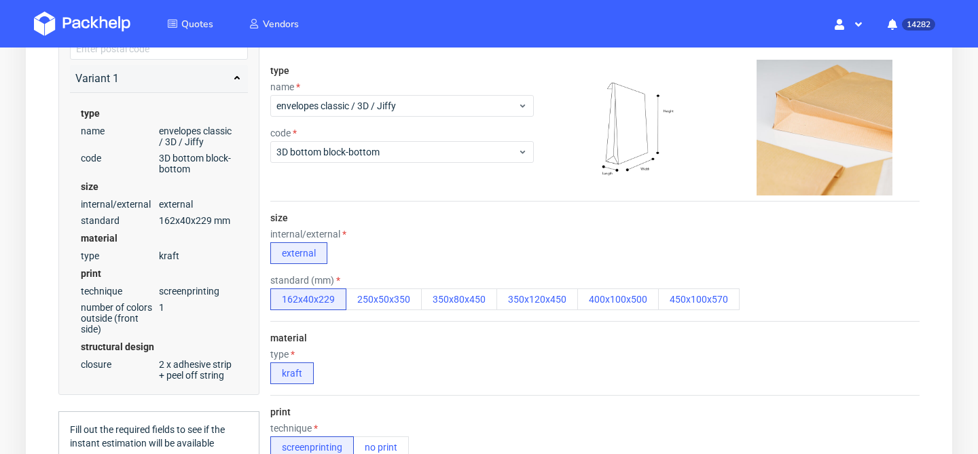
scroll to position [209, 0]
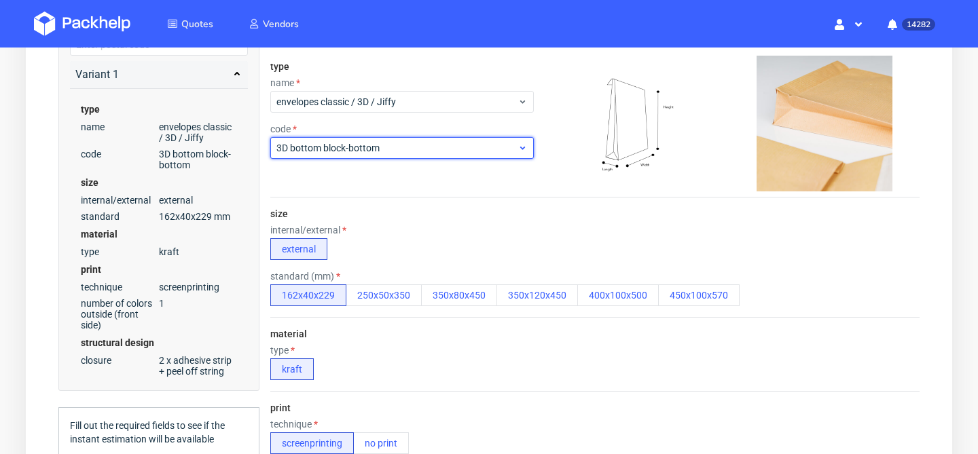
click at [438, 151] on span "3D bottom block-bottom" at bounding box center [396, 148] width 241 height 14
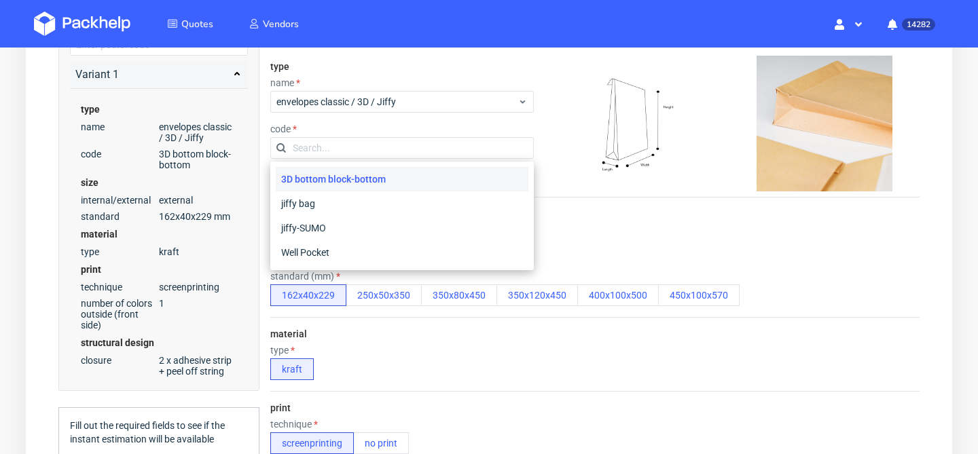
click at [372, 178] on div "3D bottom block-bottom" at bounding box center [402, 179] width 253 height 24
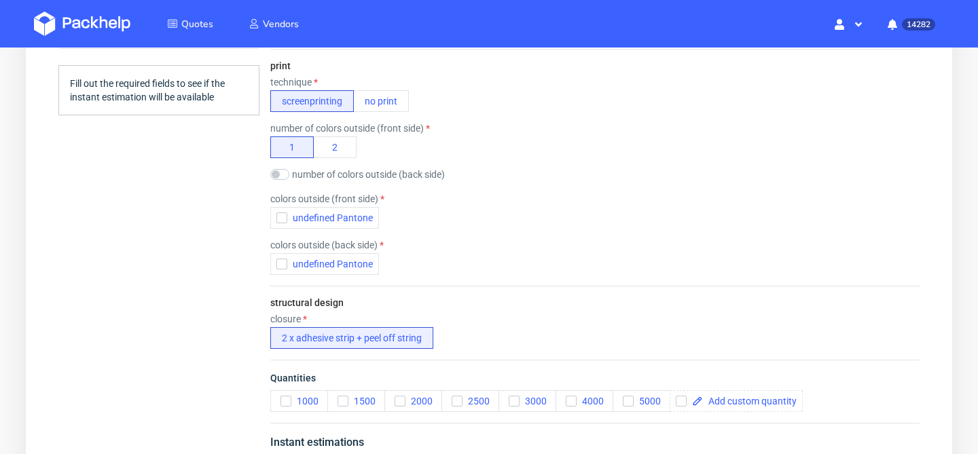
scroll to position [546, 0]
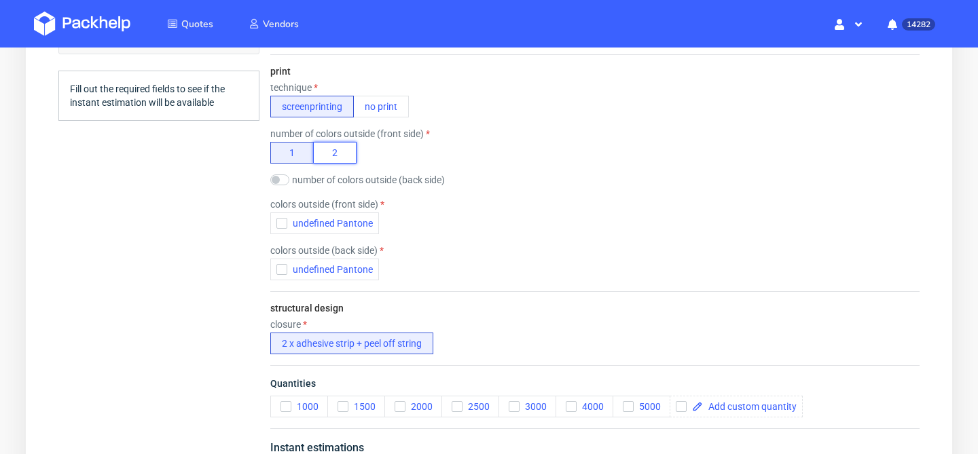
click at [333, 149] on button "2" at bounding box center [334, 153] width 43 height 22
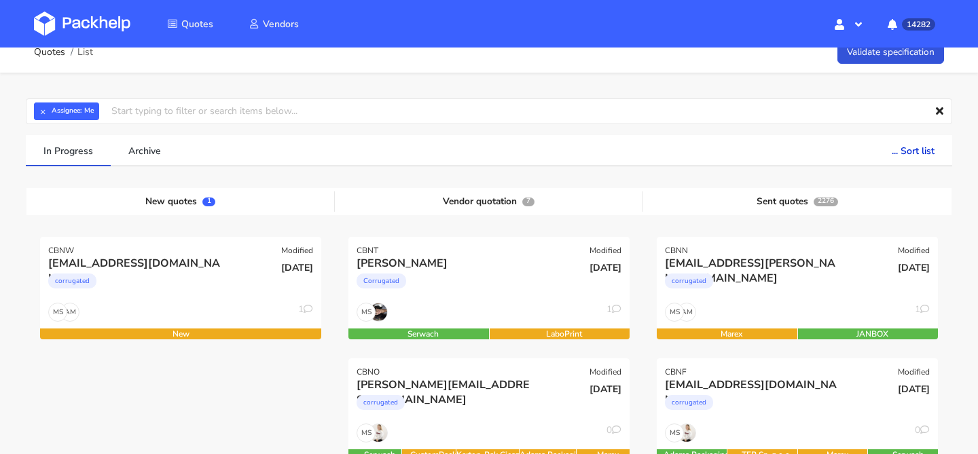
scroll to position [22, 0]
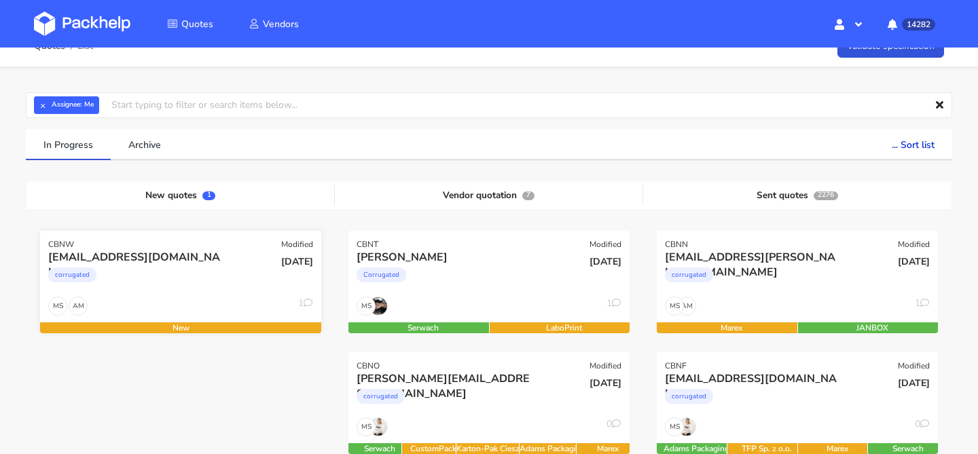
click at [151, 283] on div "corrugated" at bounding box center [138, 278] width 180 height 27
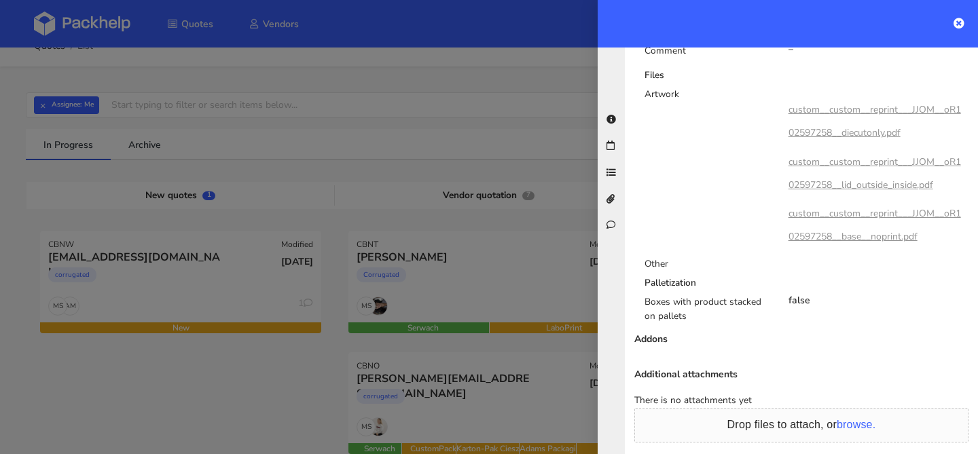
scroll to position [897, 0]
click at [854, 105] on link "custom__custom__reprint___JJOM__oR102597258__diecutonly.pdf" at bounding box center [875, 123] width 173 height 36
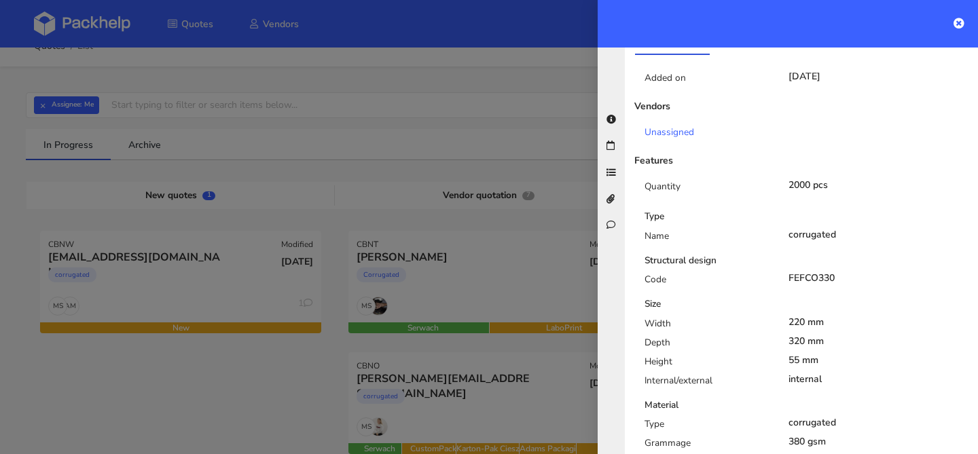
scroll to position [21, 0]
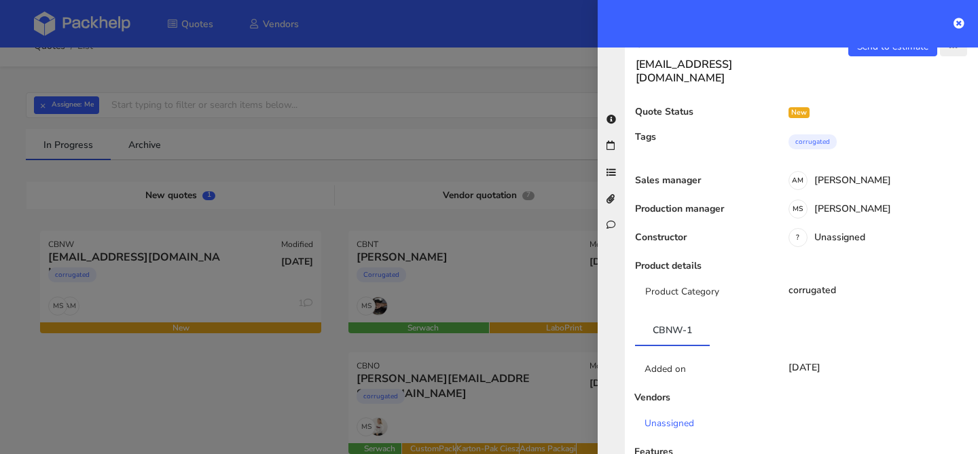
click at [958, 50] on icon "button" at bounding box center [954, 48] width 10 height 10
click at [896, 101] on link "Edit quote" at bounding box center [910, 100] width 120 height 22
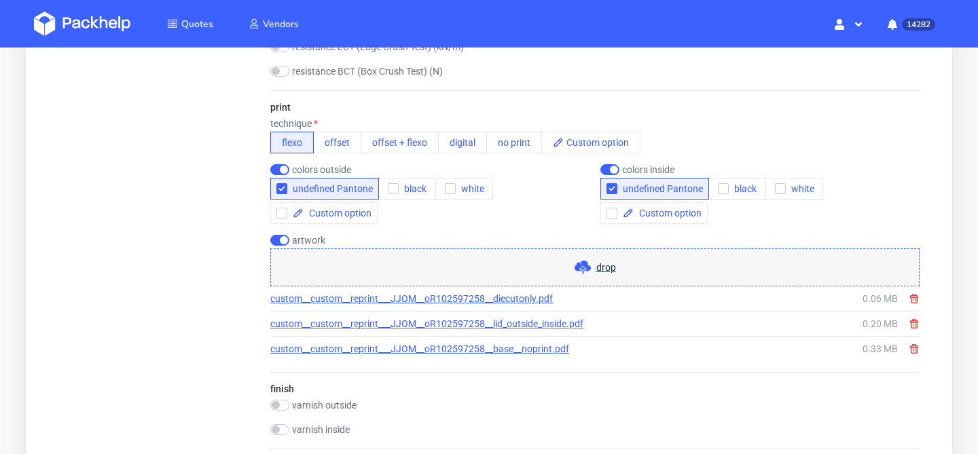
scroll to position [912, 0]
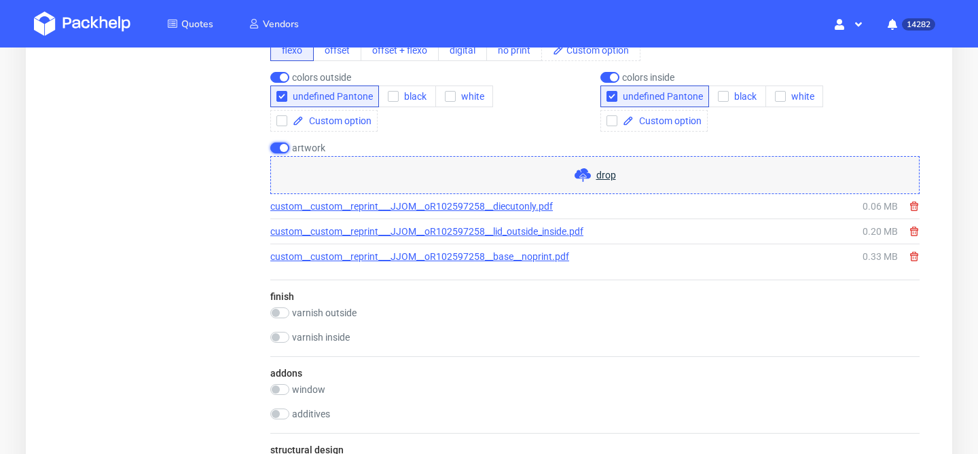
click at [281, 147] on input "checkbox" at bounding box center [279, 148] width 19 height 11
checkbox input "false"
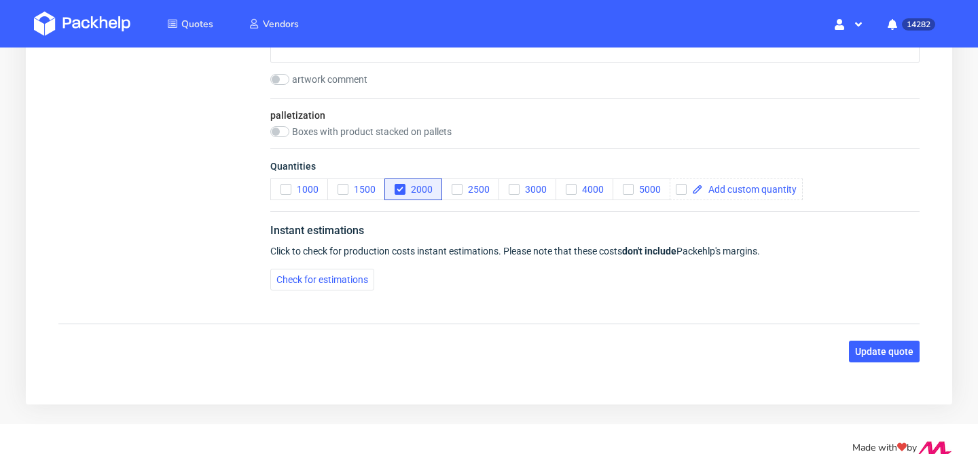
scroll to position [1573, 0]
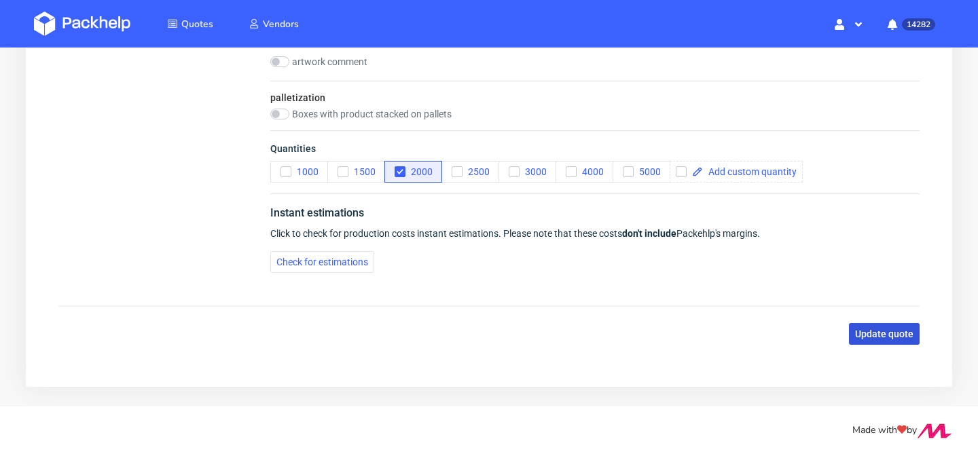
click at [865, 326] on button "Update quote" at bounding box center [884, 334] width 71 height 22
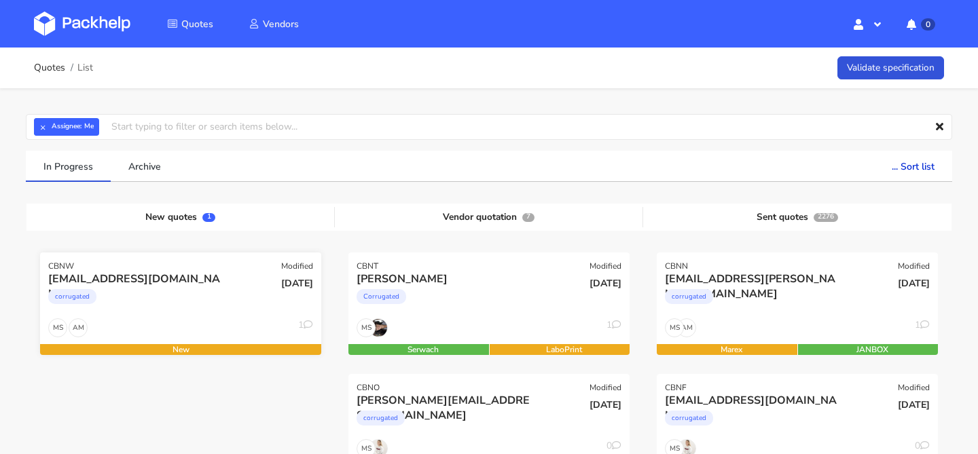
click at [192, 317] on div "backtocookies@gmail.com corrugated" at bounding box center [134, 295] width 190 height 46
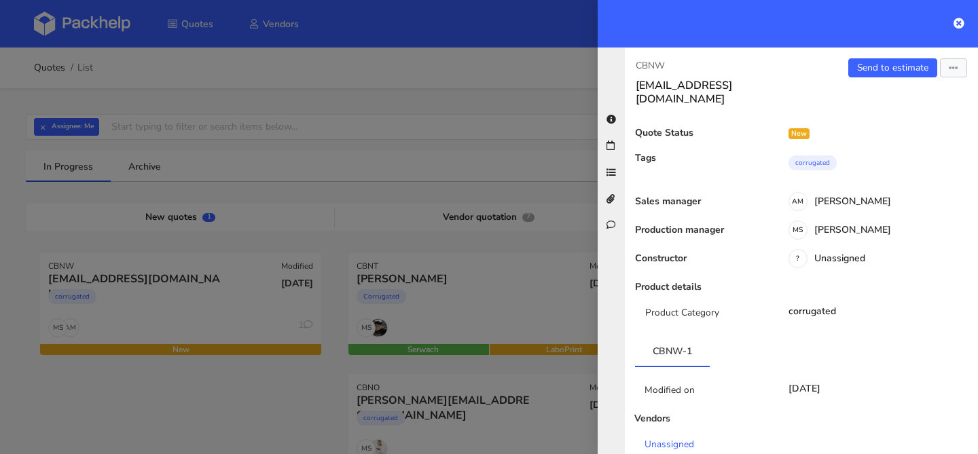
click at [868, 77] on div "Send to estimate View quote Edit quote Missing data Reject quote Export to PDF" at bounding box center [890, 82] width 177 height 48
click at [874, 68] on link "Send to estimate" at bounding box center [893, 67] width 89 height 19
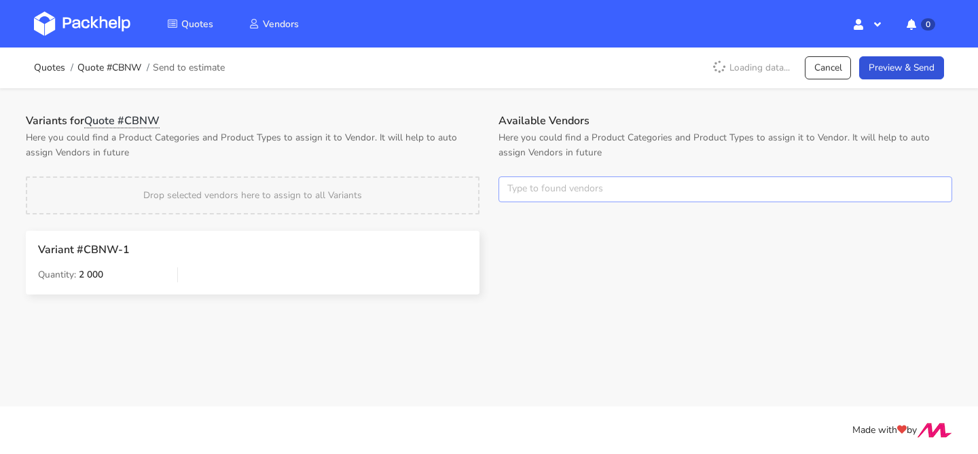
click at [526, 187] on input "text" at bounding box center [726, 190] width 454 height 26
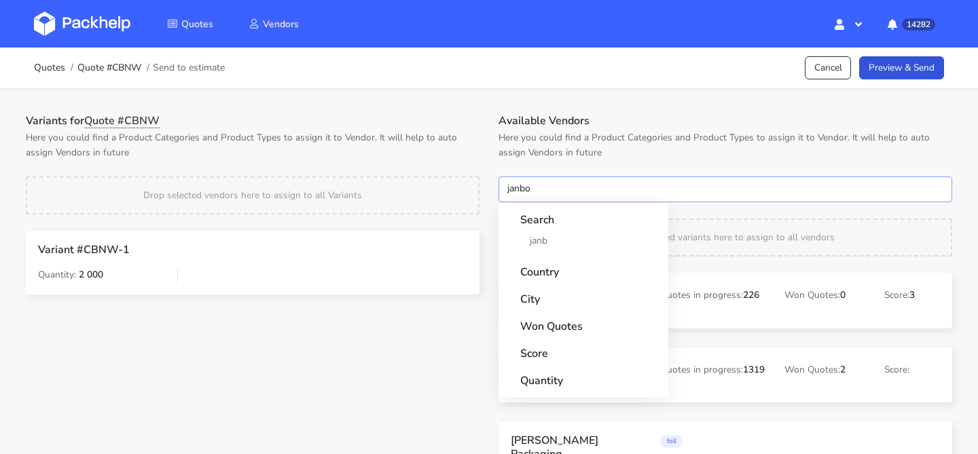
type input "janbox"
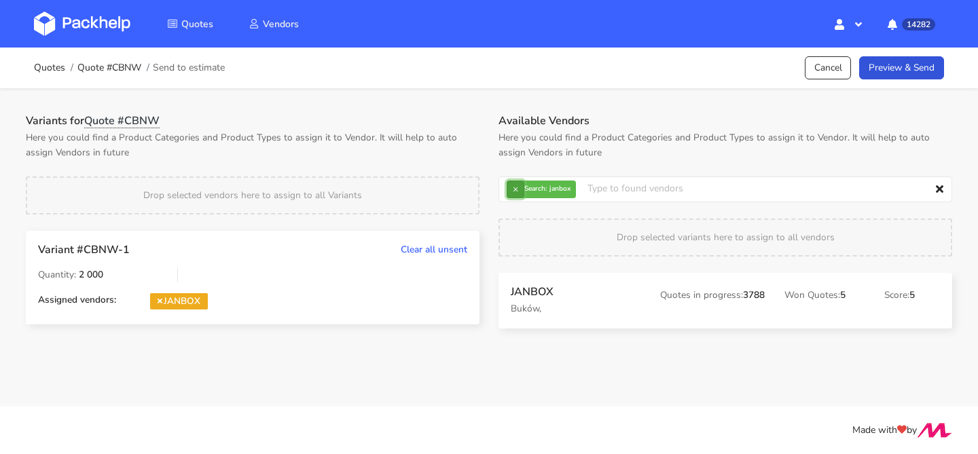
click at [510, 188] on button "×" at bounding box center [516, 190] width 18 height 18
click at [510, 188] on input "text" at bounding box center [726, 190] width 454 height 26
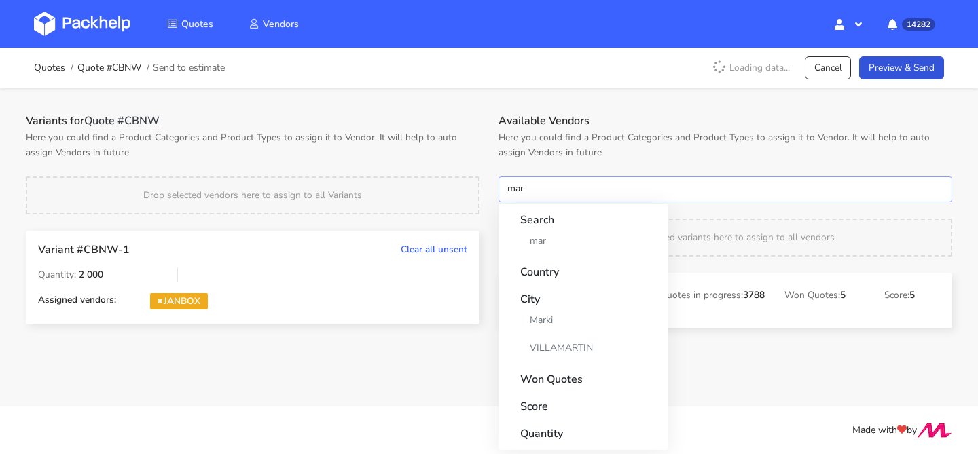
type input "mare"
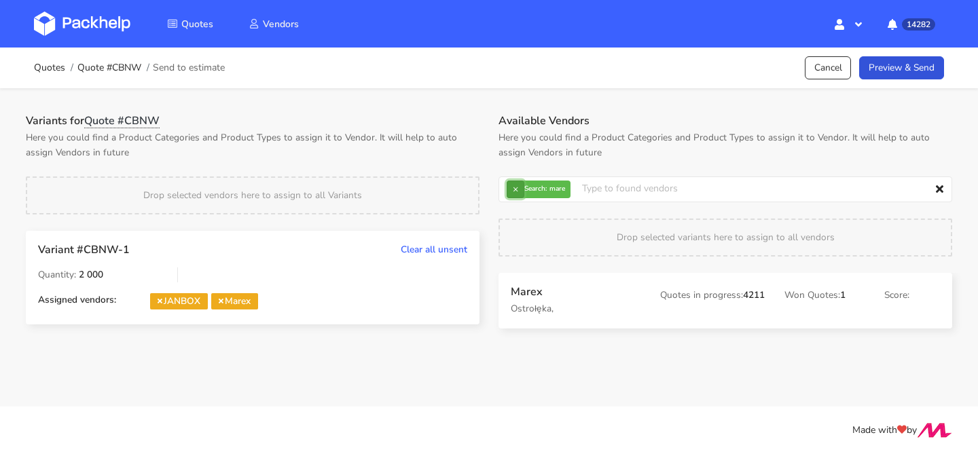
click at [514, 187] on button "×" at bounding box center [516, 190] width 18 height 18
click at [514, 187] on input "text" at bounding box center [726, 190] width 454 height 26
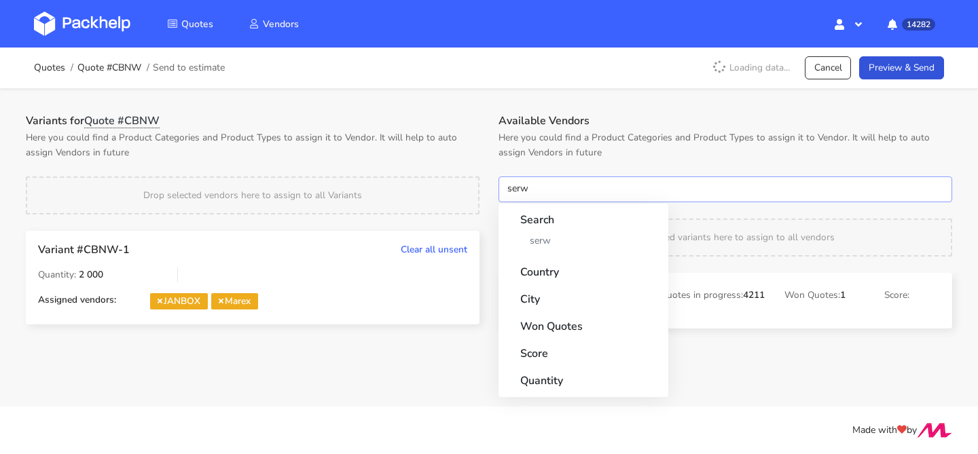
type input "serwa"
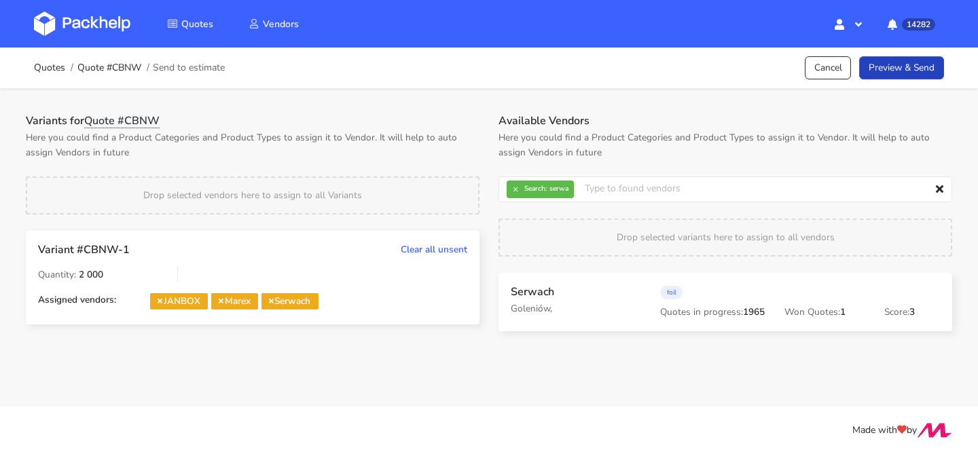
click at [895, 77] on link "Preview & Send" at bounding box center [901, 68] width 85 height 24
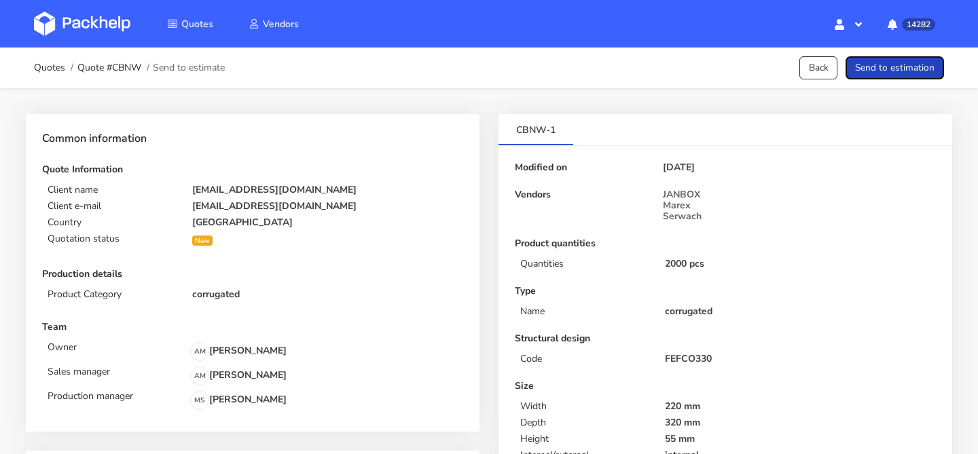
click at [895, 77] on button "Send to estimation" at bounding box center [895, 68] width 99 height 24
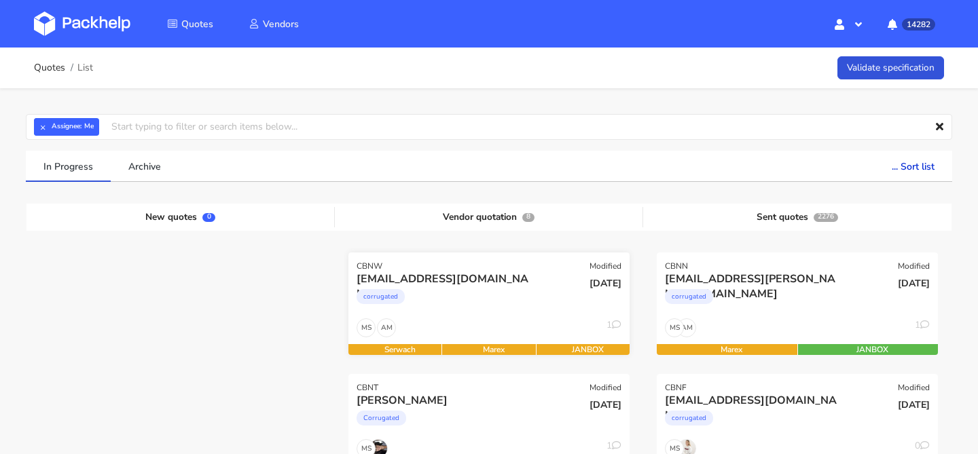
click at [501, 308] on div "corrugated" at bounding box center [447, 300] width 180 height 27
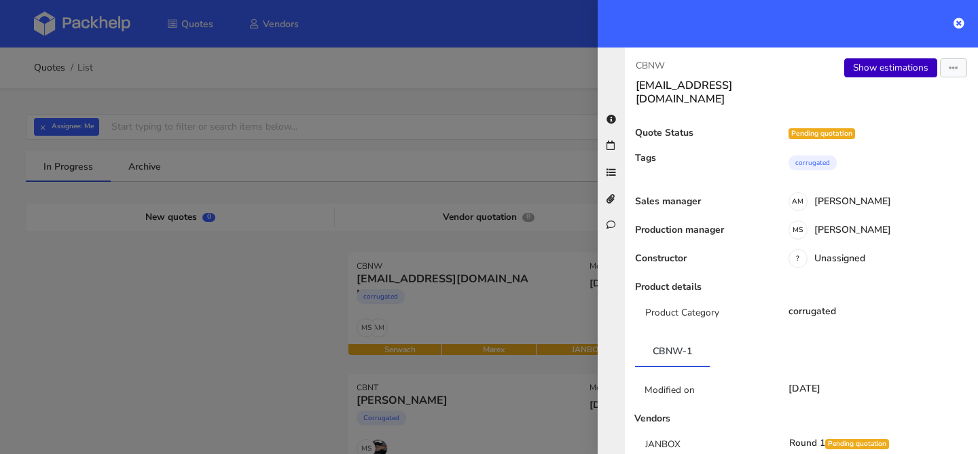
click at [862, 69] on link "Show estimations" at bounding box center [890, 67] width 93 height 19
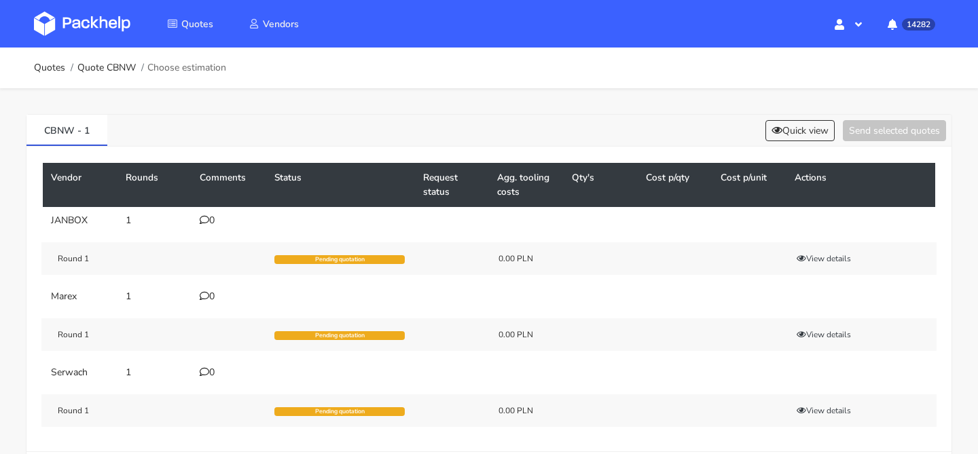
click at [211, 219] on div "0" at bounding box center [229, 220] width 58 height 11
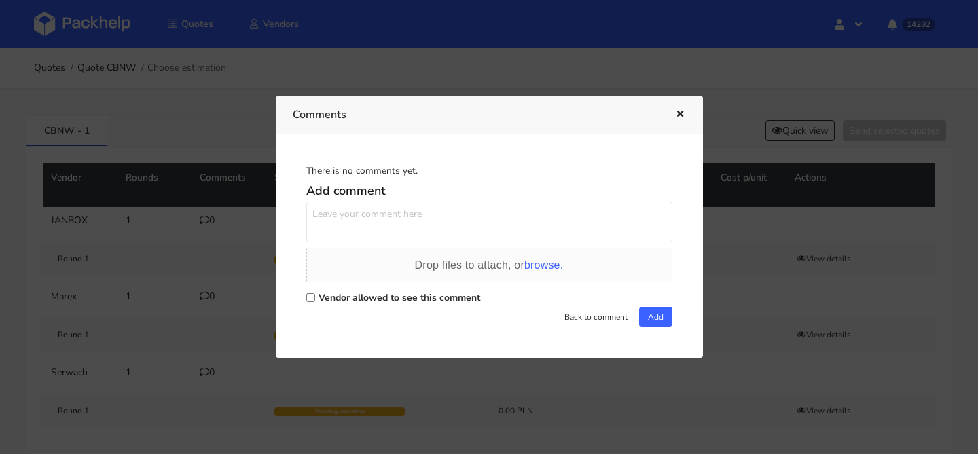
click at [383, 215] on textarea at bounding box center [489, 222] width 366 height 41
paste textarea "R335959158"
type textarea "powtórka R335959158 PAHI"
click at [396, 294] on label "Vendor allowed to see this comment" at bounding box center [400, 297] width 162 height 13
click at [315, 294] on input "Vendor allowed to see this comment" at bounding box center [310, 297] width 9 height 9
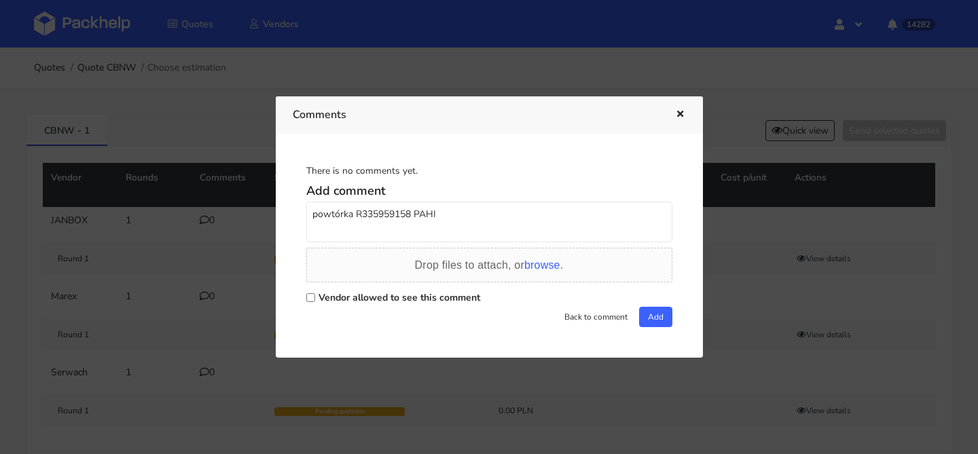
checkbox input "true"
click at [650, 317] on button "Add" at bounding box center [655, 317] width 33 height 20
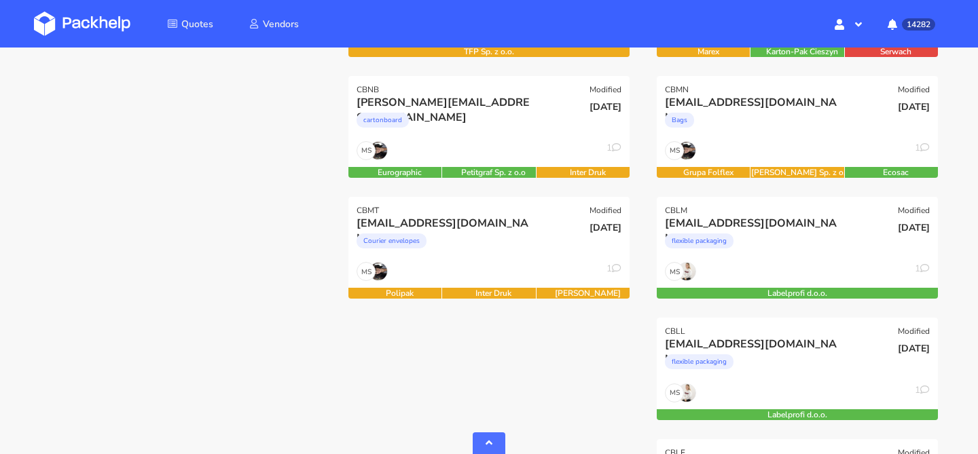
scroll to position [919, 0]
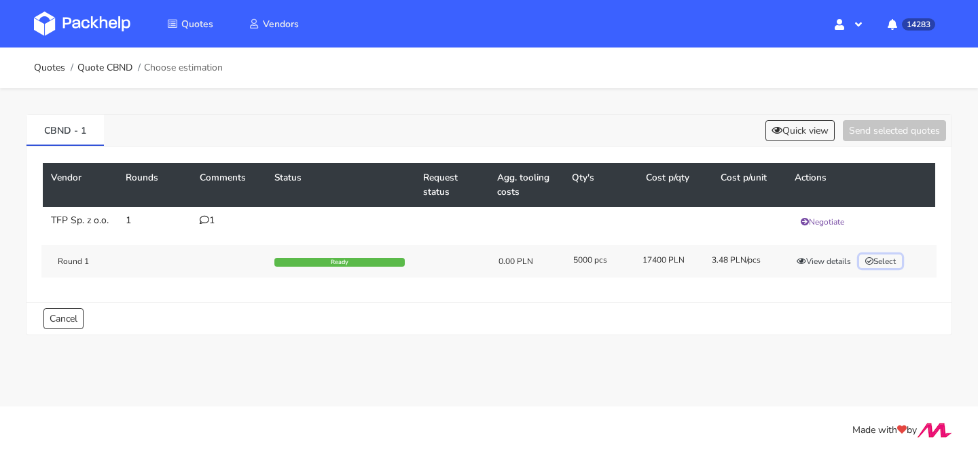
click at [880, 264] on button "Select" at bounding box center [880, 262] width 43 height 14
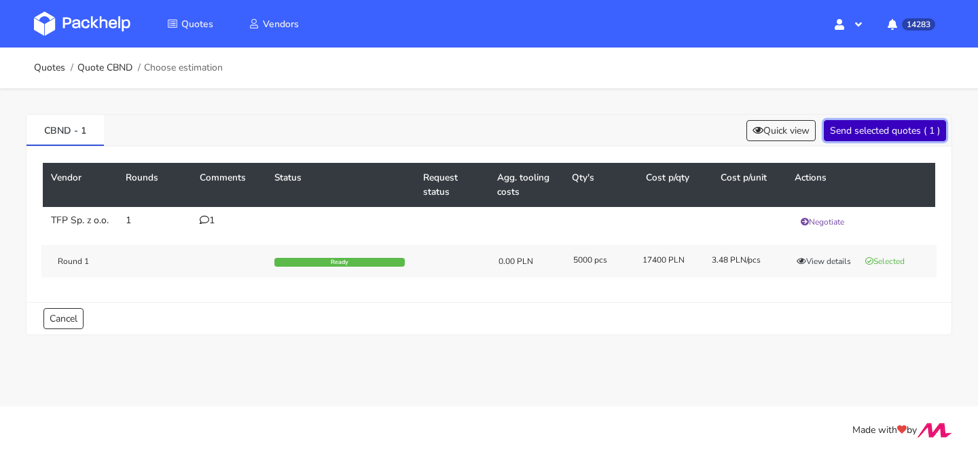
click at [887, 139] on button "Send selected quotes ( 1 )" at bounding box center [885, 130] width 122 height 21
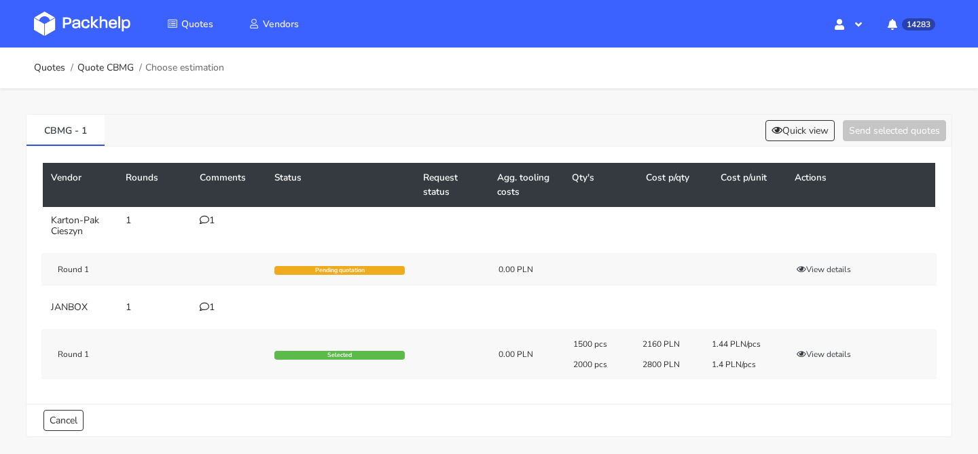
click at [204, 309] on icon at bounding box center [205, 307] width 10 height 10
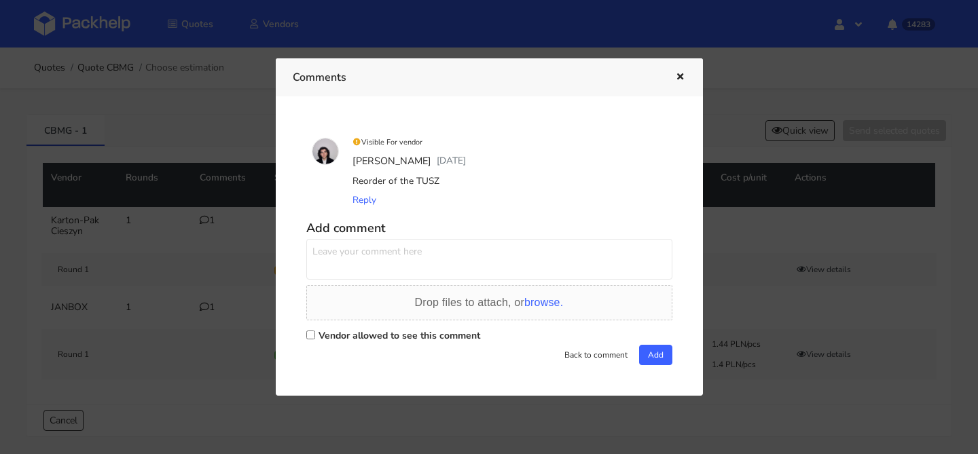
click at [680, 81] on icon "button" at bounding box center [681, 78] width 12 height 10
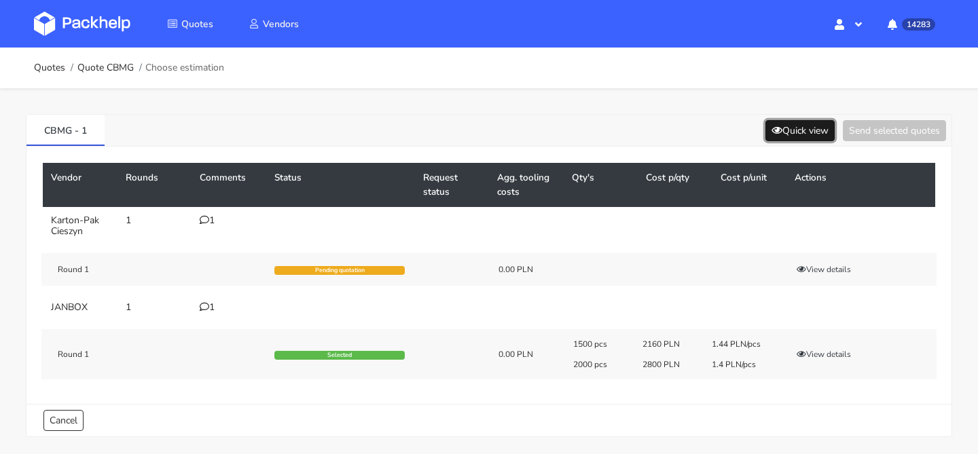
click at [775, 130] on icon at bounding box center [777, 131] width 11 height 10
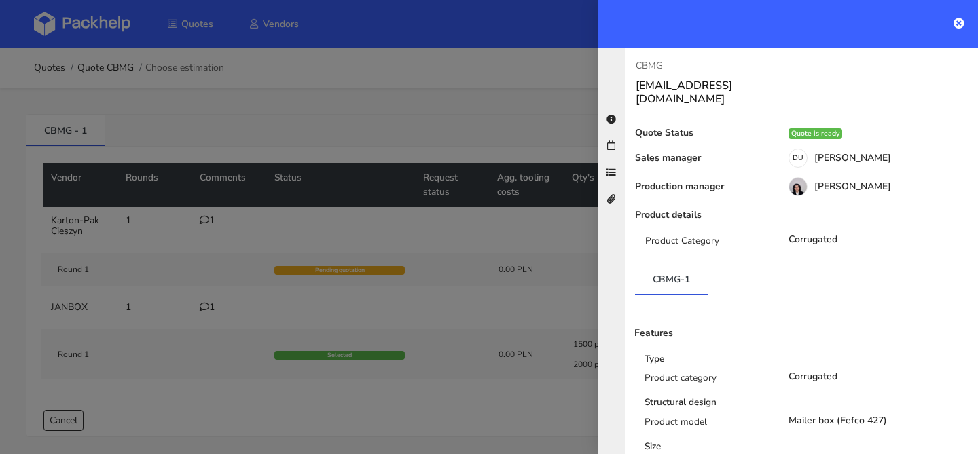
click at [509, 141] on div at bounding box center [489, 227] width 978 height 454
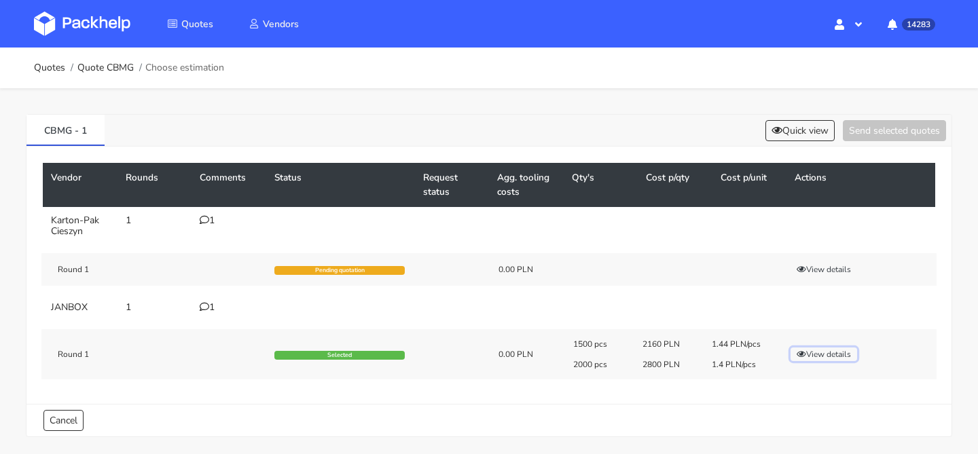
click at [814, 350] on button "View details" at bounding box center [824, 355] width 67 height 14
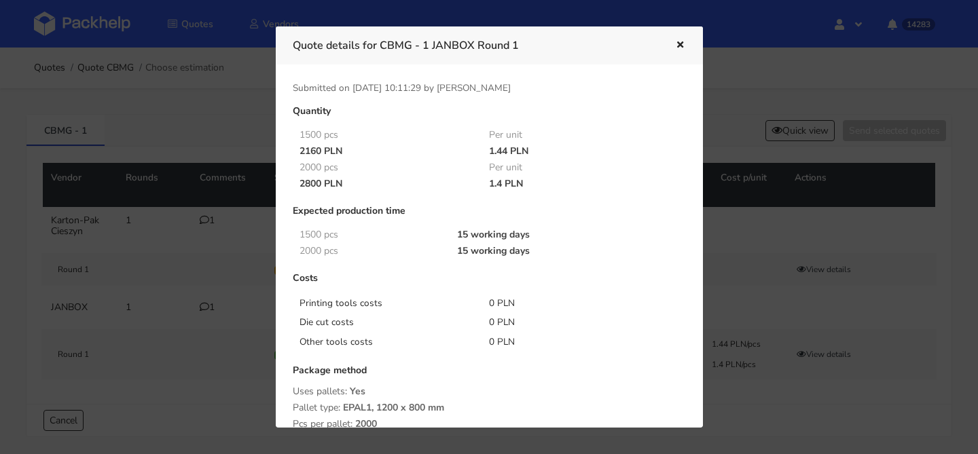
click at [87, 107] on div at bounding box center [489, 227] width 978 height 454
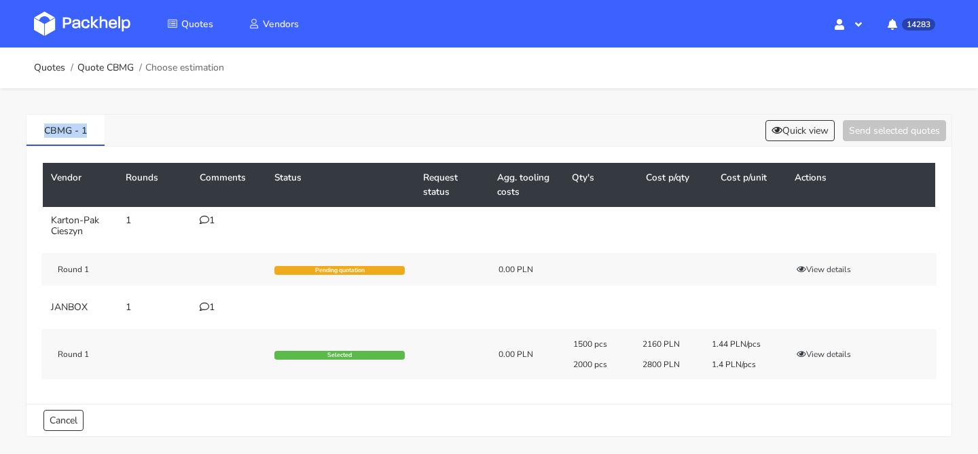
drag, startPoint x: 103, startPoint y: 134, endPoint x: 0, endPoint y: 134, distance: 102.6
click at [0, 134] on div "CBMG - 1 Quick view Send selected quotes Vendor Rounds Comments Status Request …" at bounding box center [489, 272] width 978 height 369
copy link "CBMG - 1"
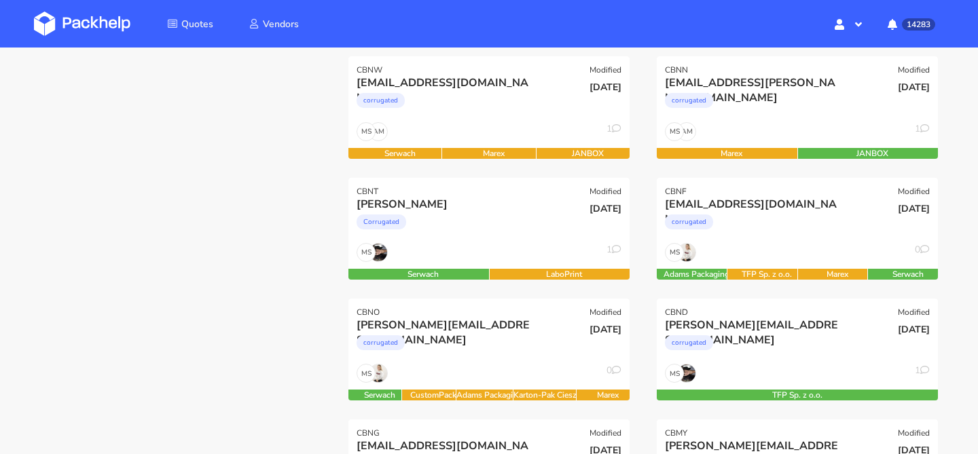
scroll to position [198, 0]
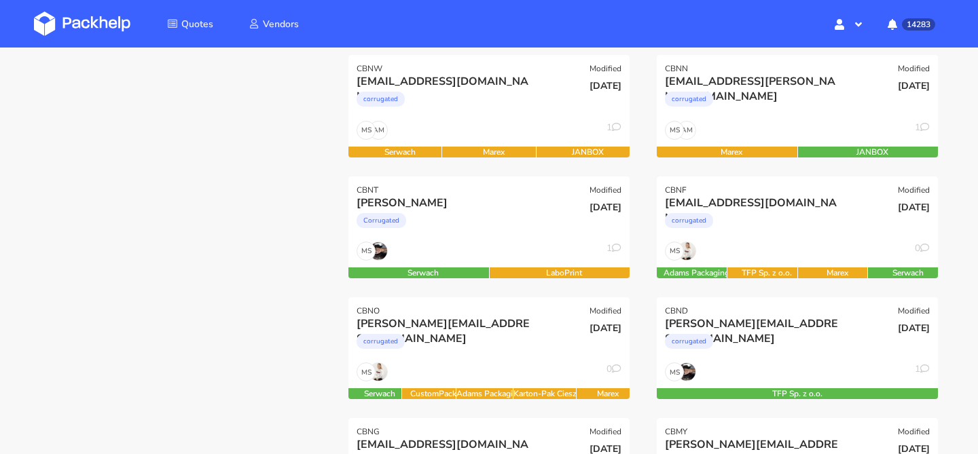
click at [491, 240] on div "[PERSON_NAME] Corrugated" at bounding box center [442, 219] width 190 height 46
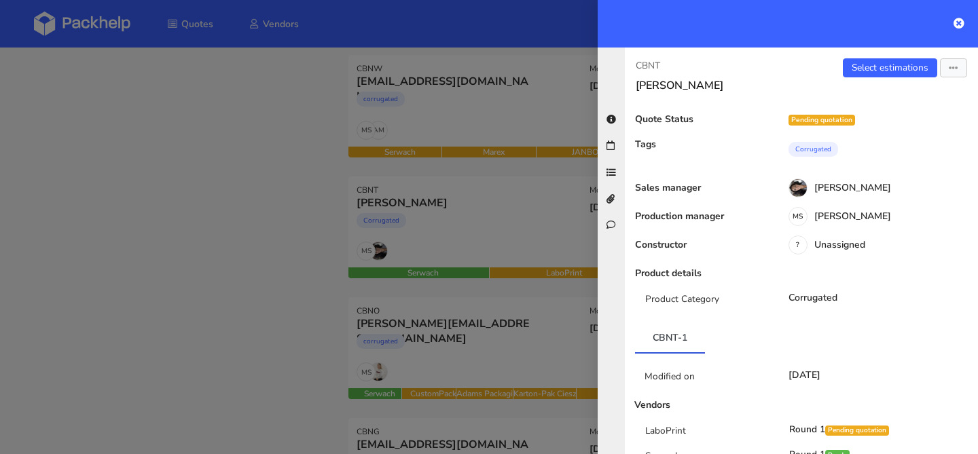
click at [293, 245] on div at bounding box center [489, 227] width 978 height 454
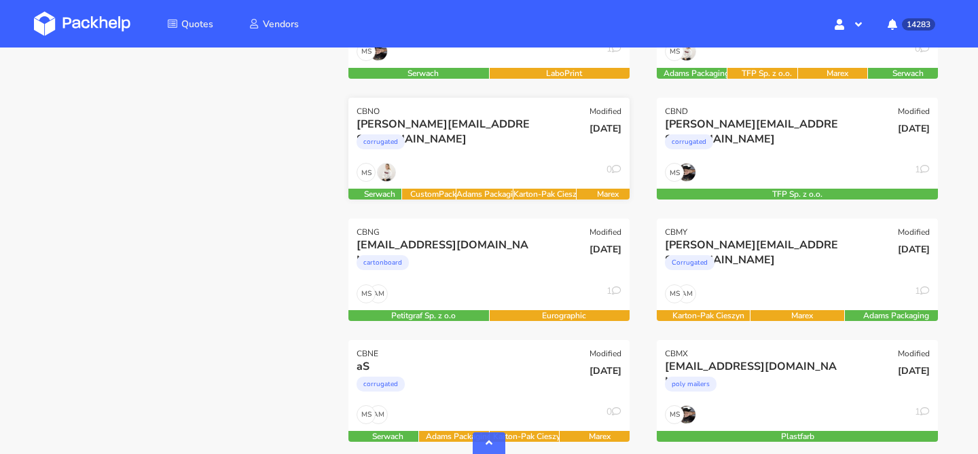
scroll to position [481, 0]
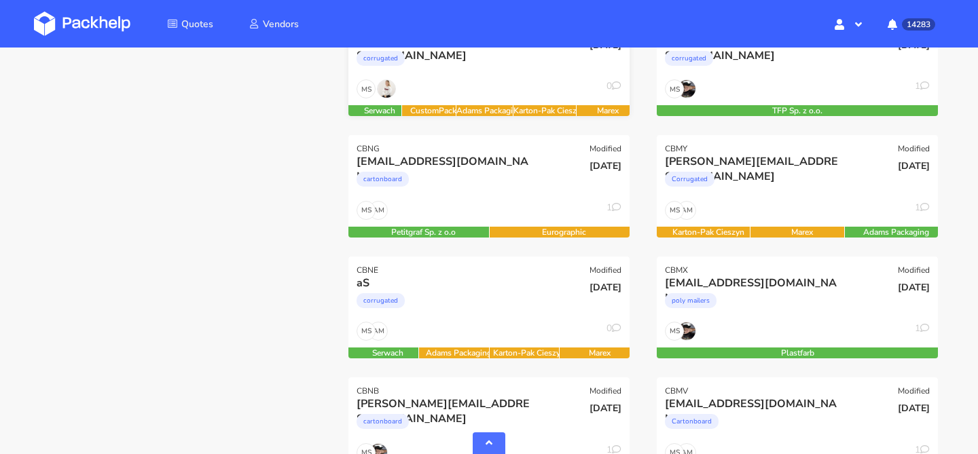
click at [478, 178] on div "cartonboard" at bounding box center [447, 182] width 180 height 27
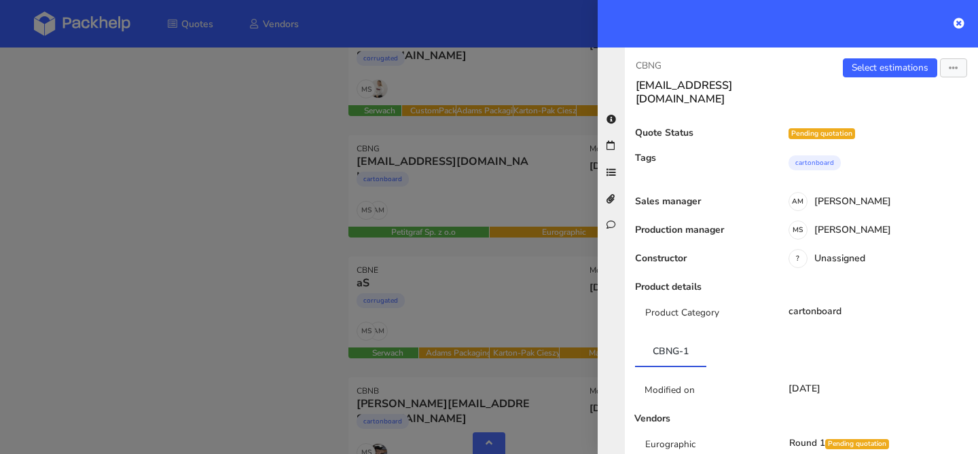
click at [291, 292] on div at bounding box center [489, 227] width 978 height 454
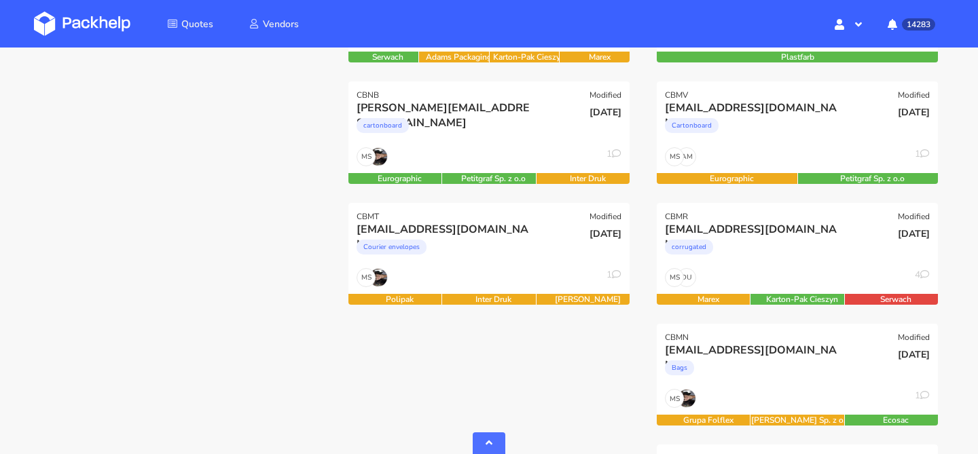
scroll to position [781, 0]
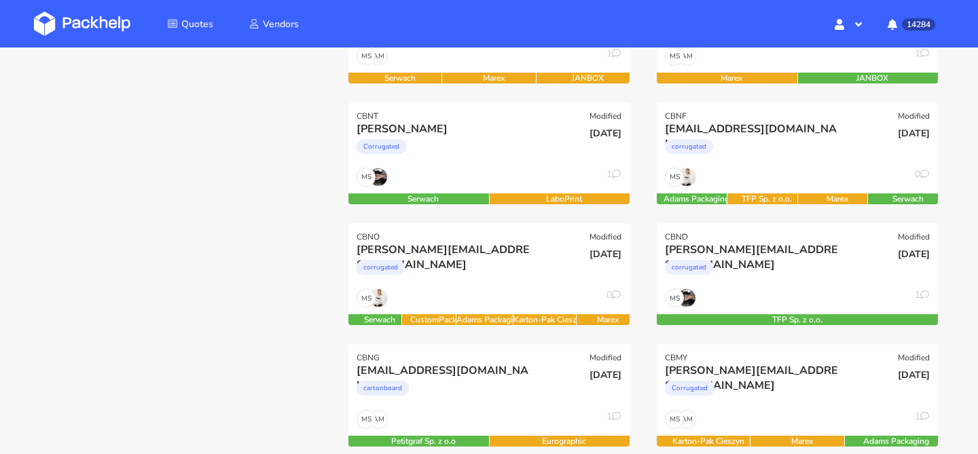
scroll to position [263, 0]
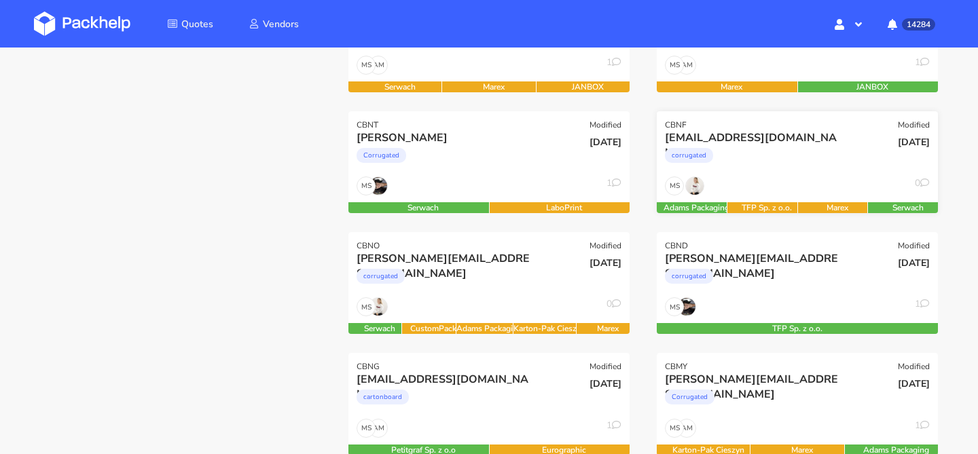
click at [786, 160] on div "corrugated" at bounding box center [755, 158] width 180 height 27
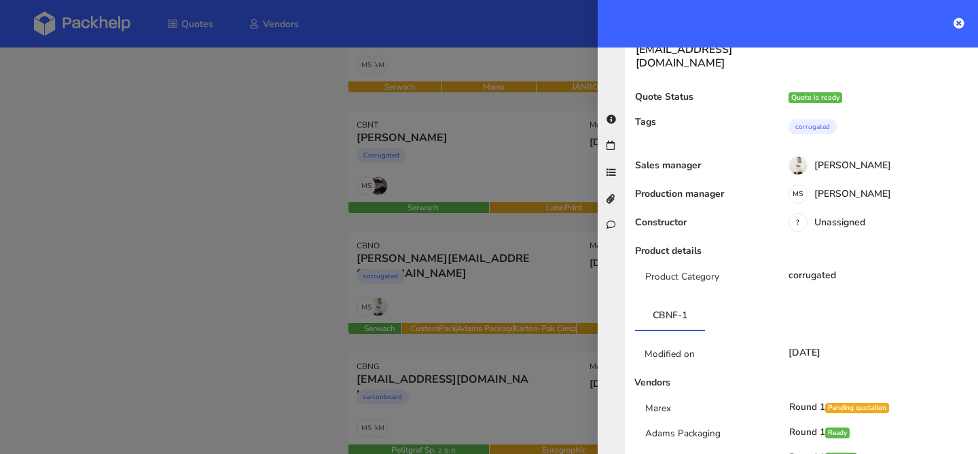
scroll to position [0, 0]
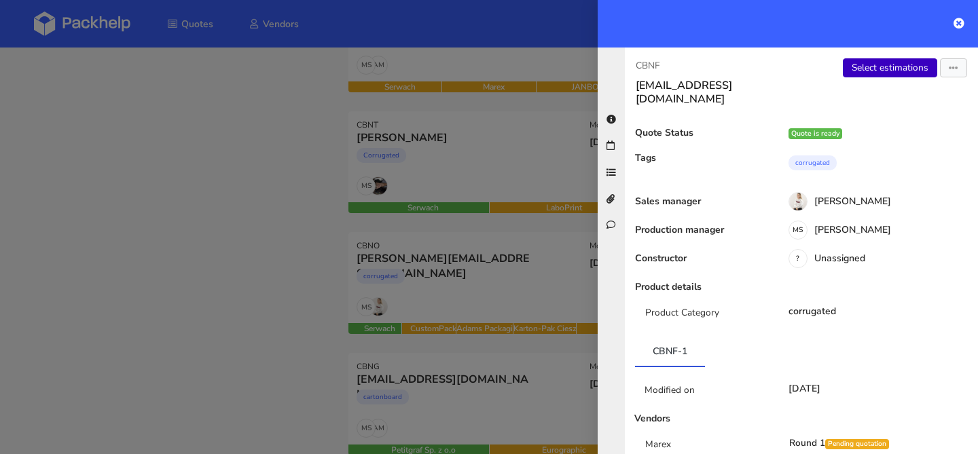
click at [876, 68] on link "Select estimations" at bounding box center [890, 67] width 94 height 19
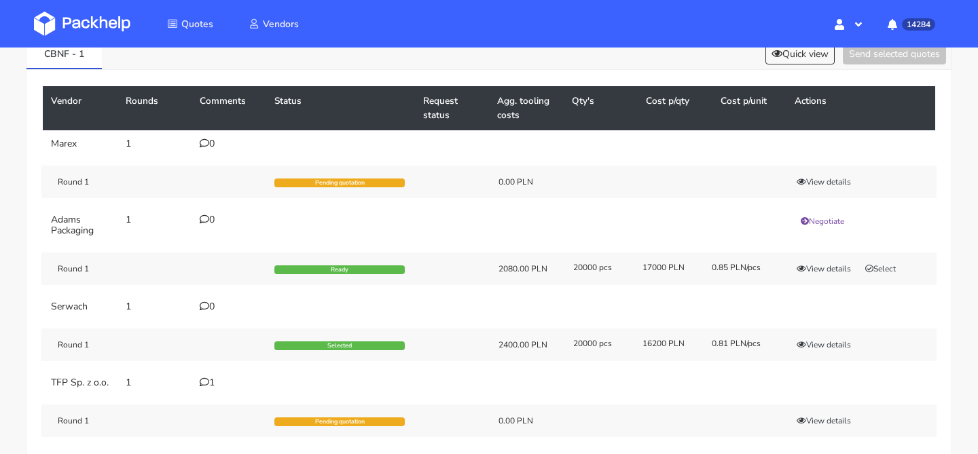
scroll to position [82, 0]
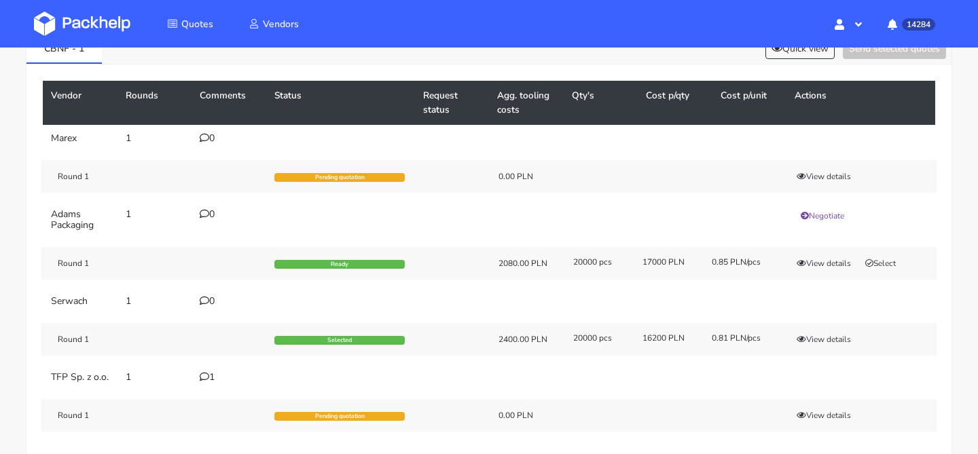
click at [209, 378] on div "1" at bounding box center [229, 377] width 58 height 11
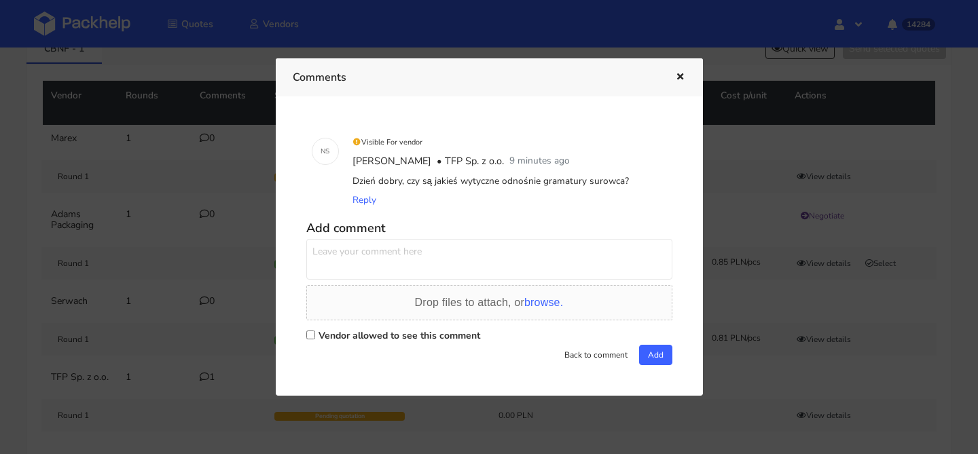
click at [377, 253] on textarea at bounding box center [489, 259] width 366 height 41
type textarea "380"
click at [381, 338] on label "Vendor allowed to see this comment" at bounding box center [400, 335] width 162 height 13
click at [315, 338] on input "Vendor allowed to see this comment" at bounding box center [310, 335] width 9 height 9
checkbox input "true"
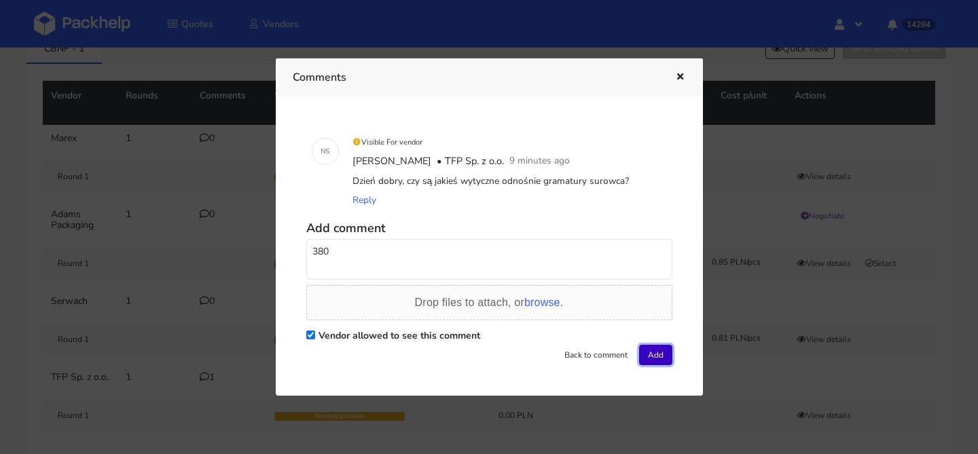
click at [650, 357] on button "Add" at bounding box center [655, 355] width 33 height 20
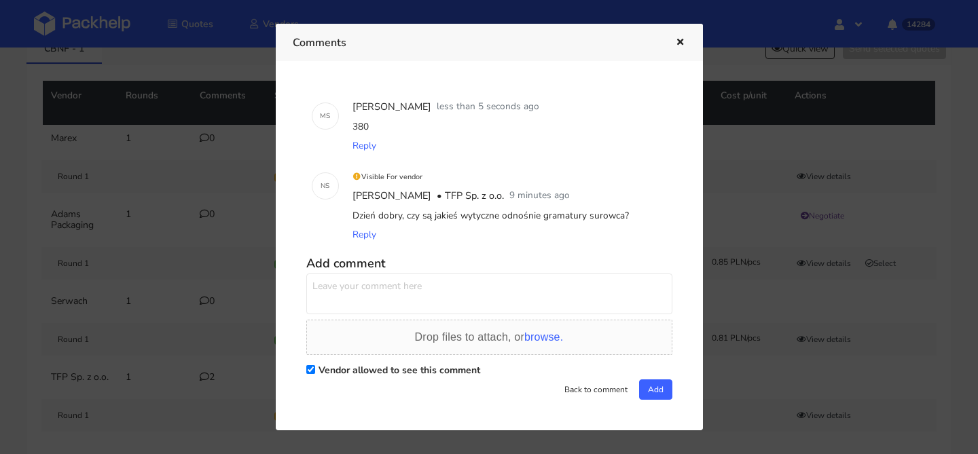
click at [680, 43] on icon "button" at bounding box center [681, 43] width 12 height 10
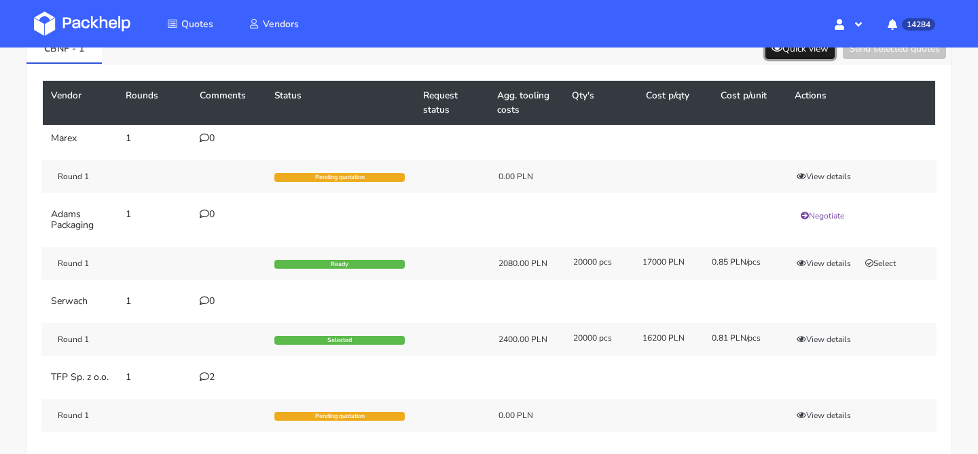
click at [771, 53] on button "Quick view" at bounding box center [800, 48] width 69 height 21
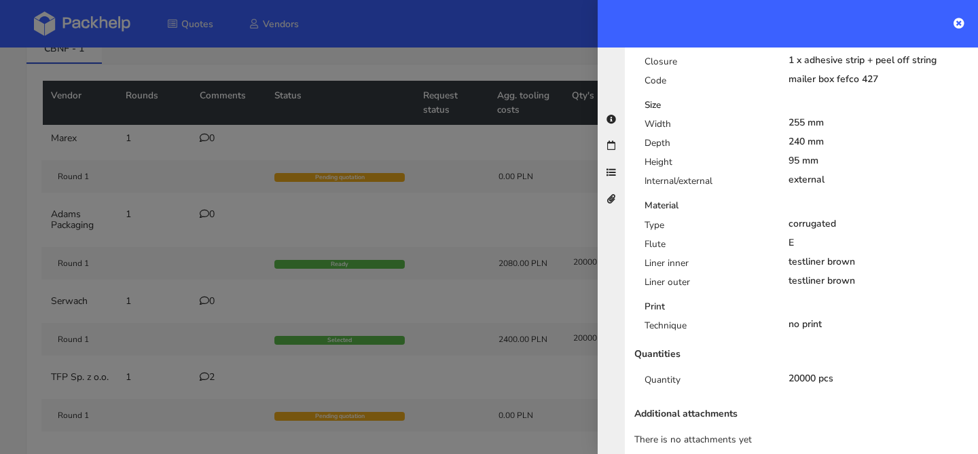
scroll to position [361, 0]
click at [444, 200] on div at bounding box center [489, 227] width 978 height 454
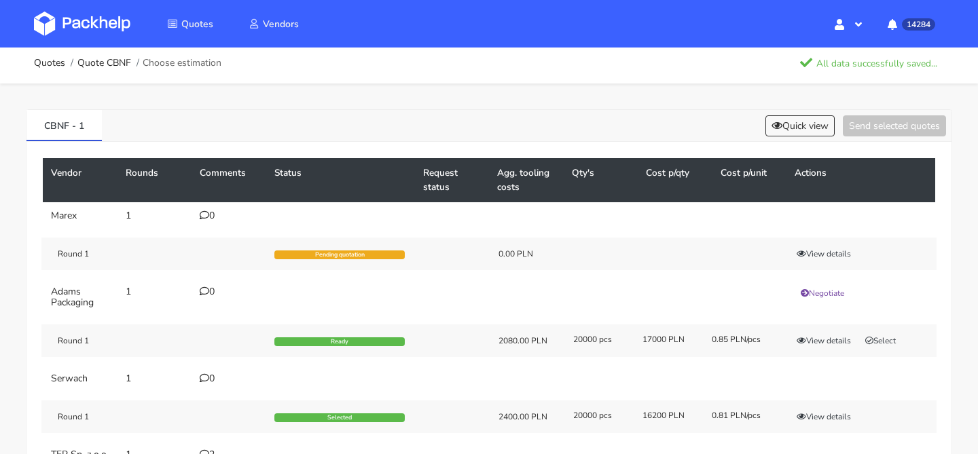
scroll to position [0, 0]
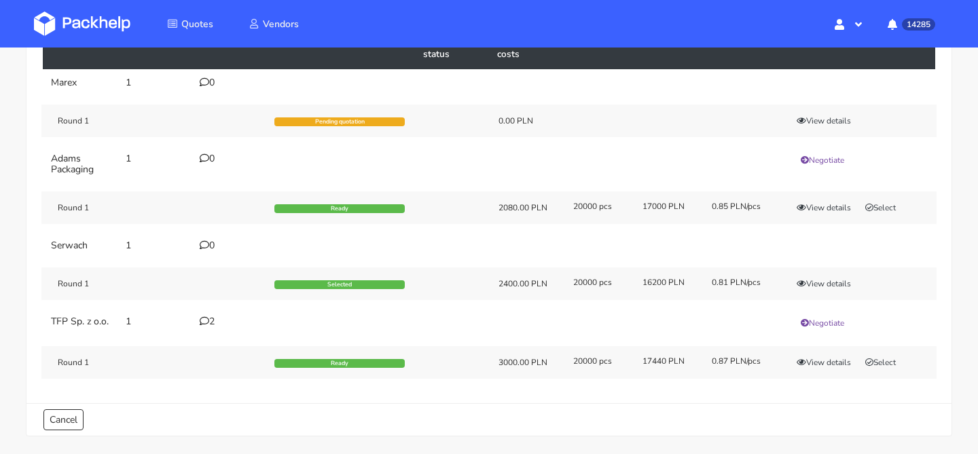
scroll to position [143, 0]
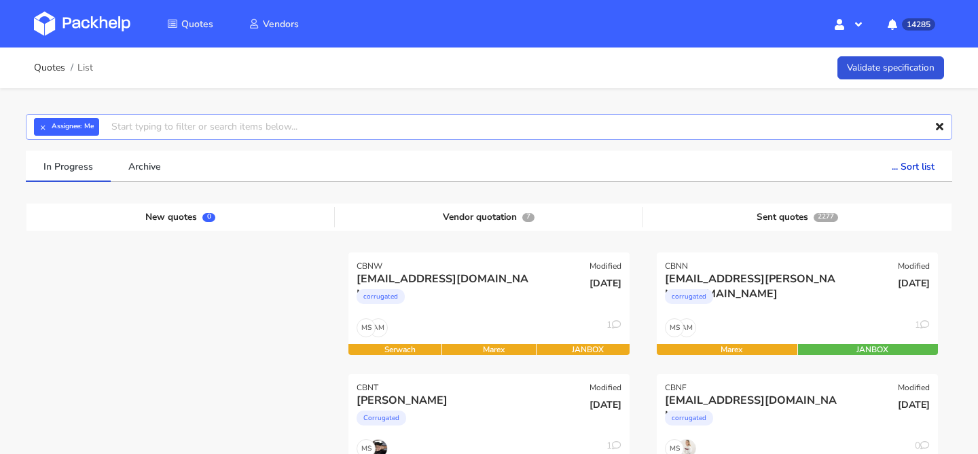
click at [32, 123] on input "text" at bounding box center [489, 127] width 927 height 26
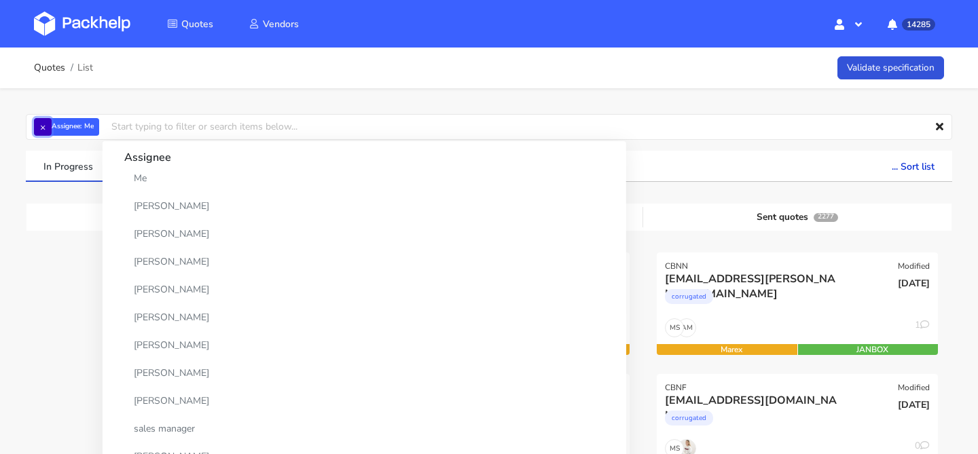
click at [40, 123] on button "×" at bounding box center [43, 127] width 18 height 18
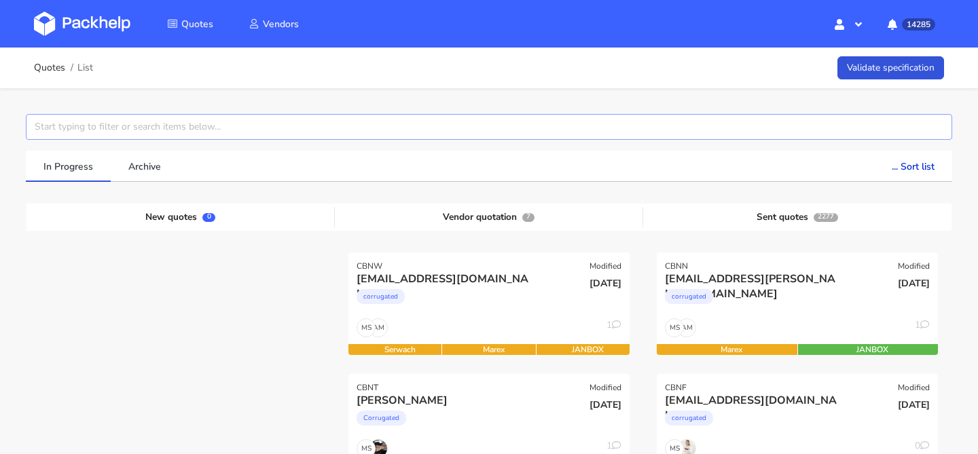
click at [40, 123] on input "text" at bounding box center [489, 127] width 927 height 26
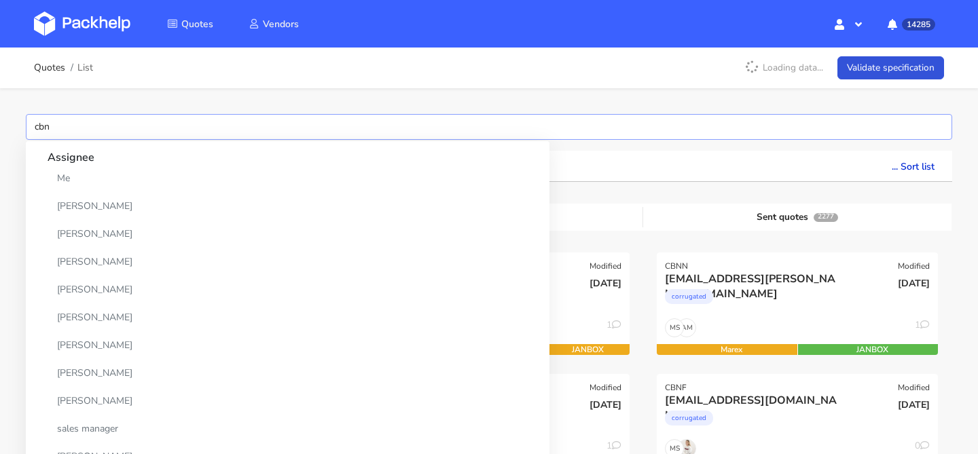
type input "cbnu"
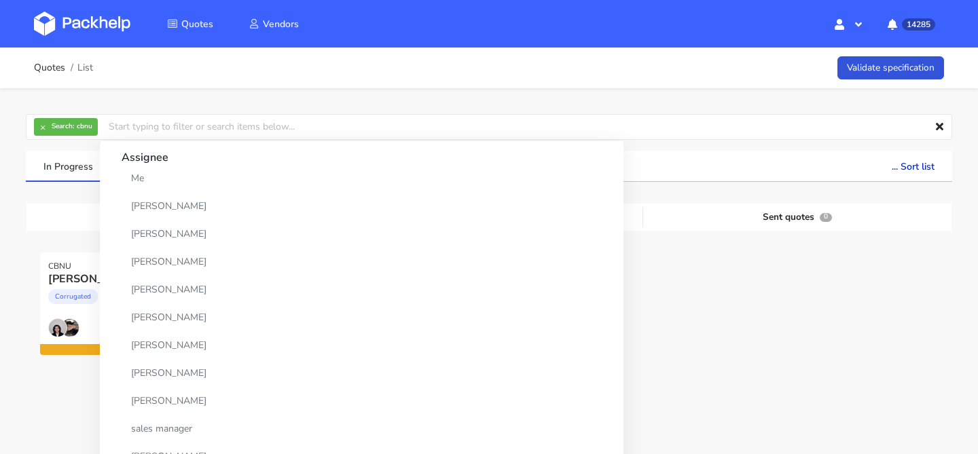
click at [580, 310] on div at bounding box center [489, 313] width 308 height 121
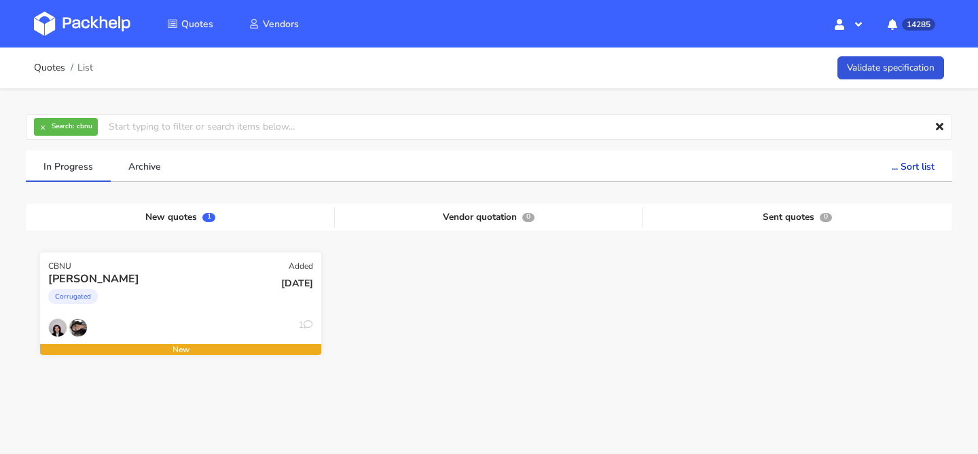
click at [196, 307] on div "Corrugated" at bounding box center [138, 300] width 180 height 27
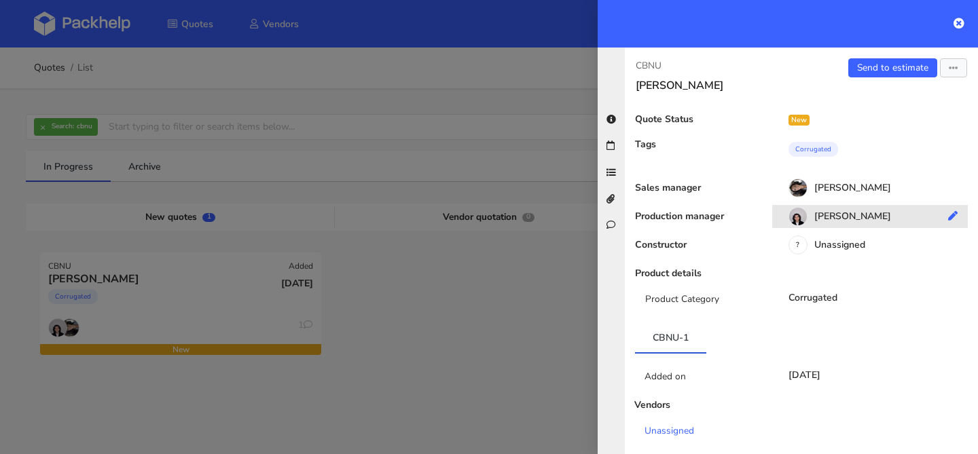
click at [863, 220] on div "[PERSON_NAME]" at bounding box center [875, 218] width 206 height 15
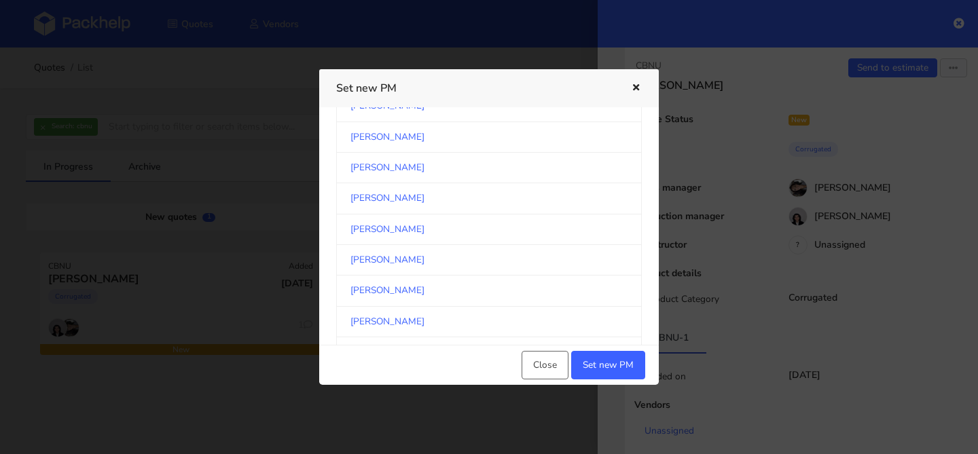
scroll to position [2264, 0]
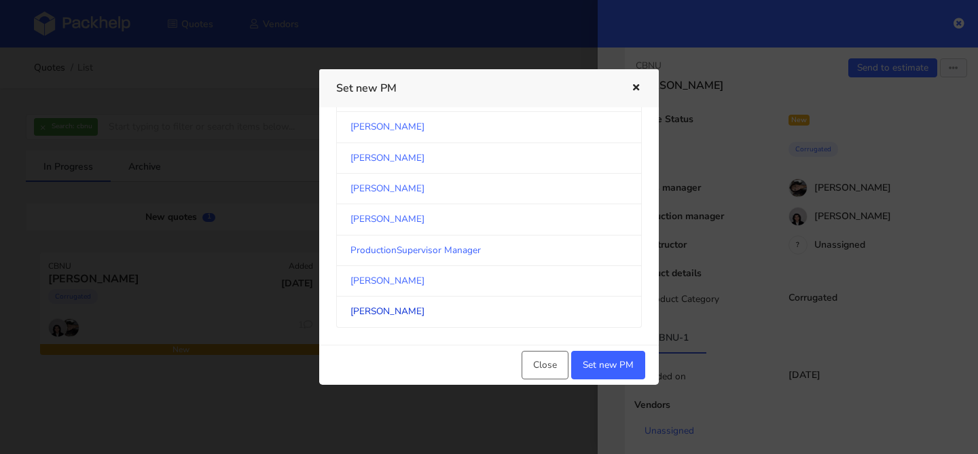
click at [404, 308] on link "[PERSON_NAME]" at bounding box center [489, 312] width 306 height 31
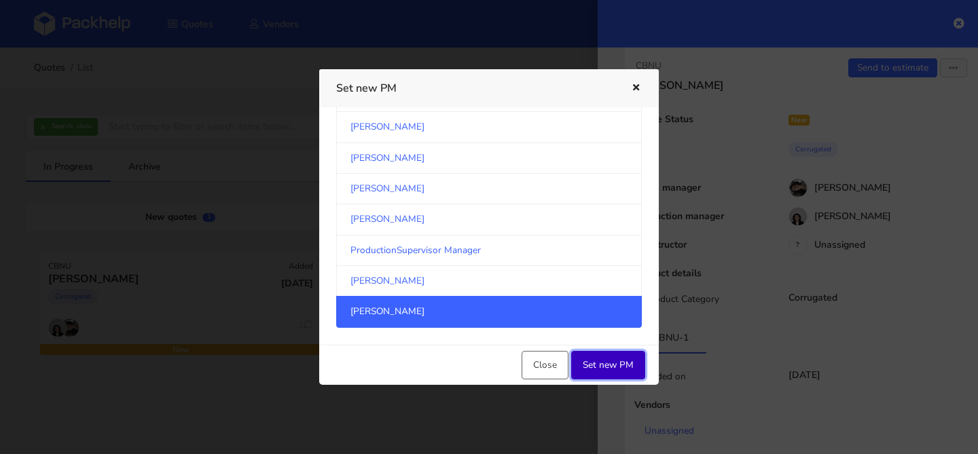
click at [585, 361] on button "Set new PM" at bounding box center [608, 365] width 74 height 29
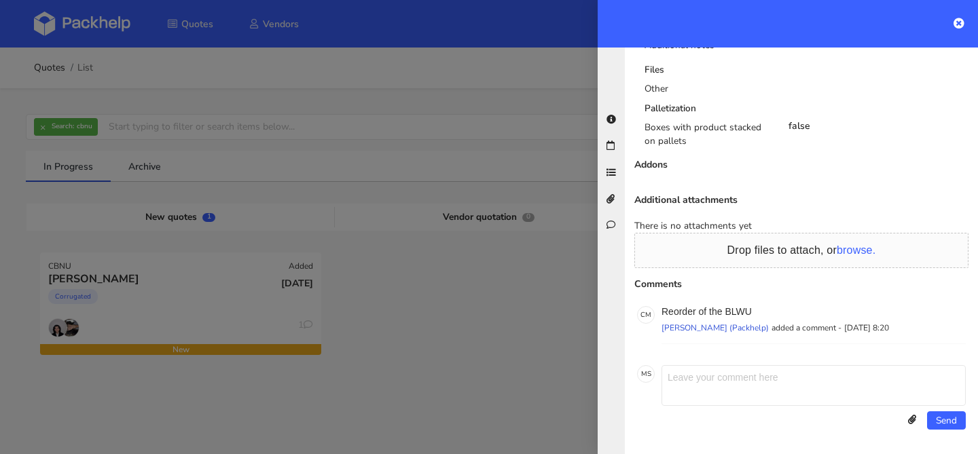
scroll to position [0, 0]
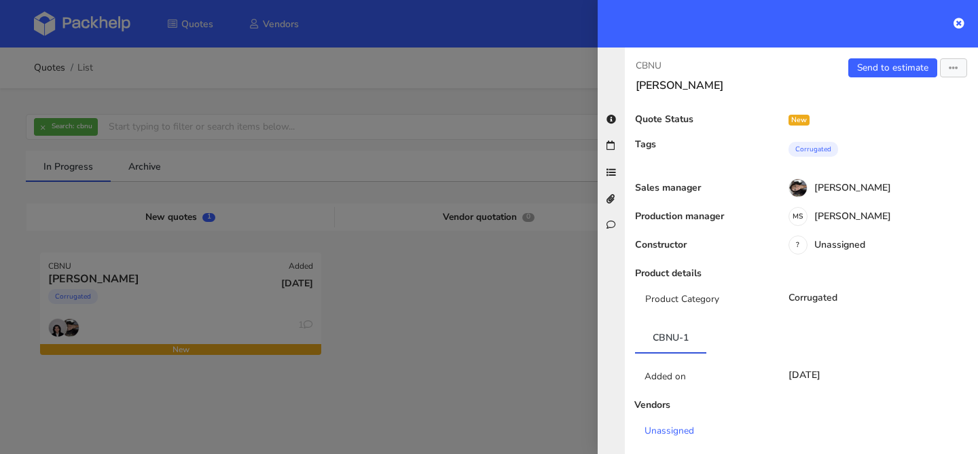
click at [901, 77] on div "Send to estimate View quote Edit quote Missing data Reject quote Export to PDF" at bounding box center [890, 75] width 177 height 34
click at [901, 71] on link "Send to estimate" at bounding box center [893, 67] width 89 height 19
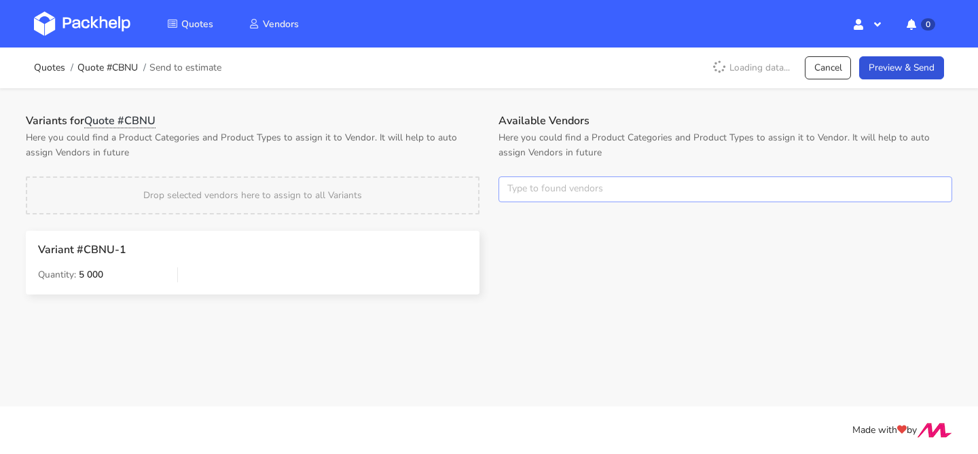
click at [547, 188] on input "text" at bounding box center [726, 190] width 454 height 26
type input "serwa"
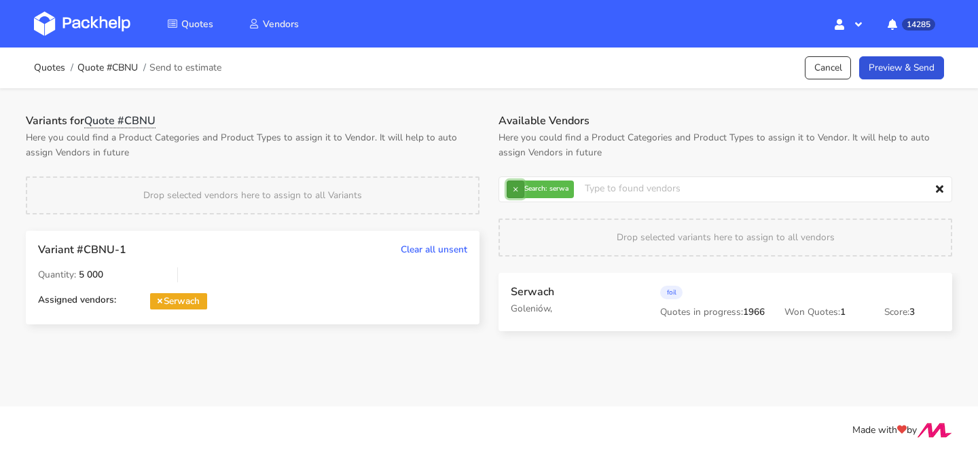
click at [516, 182] on button "×" at bounding box center [516, 190] width 18 height 18
click at [516, 182] on input "text" at bounding box center [726, 190] width 454 height 26
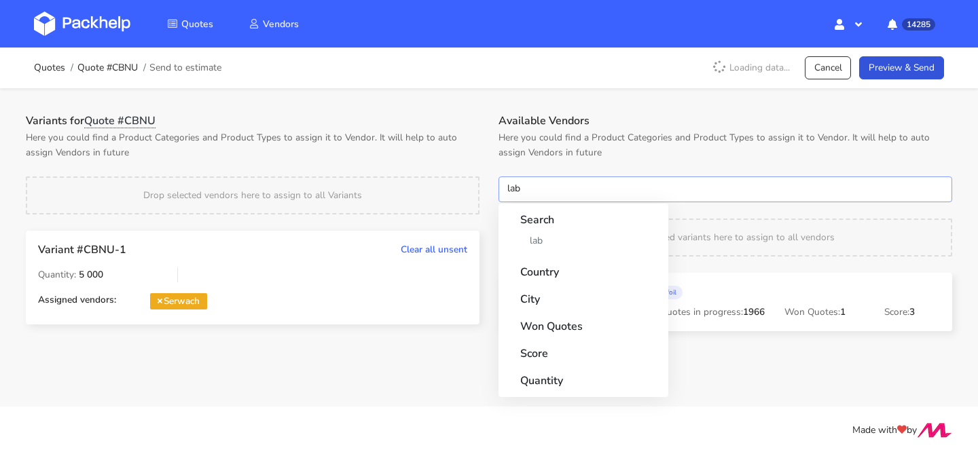
type input "labo"
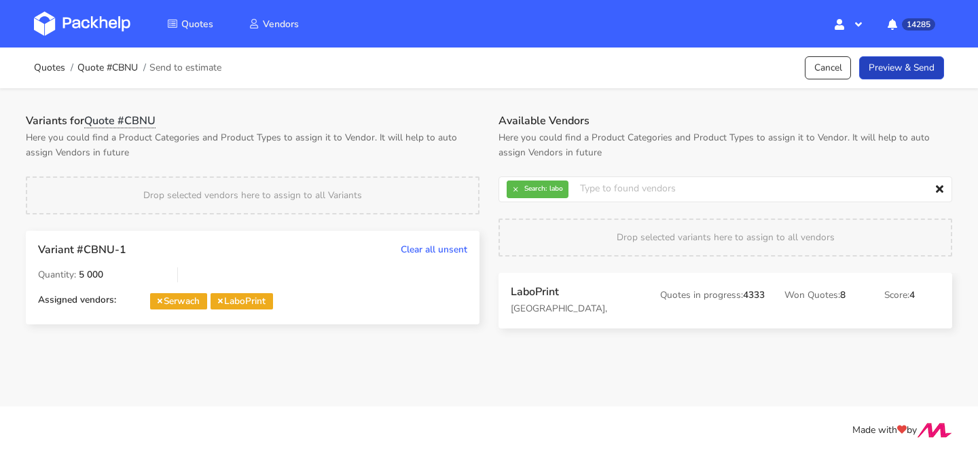
click at [909, 61] on link "Preview & Send" at bounding box center [901, 68] width 85 height 24
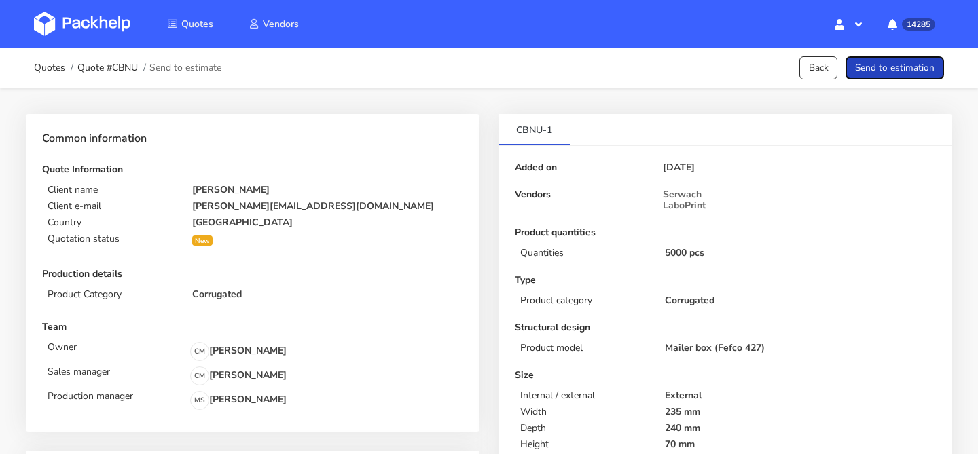
click at [909, 61] on button "Send to estimation" at bounding box center [895, 68] width 99 height 24
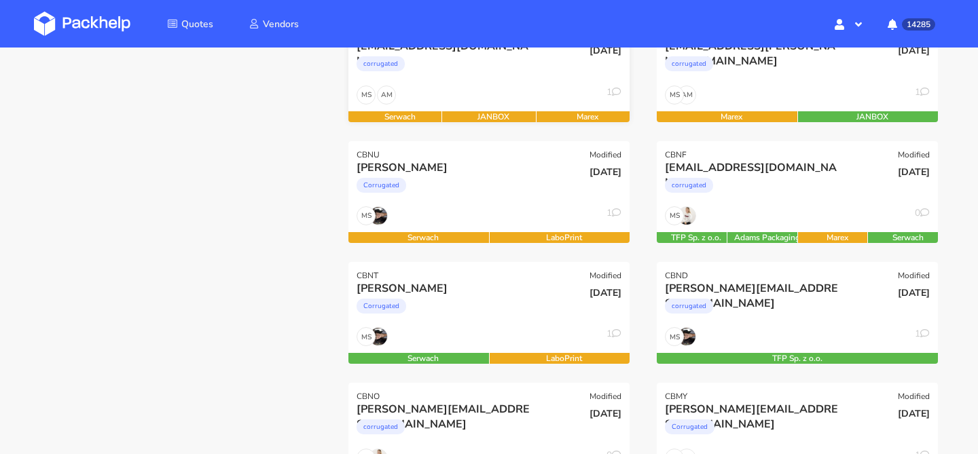
scroll to position [238, 0]
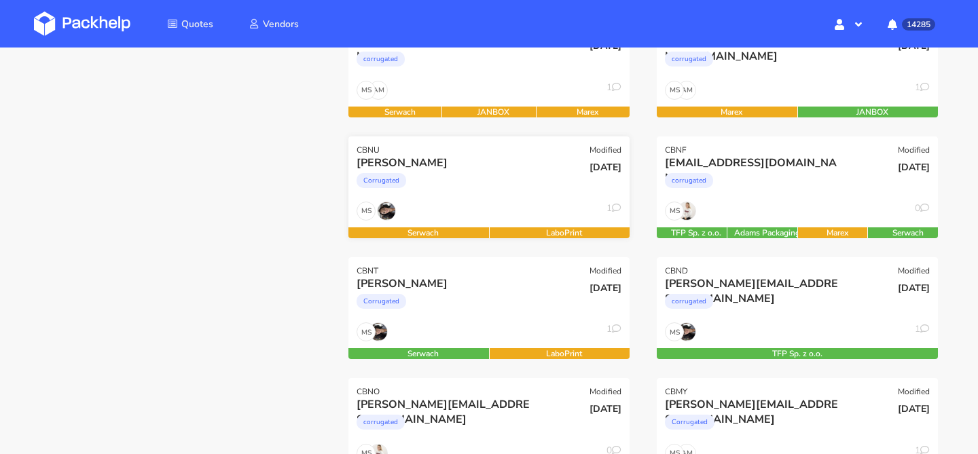
click at [514, 204] on div "MS 1" at bounding box center [489, 215] width 281 height 26
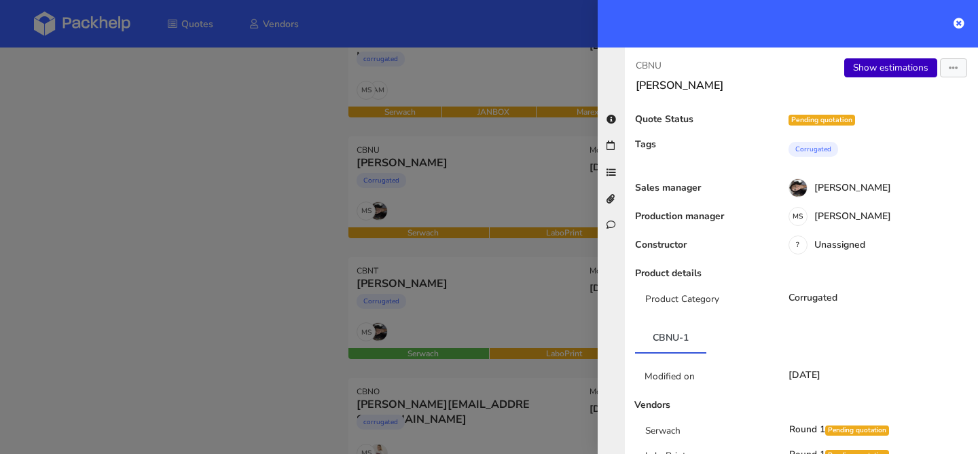
click at [853, 69] on link "Show estimations" at bounding box center [890, 67] width 93 height 19
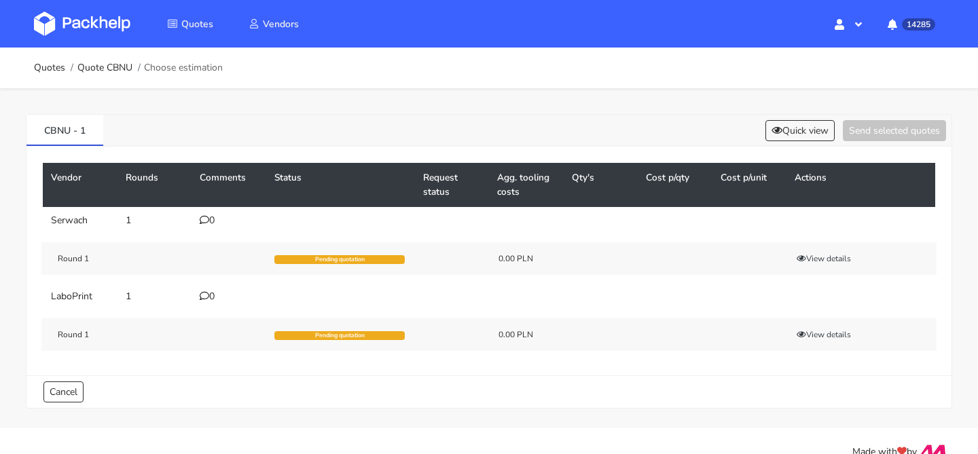
click at [213, 293] on div "0" at bounding box center [229, 296] width 58 height 11
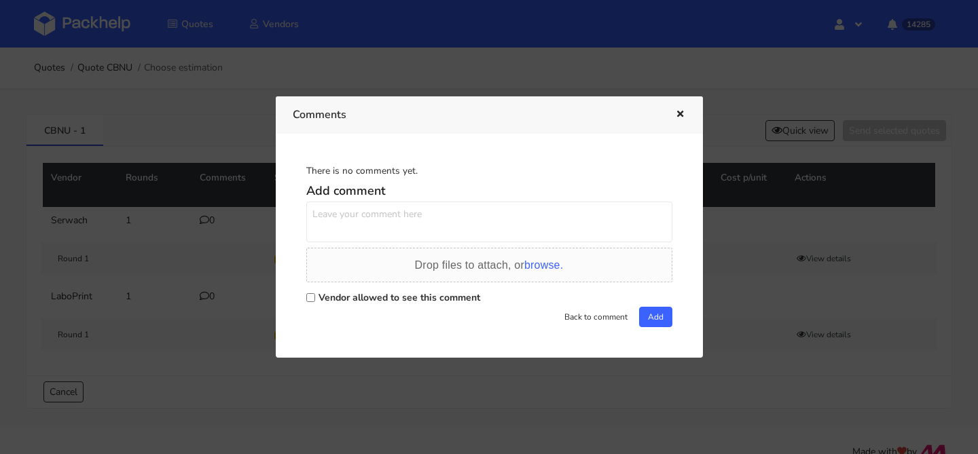
click at [395, 229] on textarea at bounding box center [489, 222] width 366 height 41
paste textarea "R019235118"
type textarea "powtórka R019235118 BLWU"
click at [423, 298] on label "Vendor allowed to see this comment" at bounding box center [400, 297] width 162 height 13
click at [315, 298] on input "Vendor allowed to see this comment" at bounding box center [310, 297] width 9 height 9
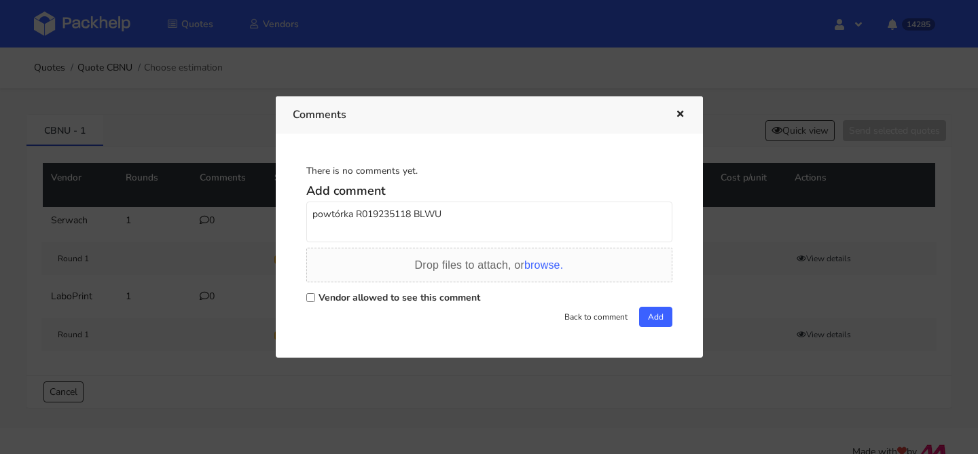
checkbox input "true"
click at [654, 315] on button "Add" at bounding box center [655, 317] width 33 height 20
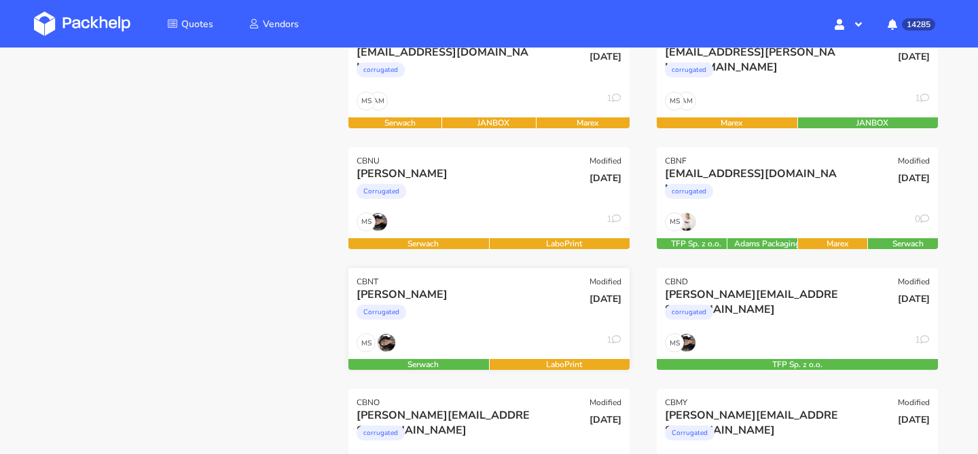
scroll to position [228, 0]
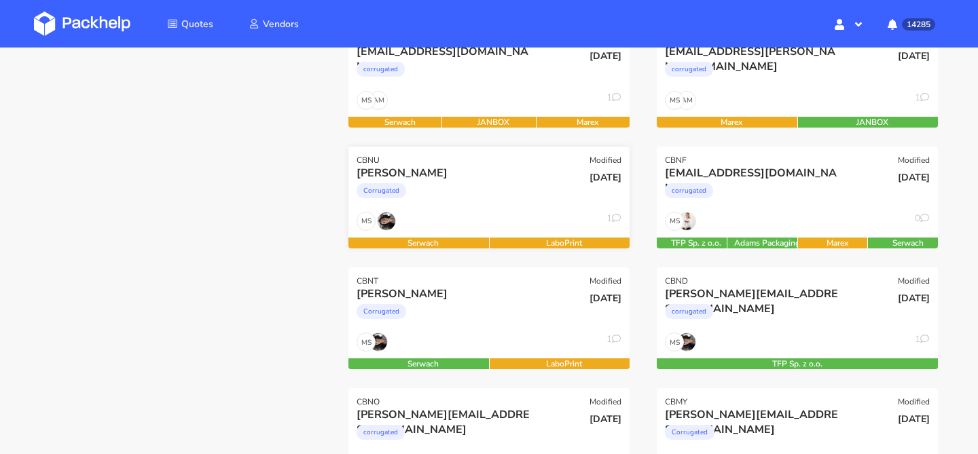
click at [526, 192] on div "Corrugated" at bounding box center [447, 194] width 180 height 27
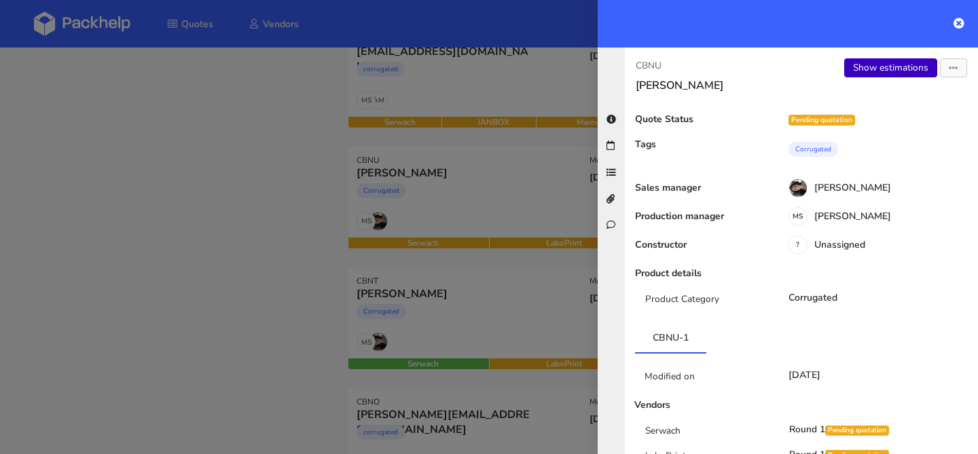
click at [905, 64] on link "Show estimations" at bounding box center [890, 67] width 93 height 19
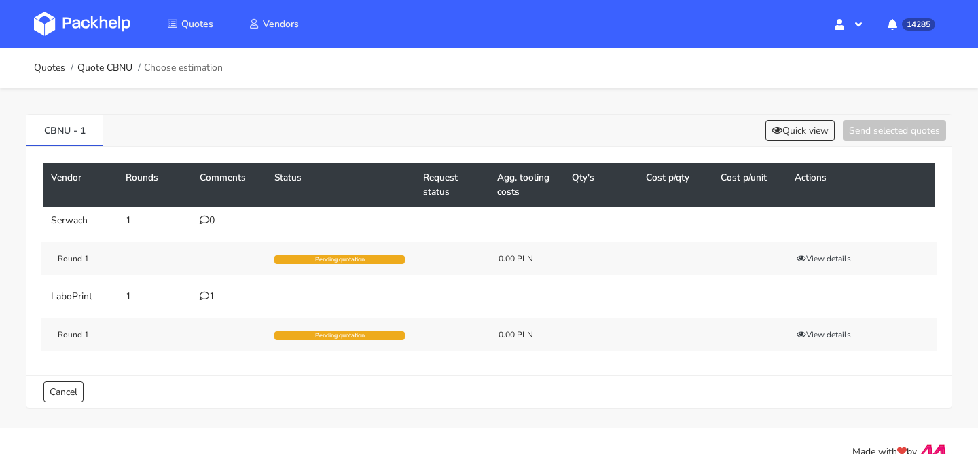
click at [211, 297] on div "1" at bounding box center [229, 296] width 58 height 11
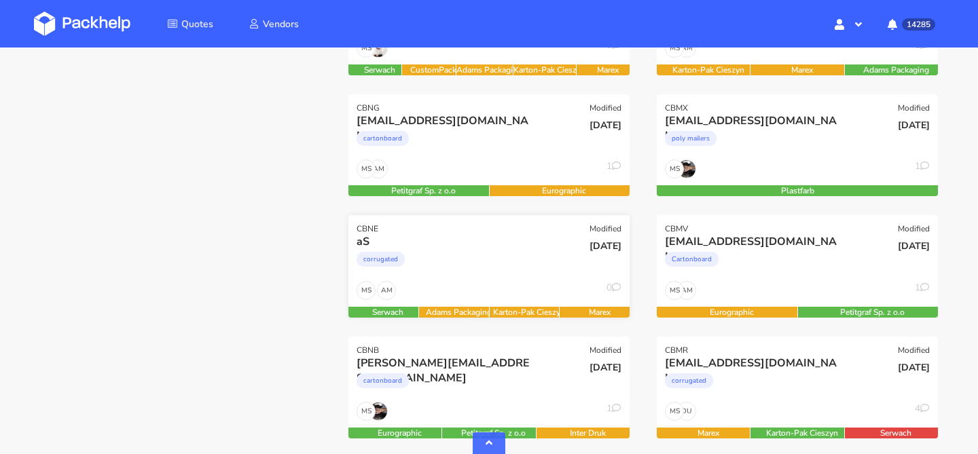
scroll to position [642, 0]
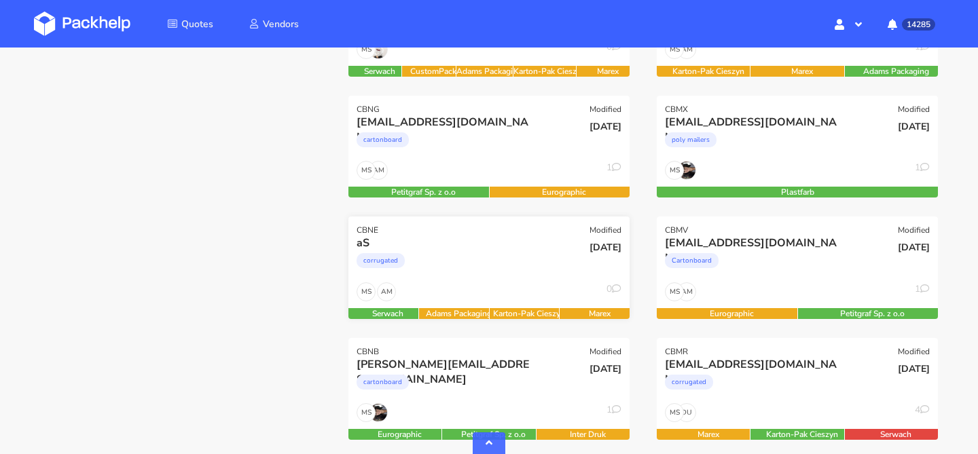
click at [502, 261] on div "corrugated" at bounding box center [447, 264] width 180 height 27
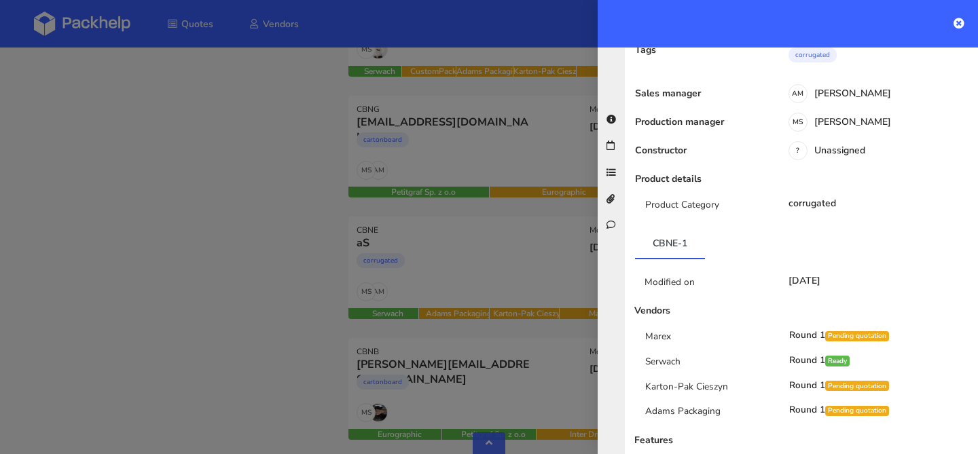
scroll to position [101, 0]
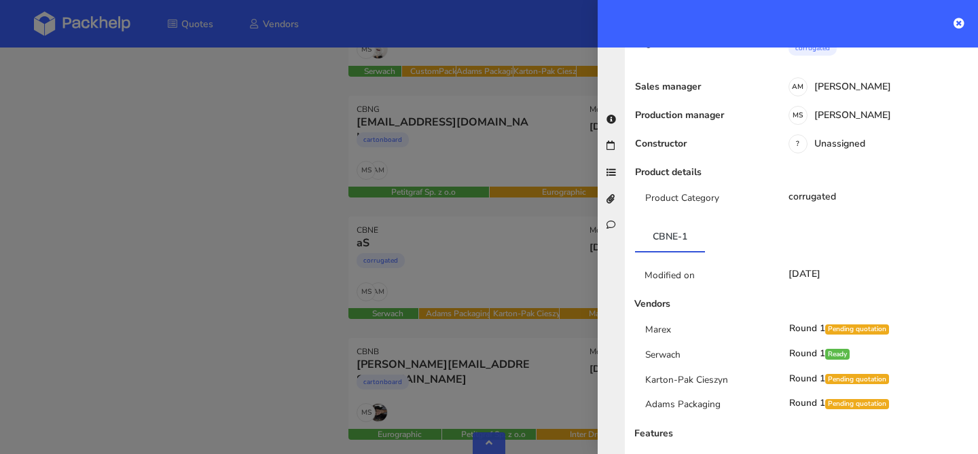
click at [488, 276] on div at bounding box center [489, 227] width 978 height 454
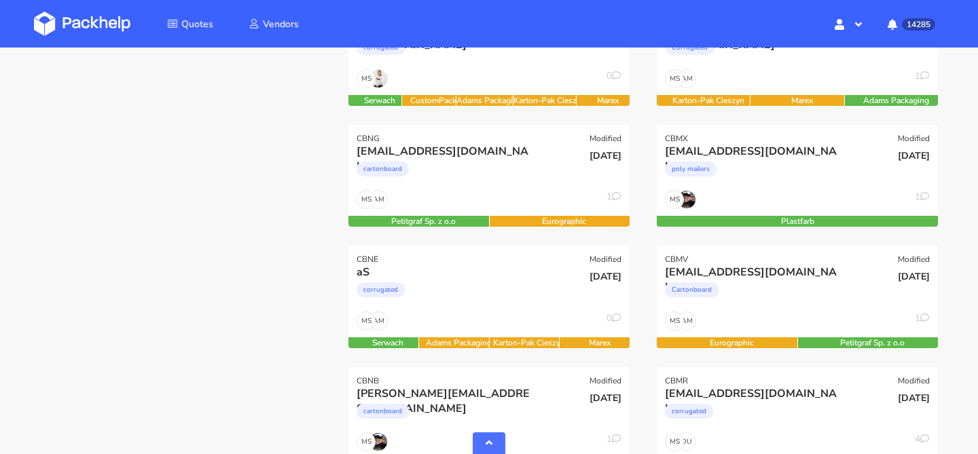
scroll to position [609, 0]
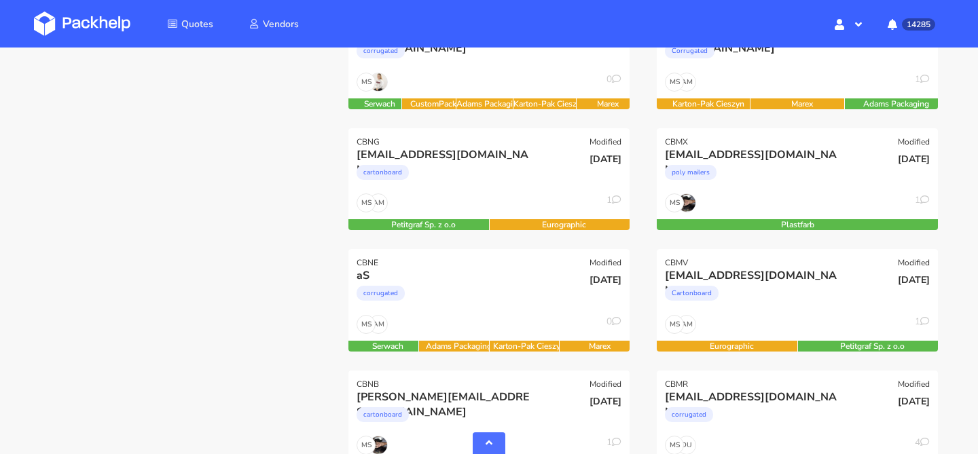
click at [488, 276] on div "aS" at bounding box center [447, 275] width 180 height 15
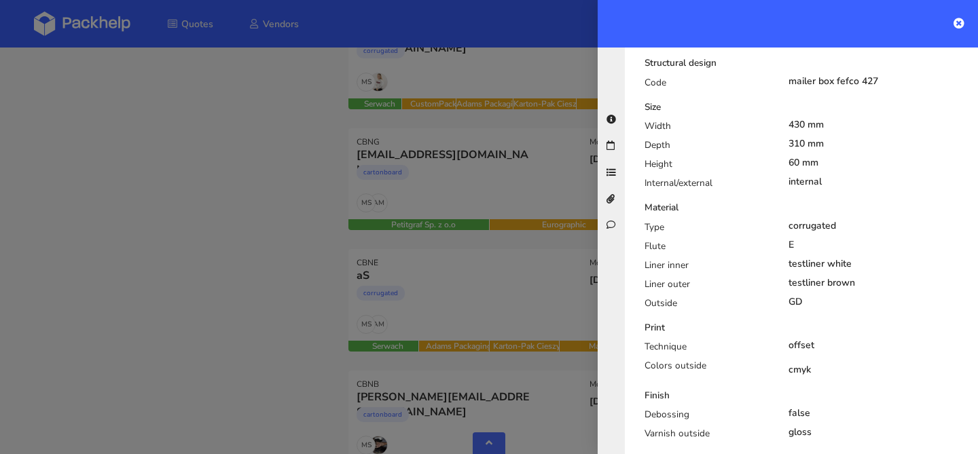
scroll to position [568, 0]
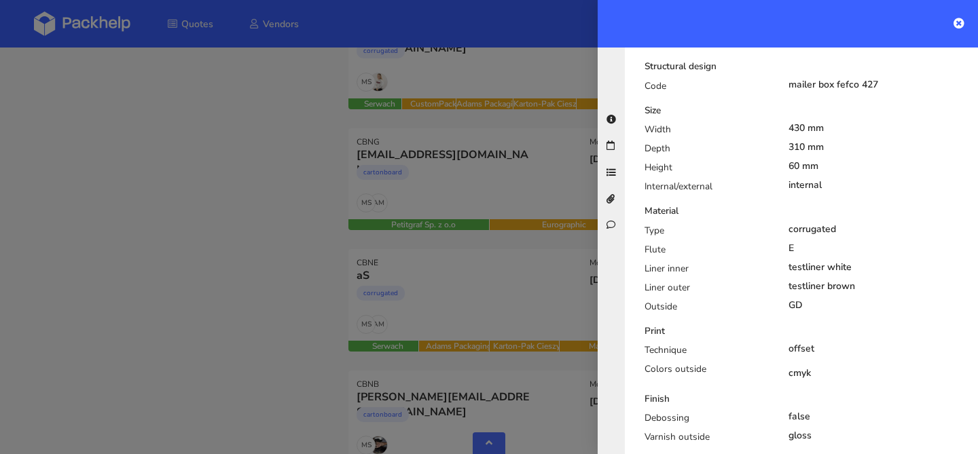
click at [496, 306] on div at bounding box center [489, 227] width 978 height 454
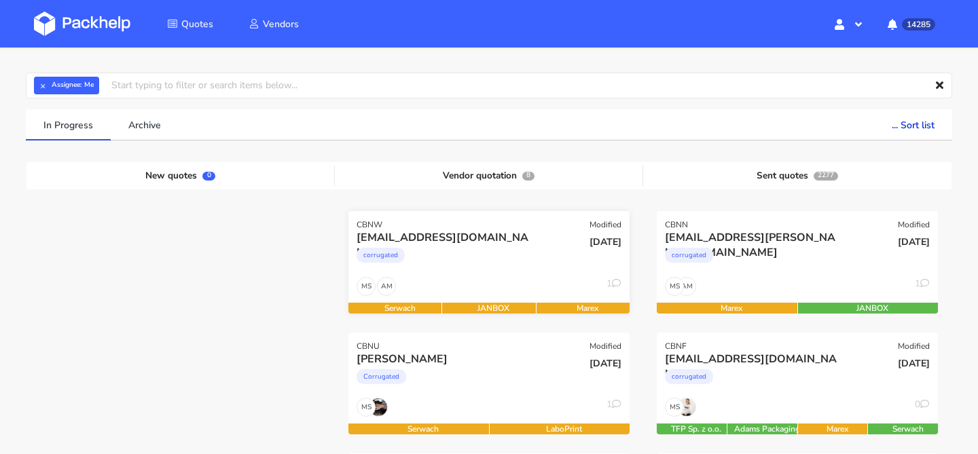
scroll to position [21, 0]
